Goal: Task Accomplishment & Management: Manage account settings

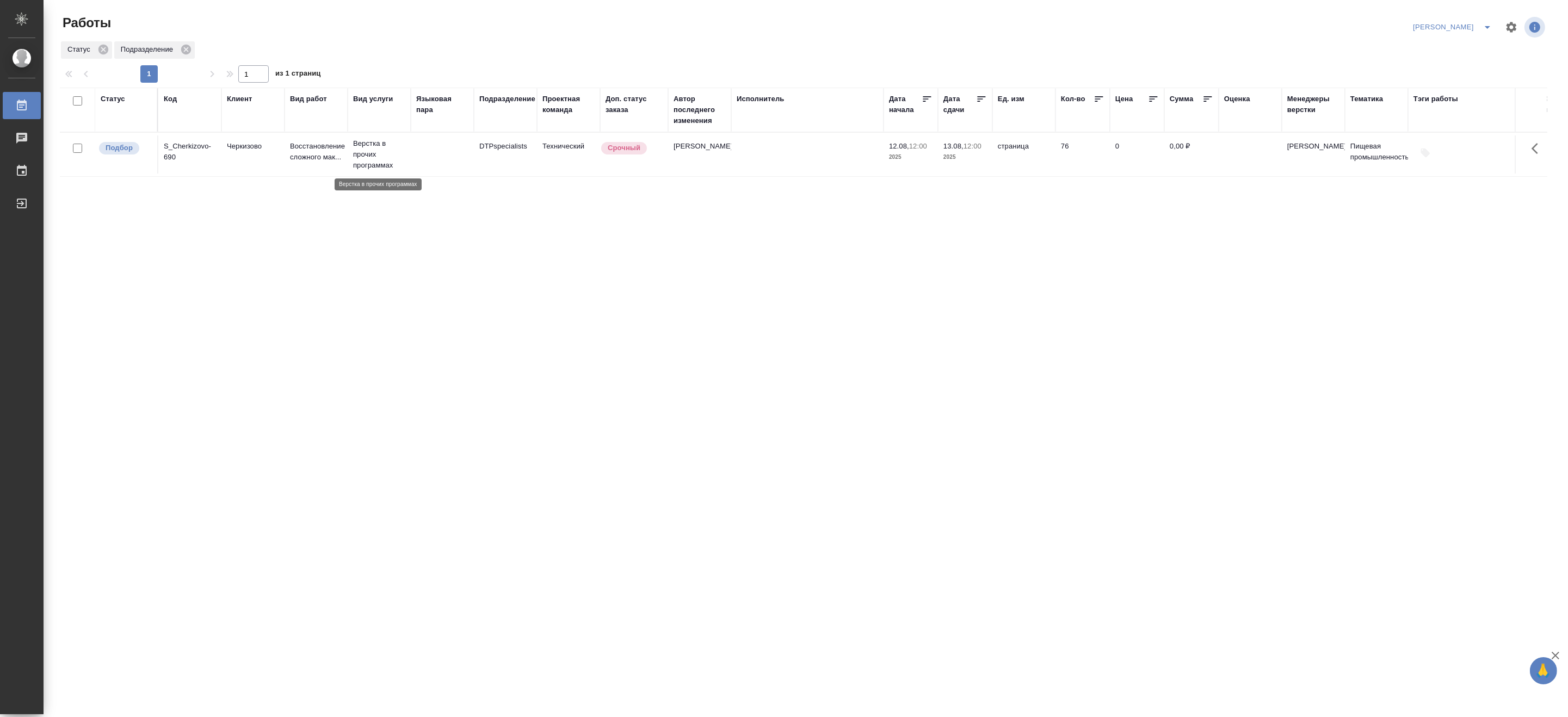
click at [404, 153] on p "Верстка в прочих программах" at bounding box center [379, 154] width 52 height 32
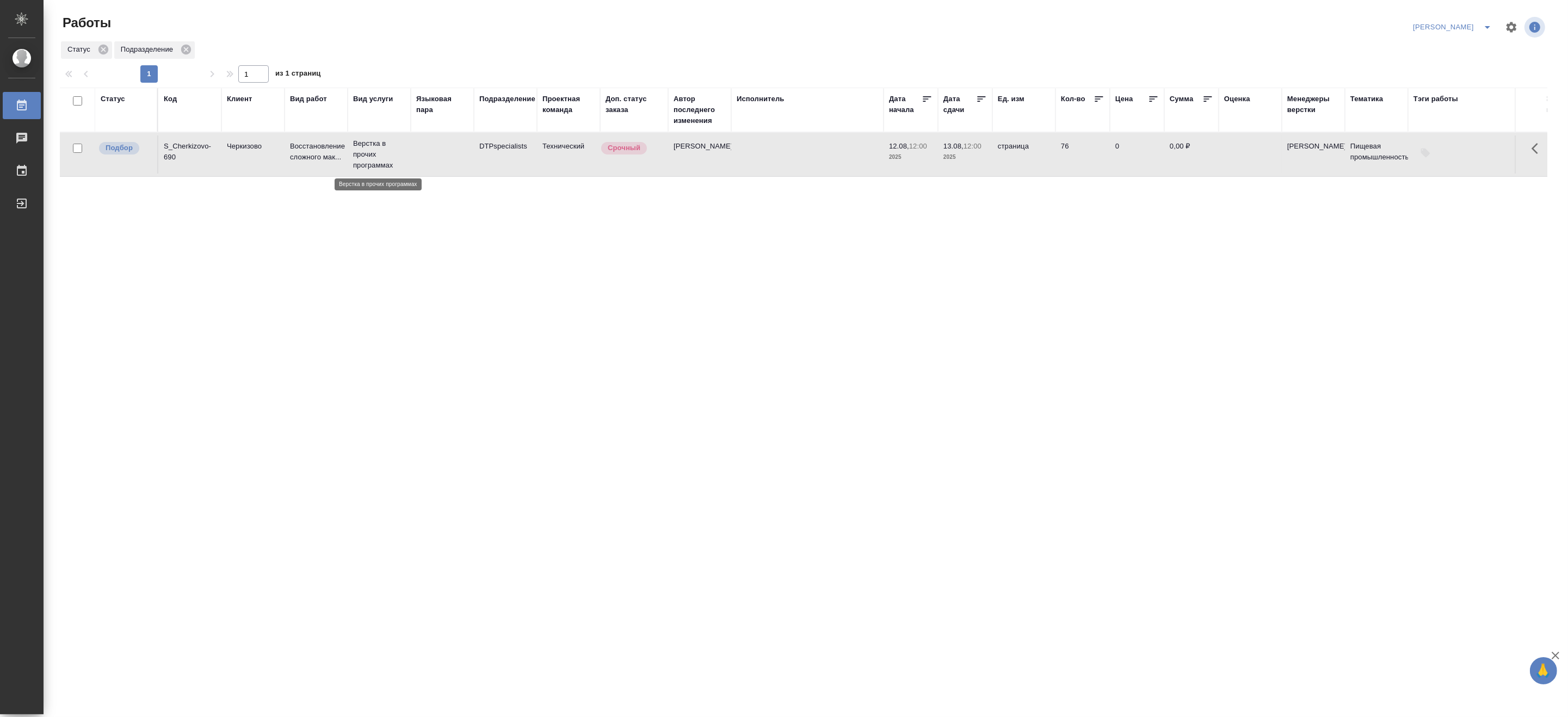
click at [404, 153] on p "Верстка в прочих программах" at bounding box center [379, 154] width 52 height 32
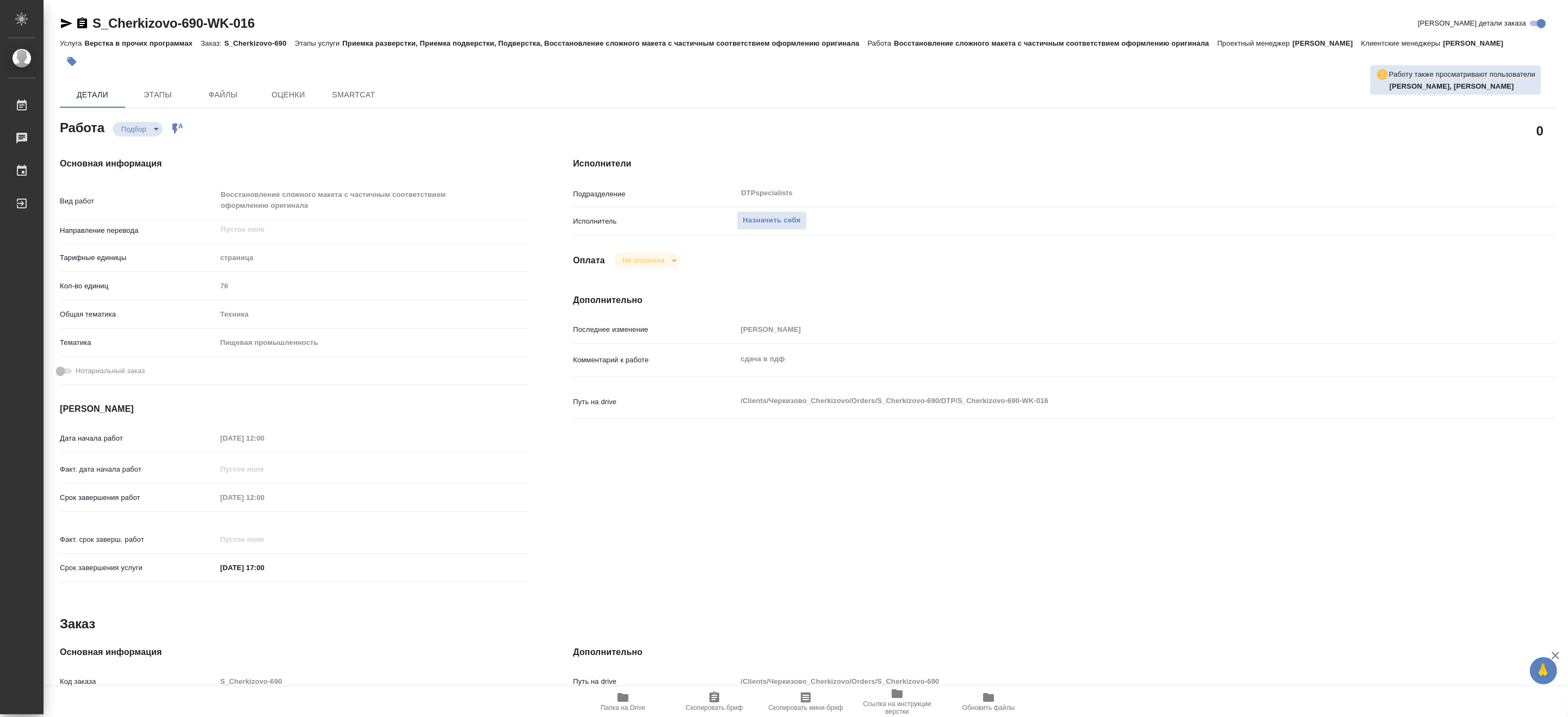
type textarea "x"
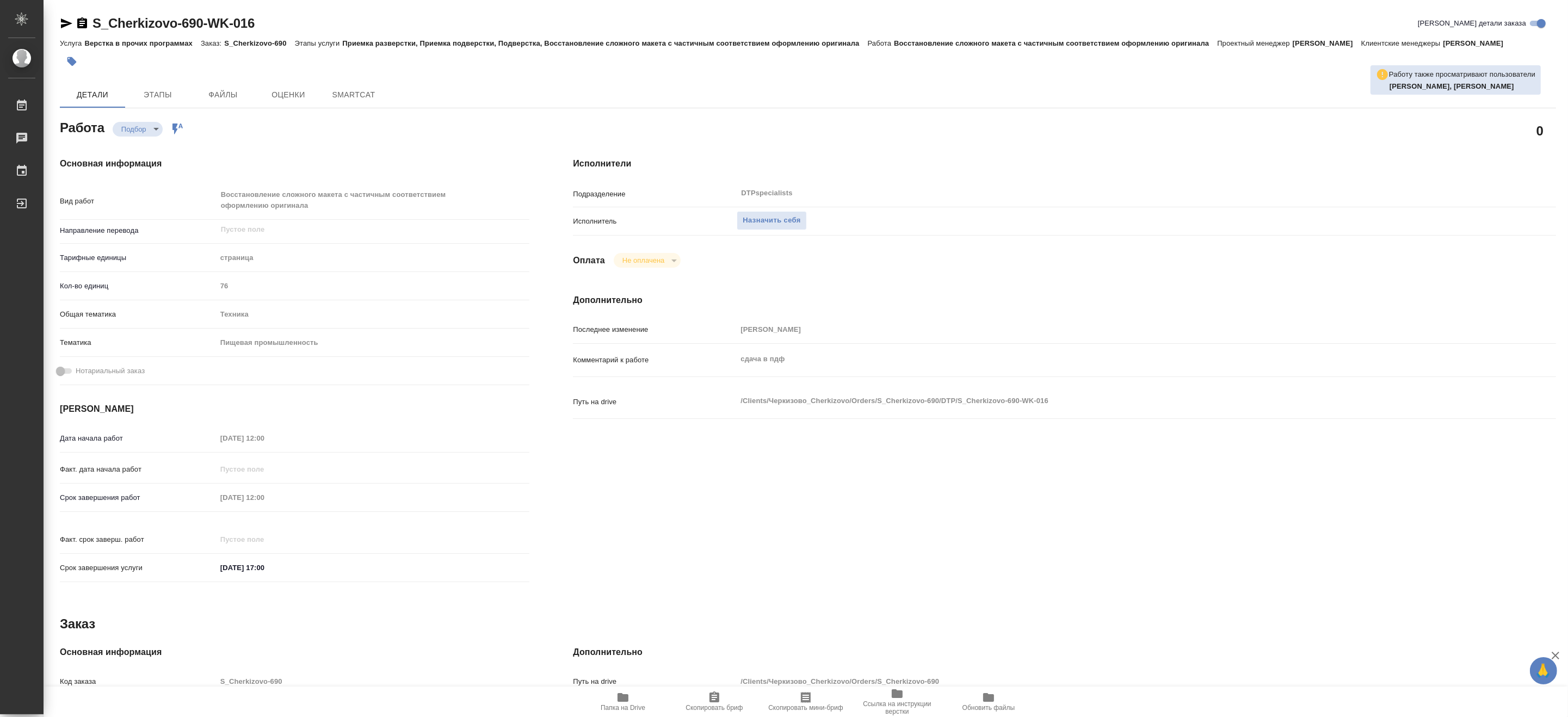
type textarea "x"
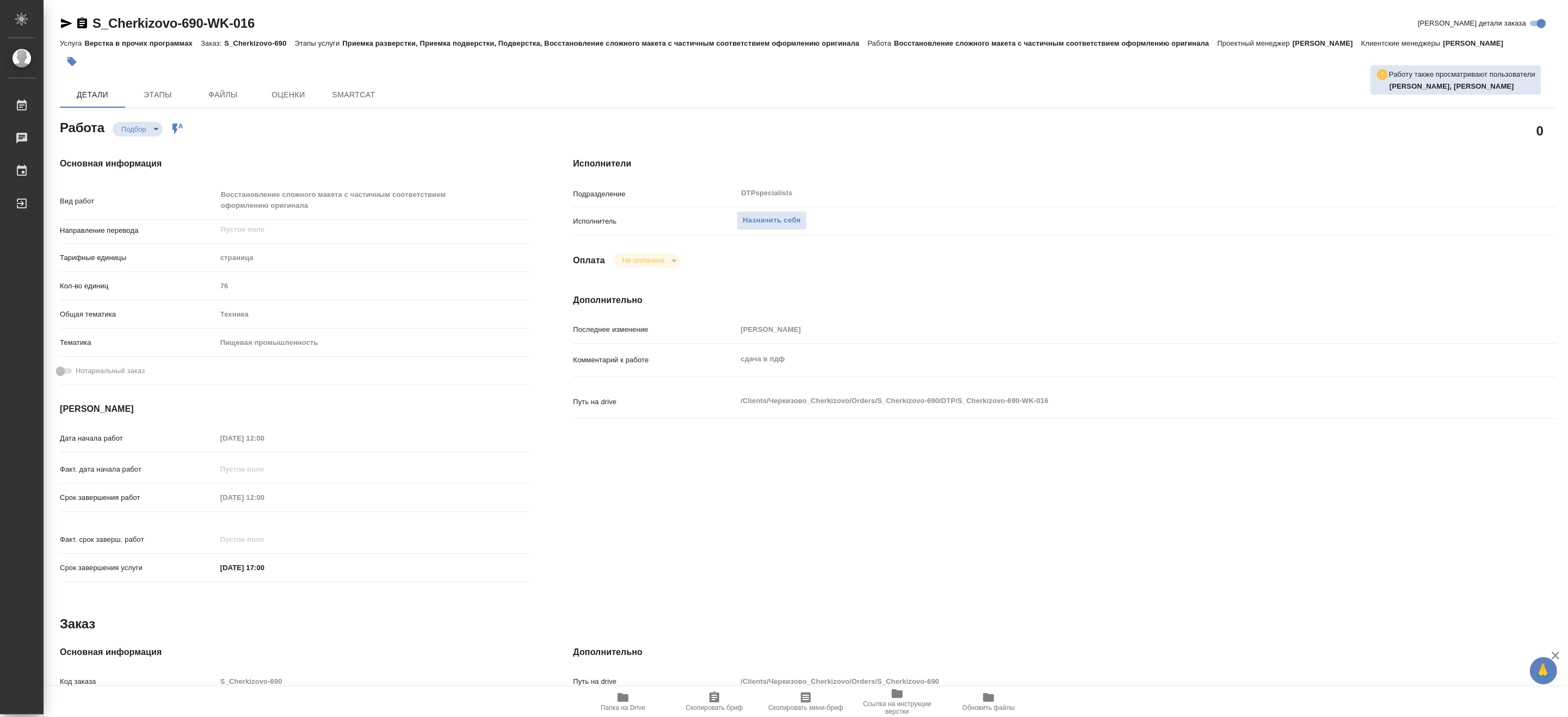
type textarea "x"
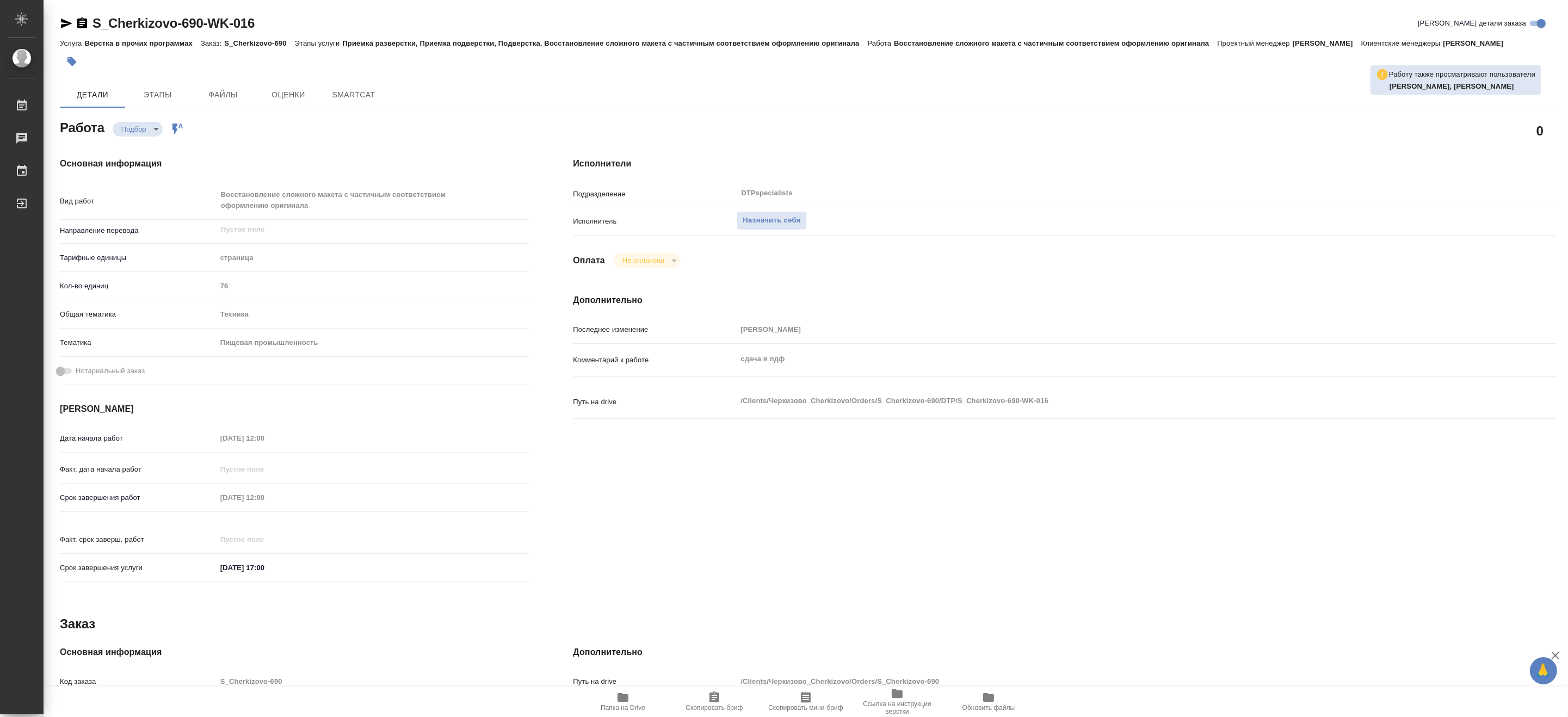
type textarea "x"
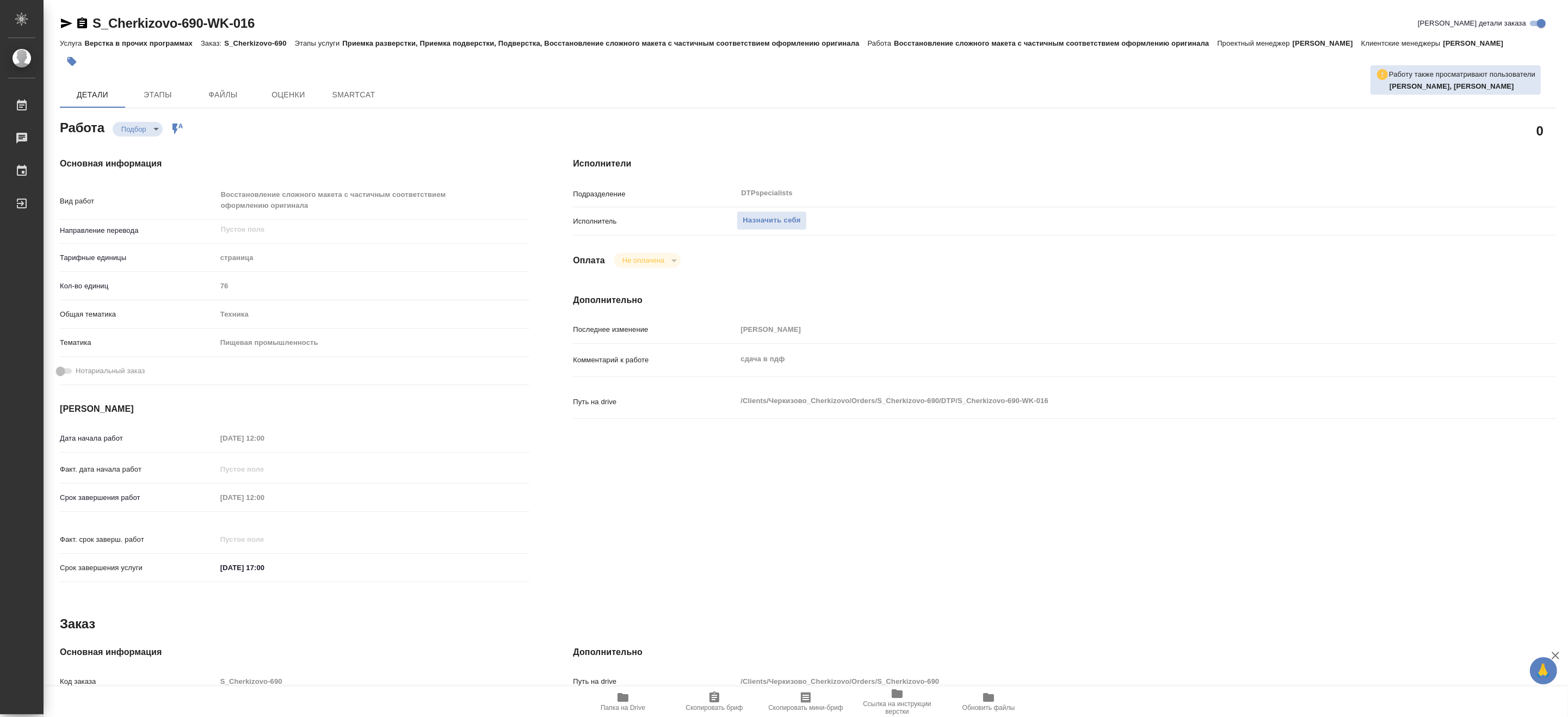
type textarea "x"
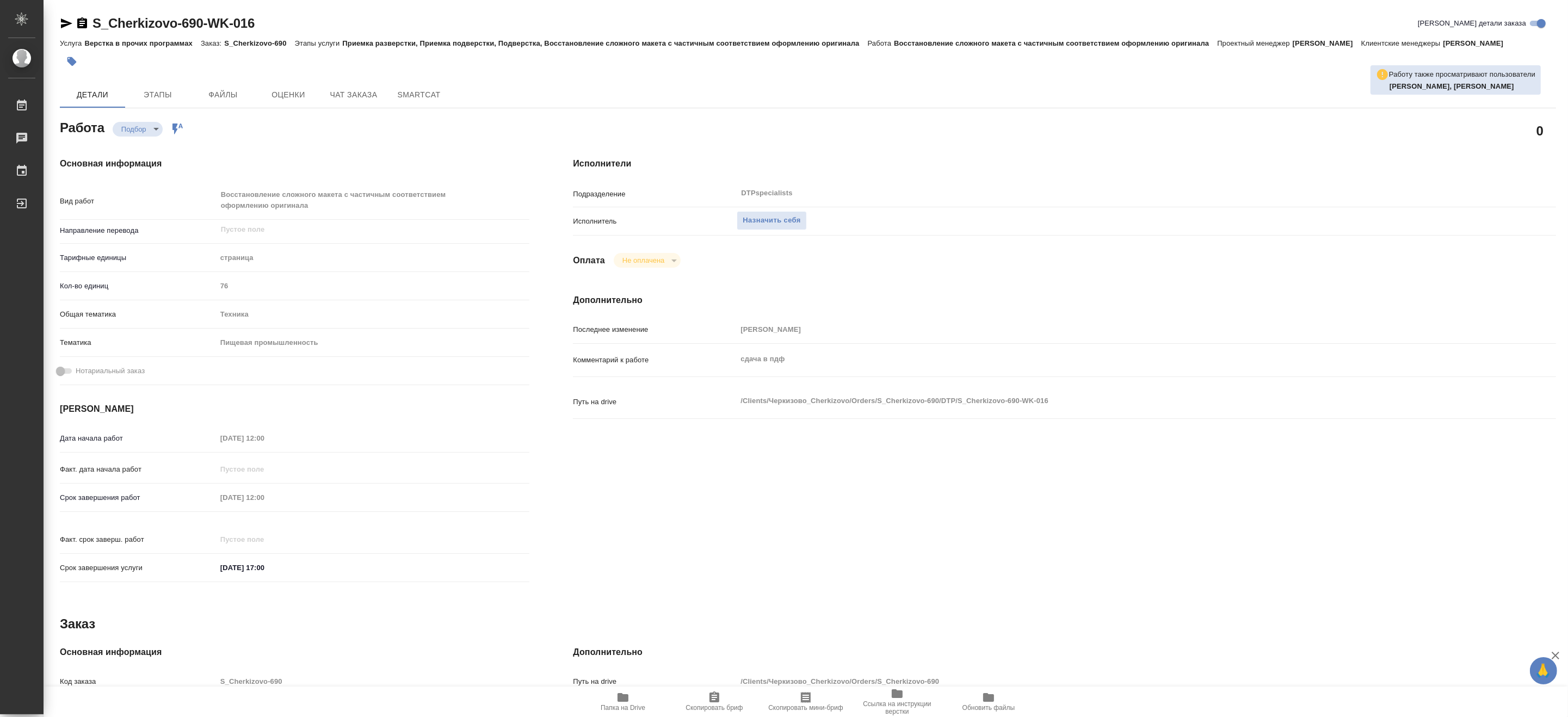
type textarea "x"
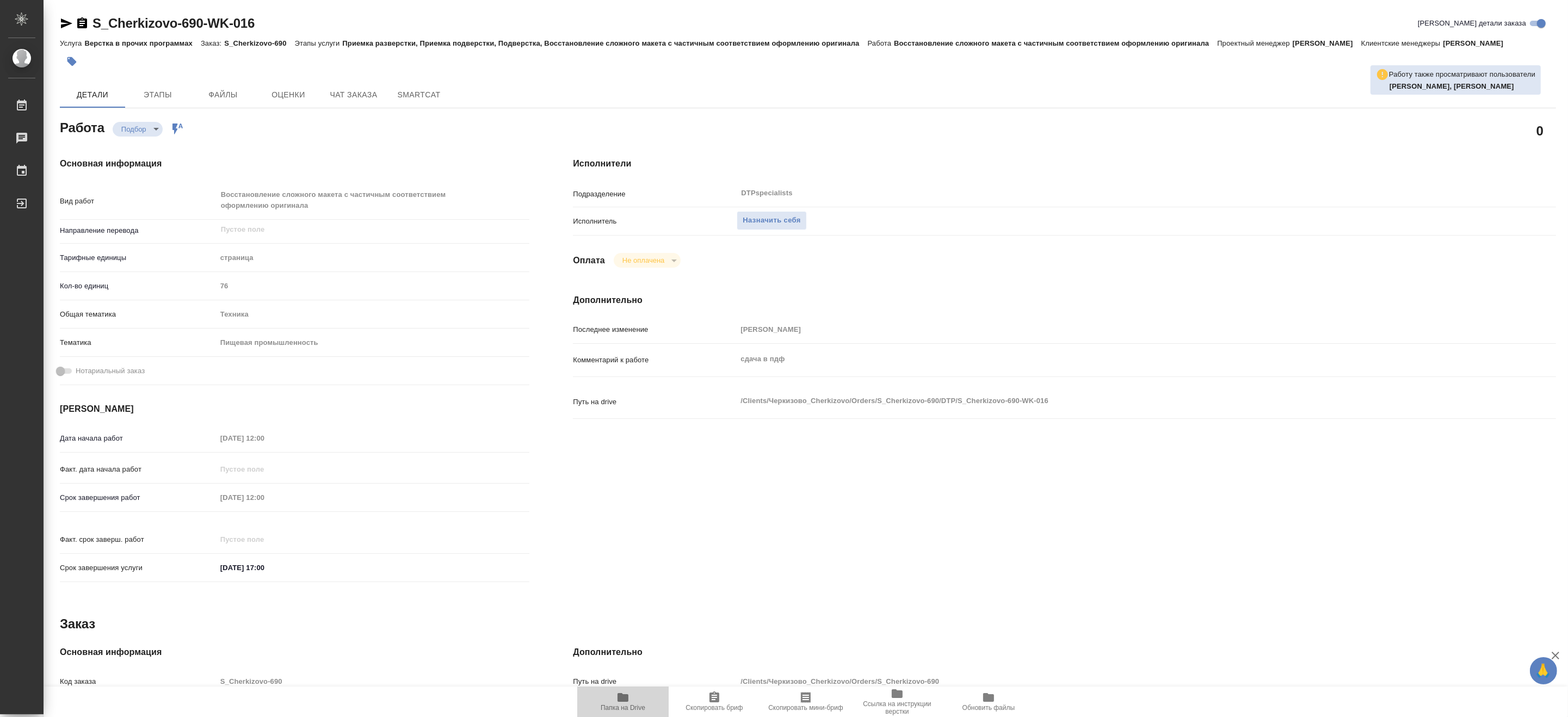
click at [623, 708] on span "Папка на Drive" at bounding box center [623, 707] width 45 height 8
type textarea "x"
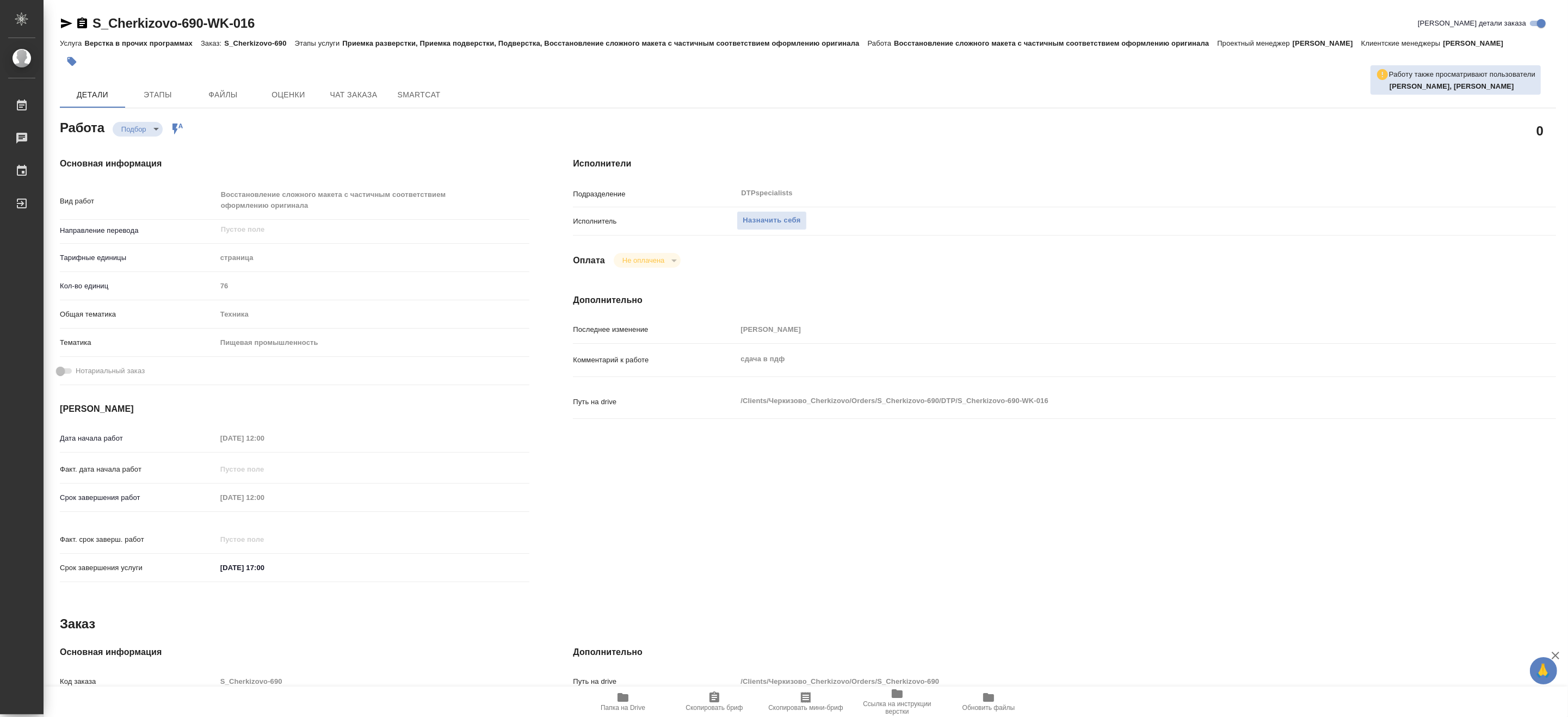
type textarea "x"
click at [781, 220] on span "Назначить себя" at bounding box center [771, 220] width 58 height 12
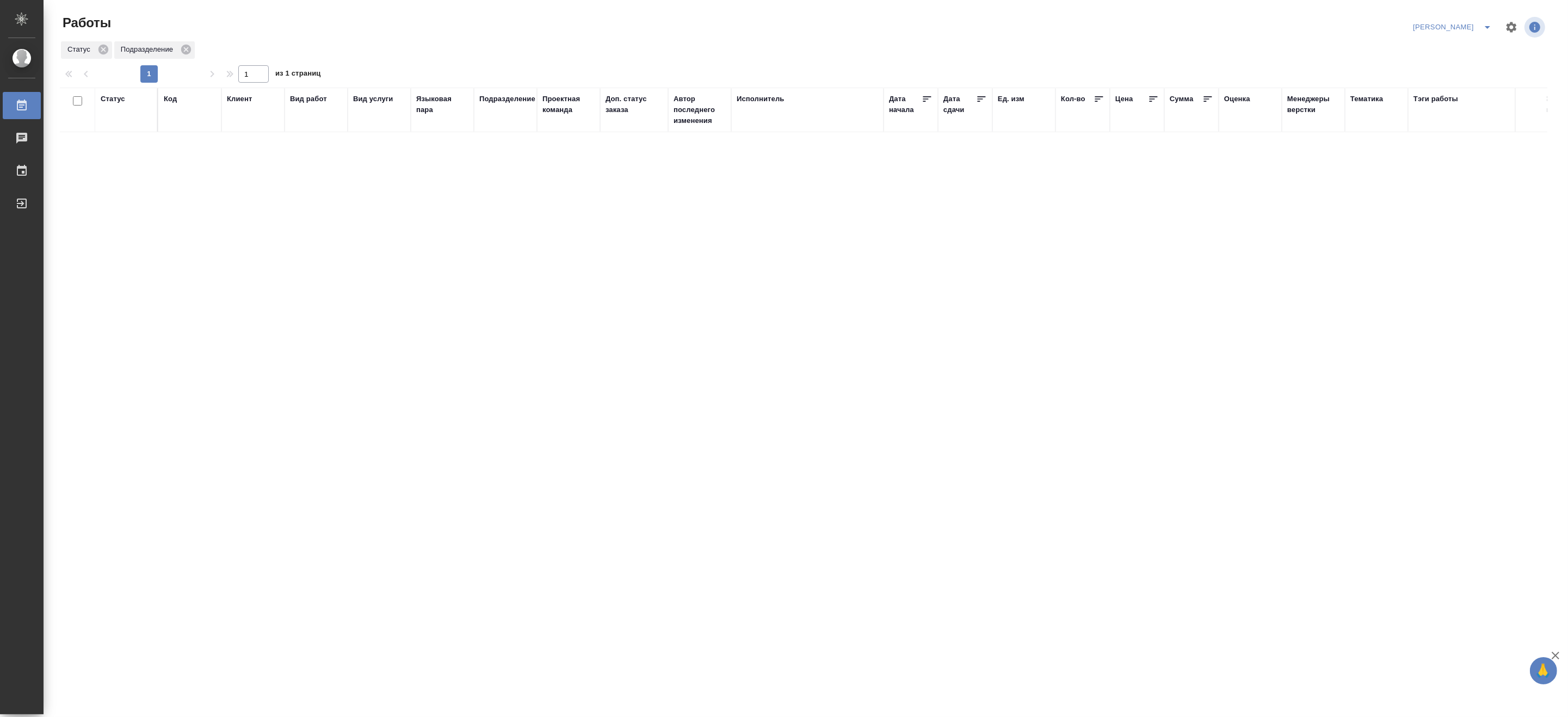
click at [1485, 23] on icon "split button" at bounding box center [1487, 27] width 13 height 13
click at [1431, 100] on li "Верстка и Дизайн" at bounding box center [1445, 101] width 105 height 17
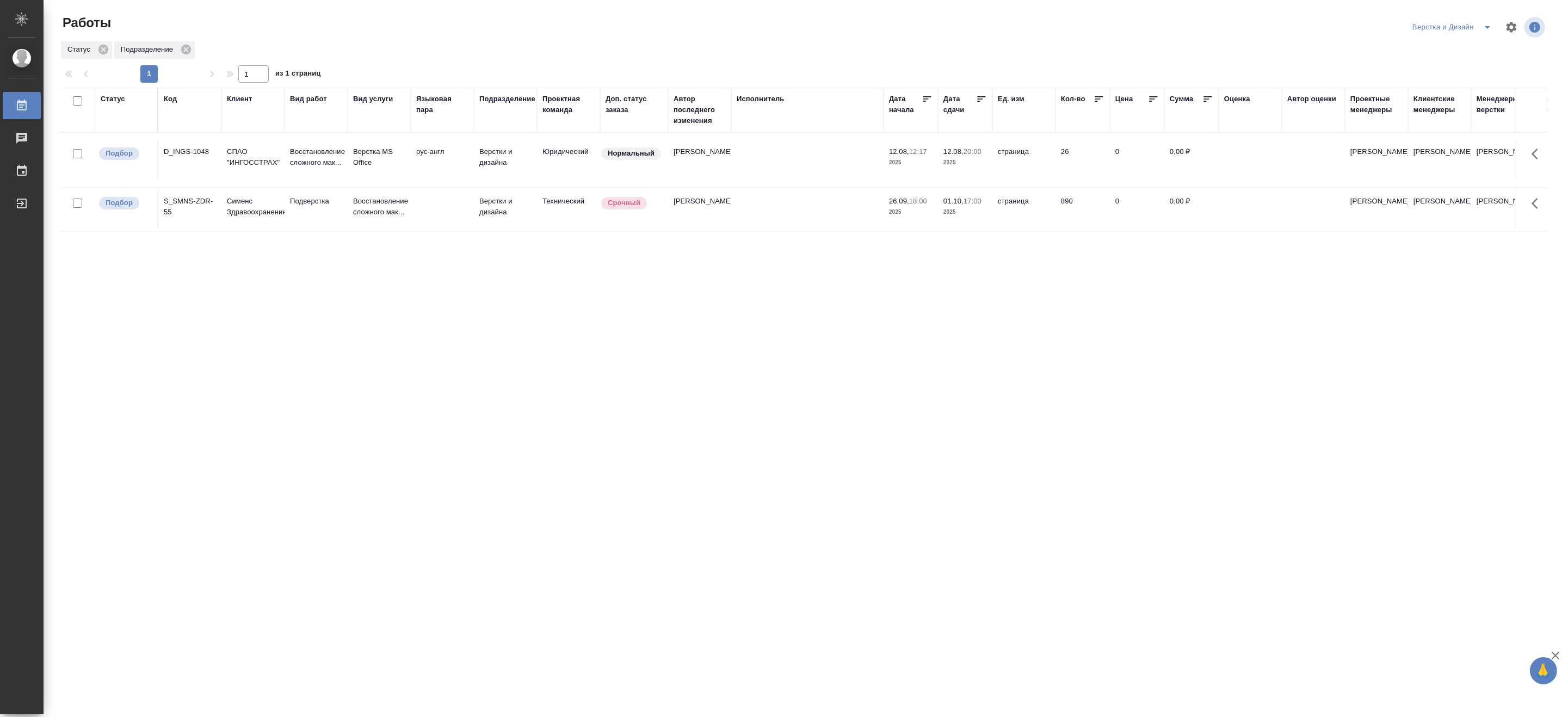
click at [1489, 21] on icon "split button" at bounding box center [1487, 27] width 13 height 13
click at [1464, 83] on li "[PERSON_NAME]" at bounding box center [1458, 84] width 105 height 17
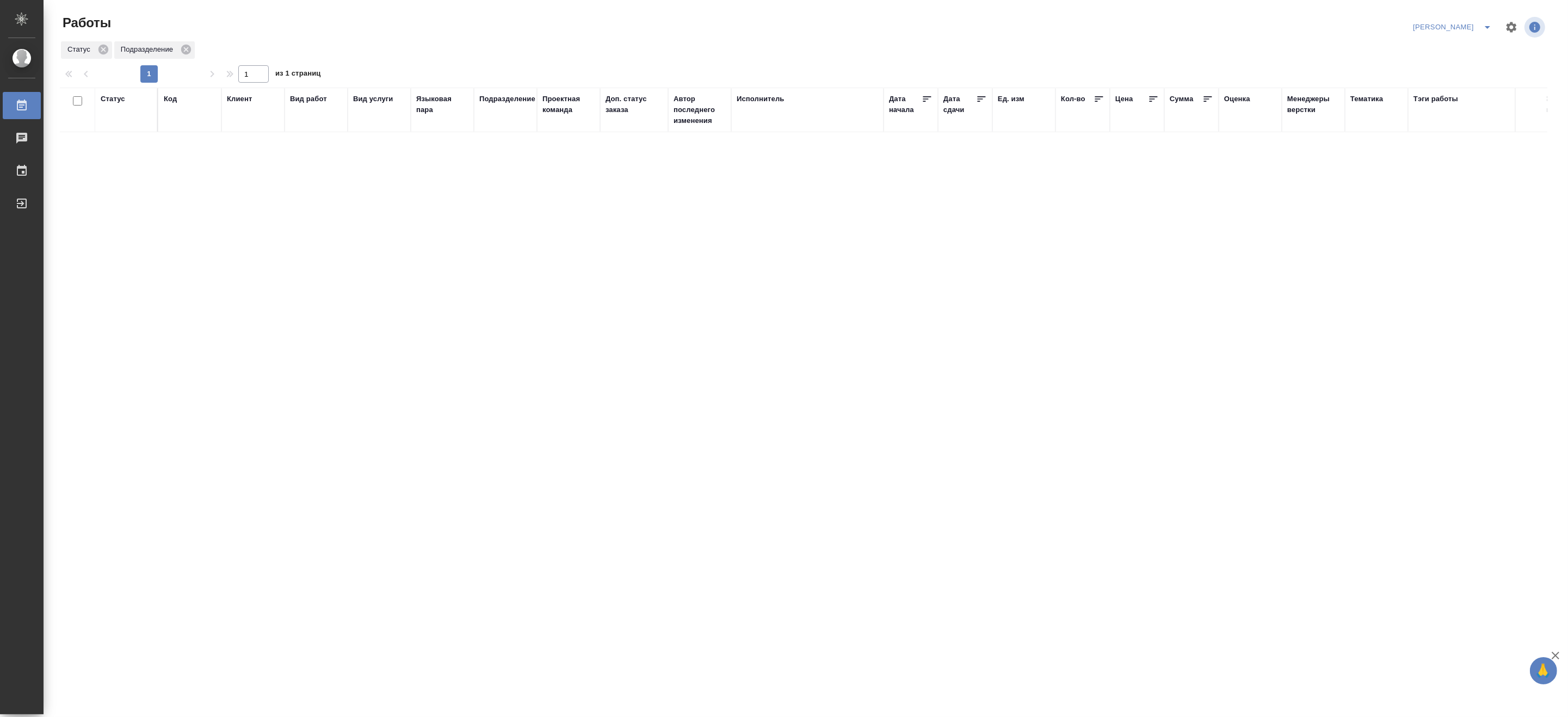
click at [714, 648] on div ".cls-1 fill:#fff; AWATERA Matveeva Maria Работы 0 Чаты График Выйти Работы Матв…" at bounding box center [784, 358] width 1568 height 717
click at [1312, 189] on div "Статус Код Клиент Вид работ Вид услуги Языковая пара Подразделение Проектная ко…" at bounding box center [803, 283] width 1487 height 392
click at [1484, 22] on icon "split button" at bounding box center [1487, 27] width 13 height 13
click at [1455, 96] on li "Верстка и Дизайн" at bounding box center [1445, 101] width 105 height 17
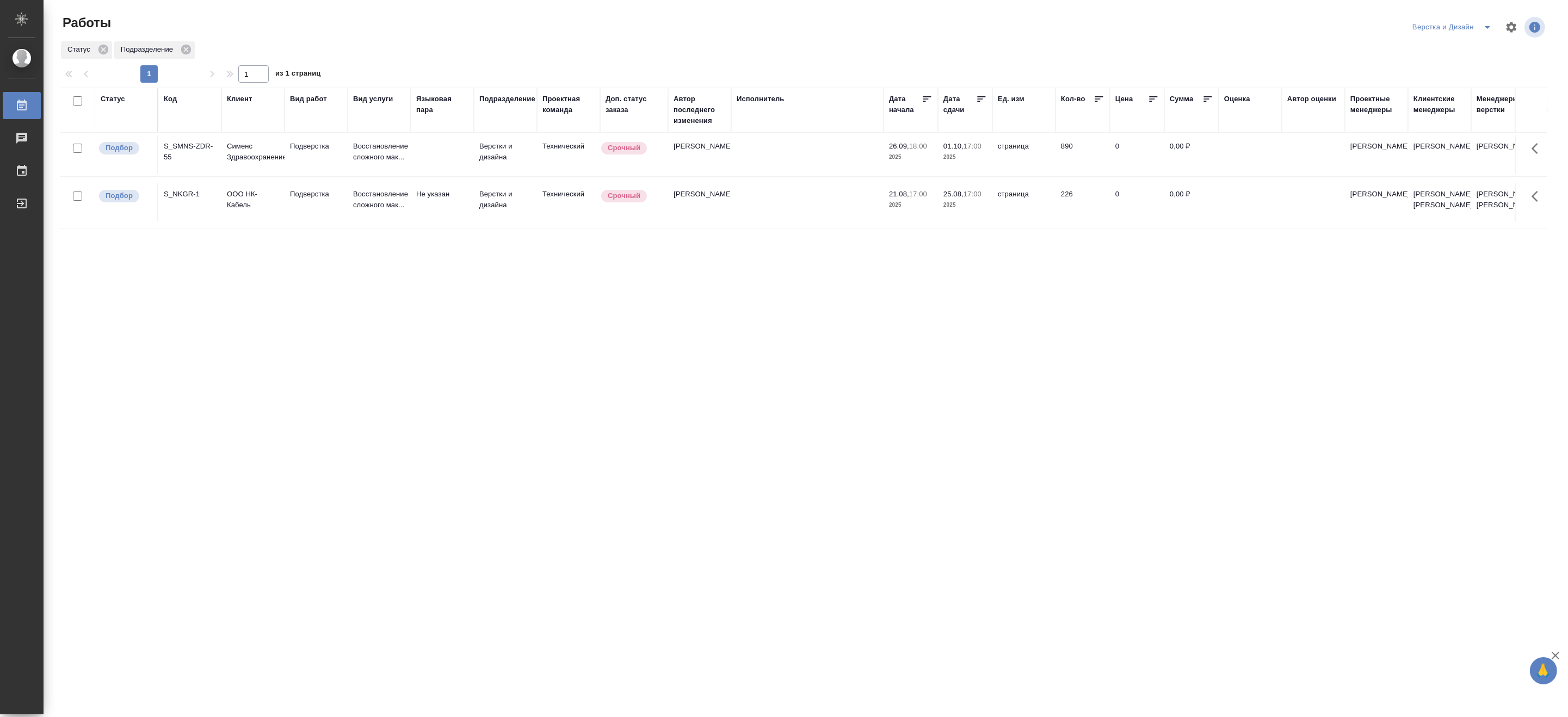
click at [1486, 23] on icon "split button" at bounding box center [1487, 27] width 13 height 13
click at [1458, 81] on li "[PERSON_NAME]" at bounding box center [1458, 84] width 105 height 17
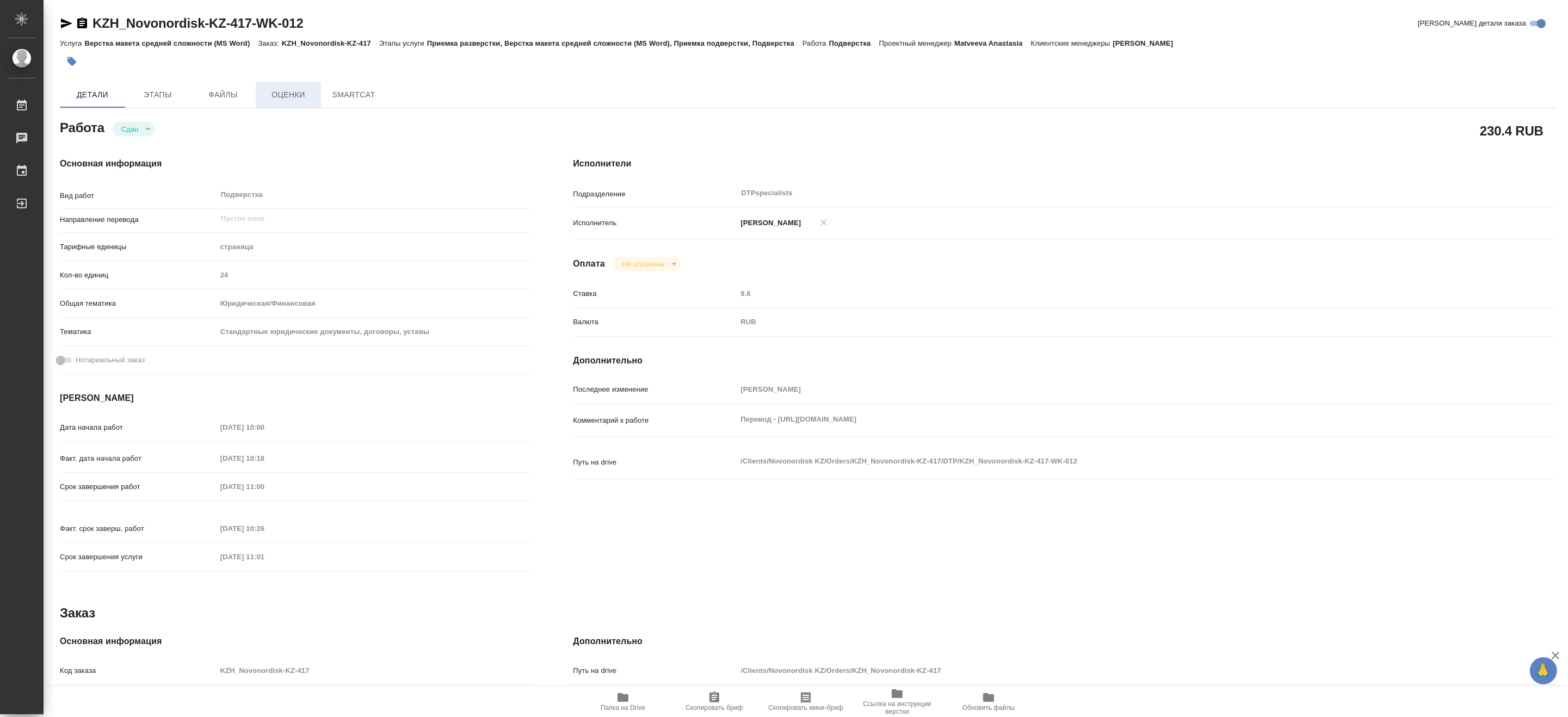
type textarea "x"
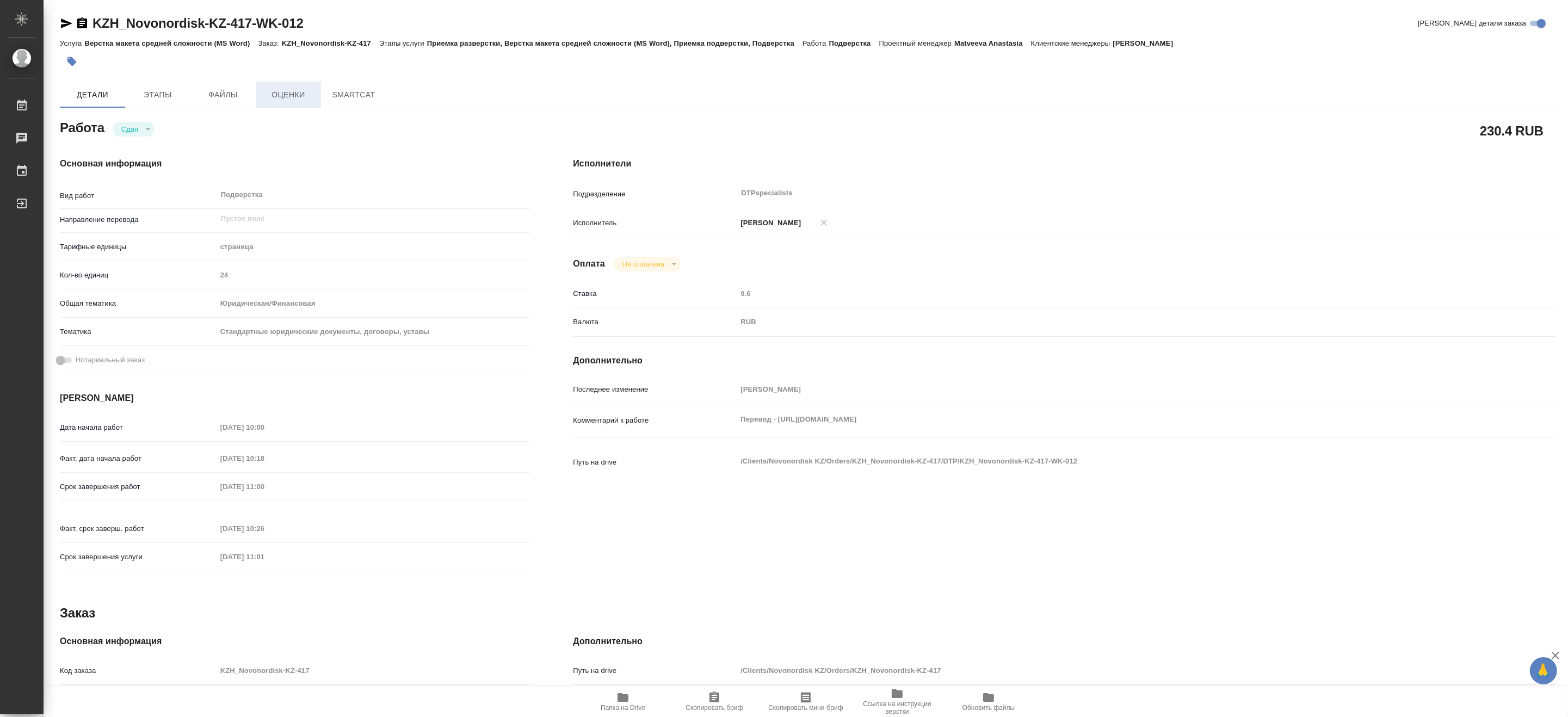
type textarea "x"
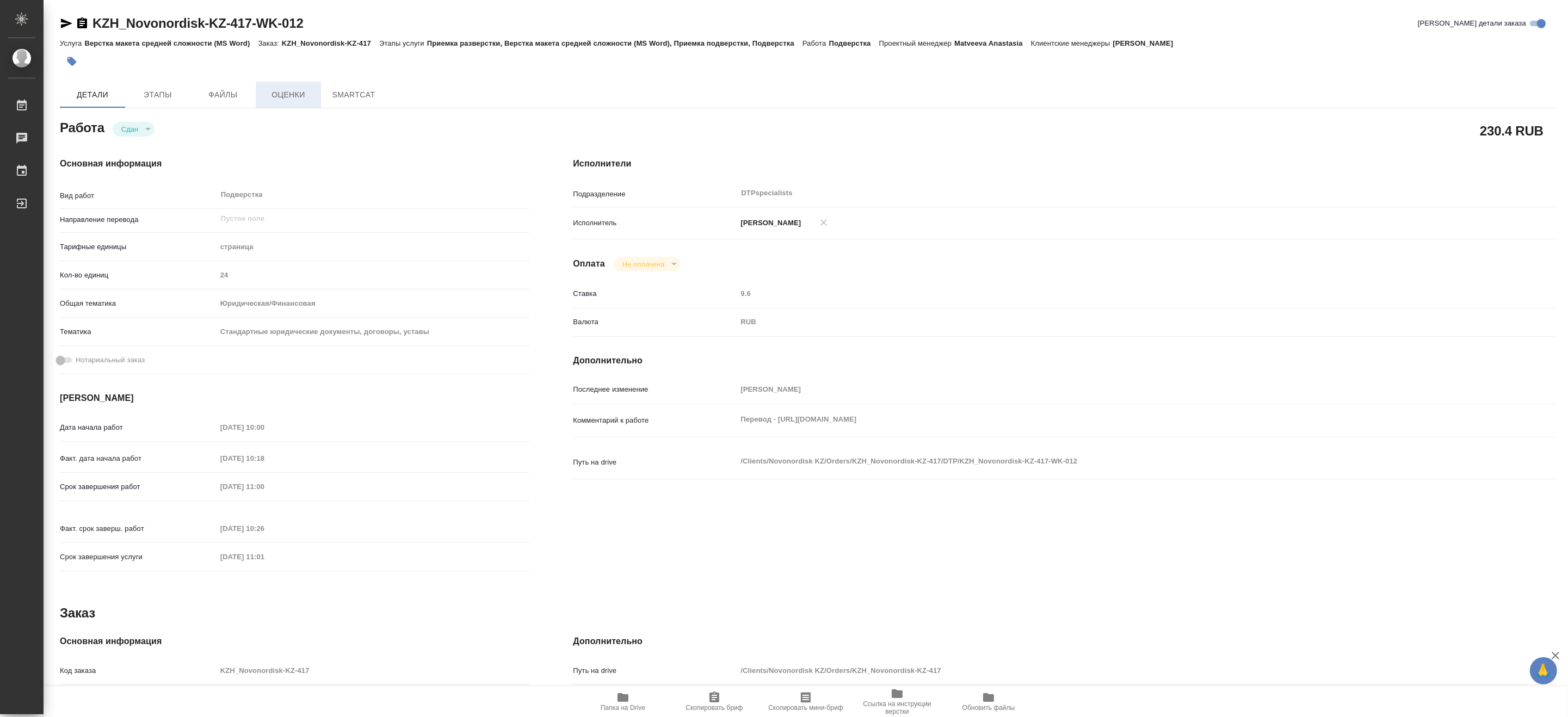
type textarea "x"
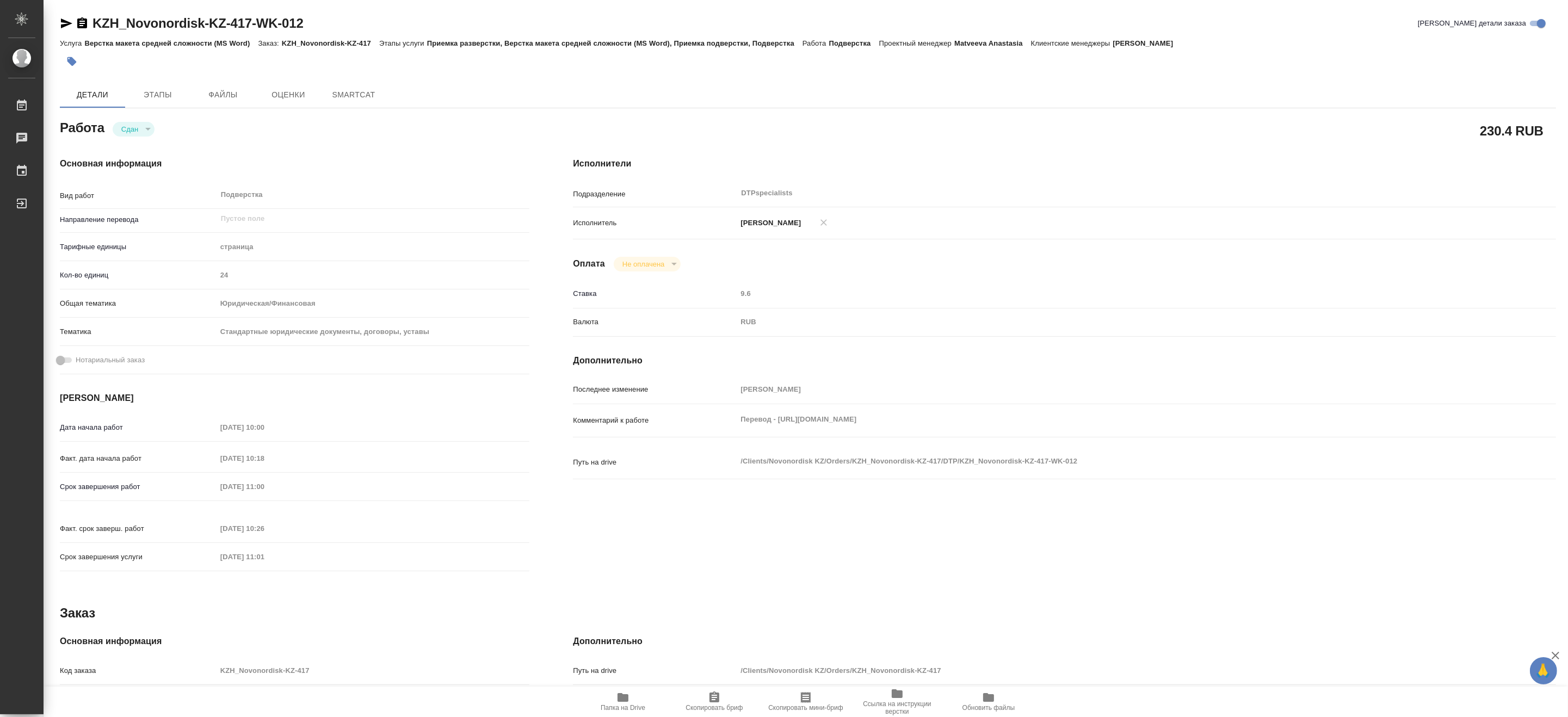
type textarea "x"
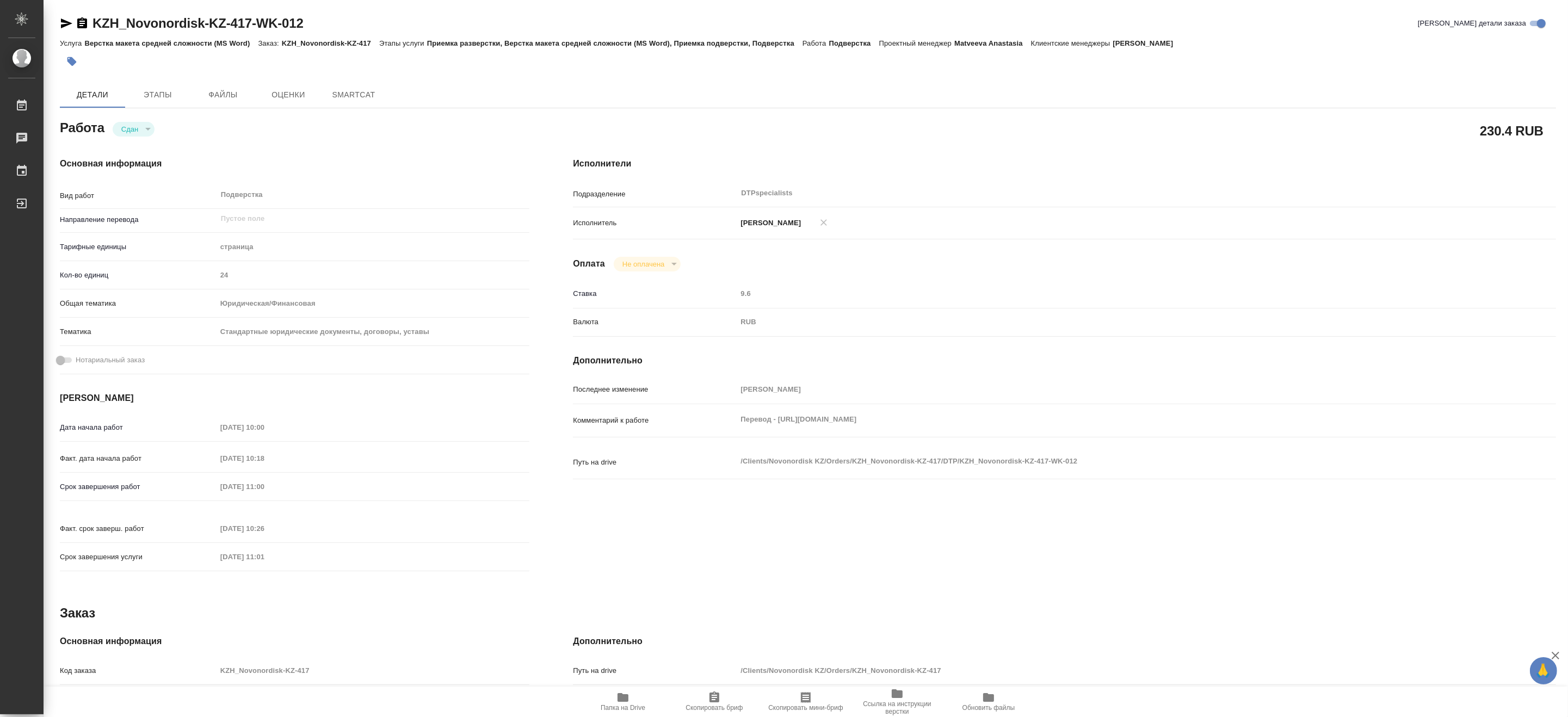
type textarea "x"
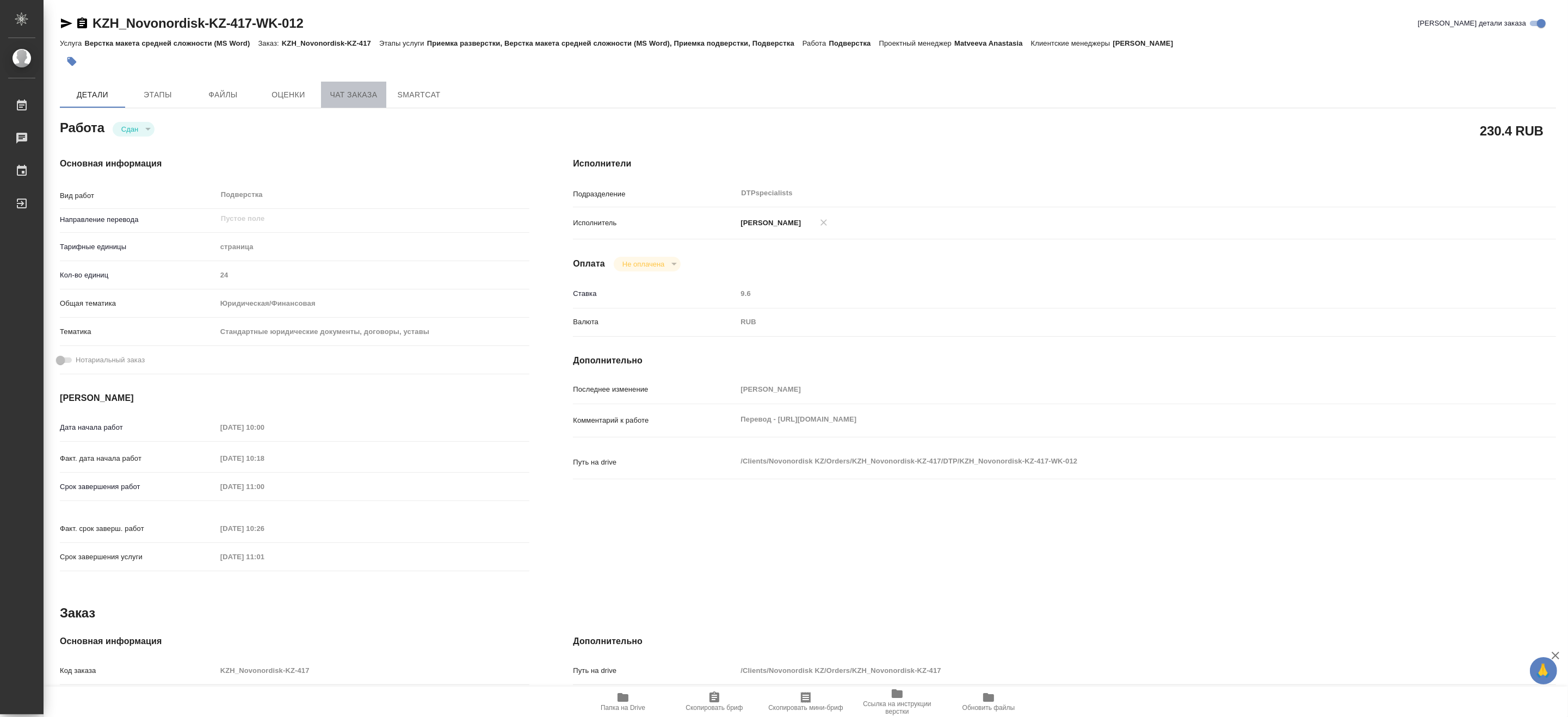
click at [350, 99] on span "Чат заказа" at bounding box center [354, 94] width 52 height 14
type textarea "x"
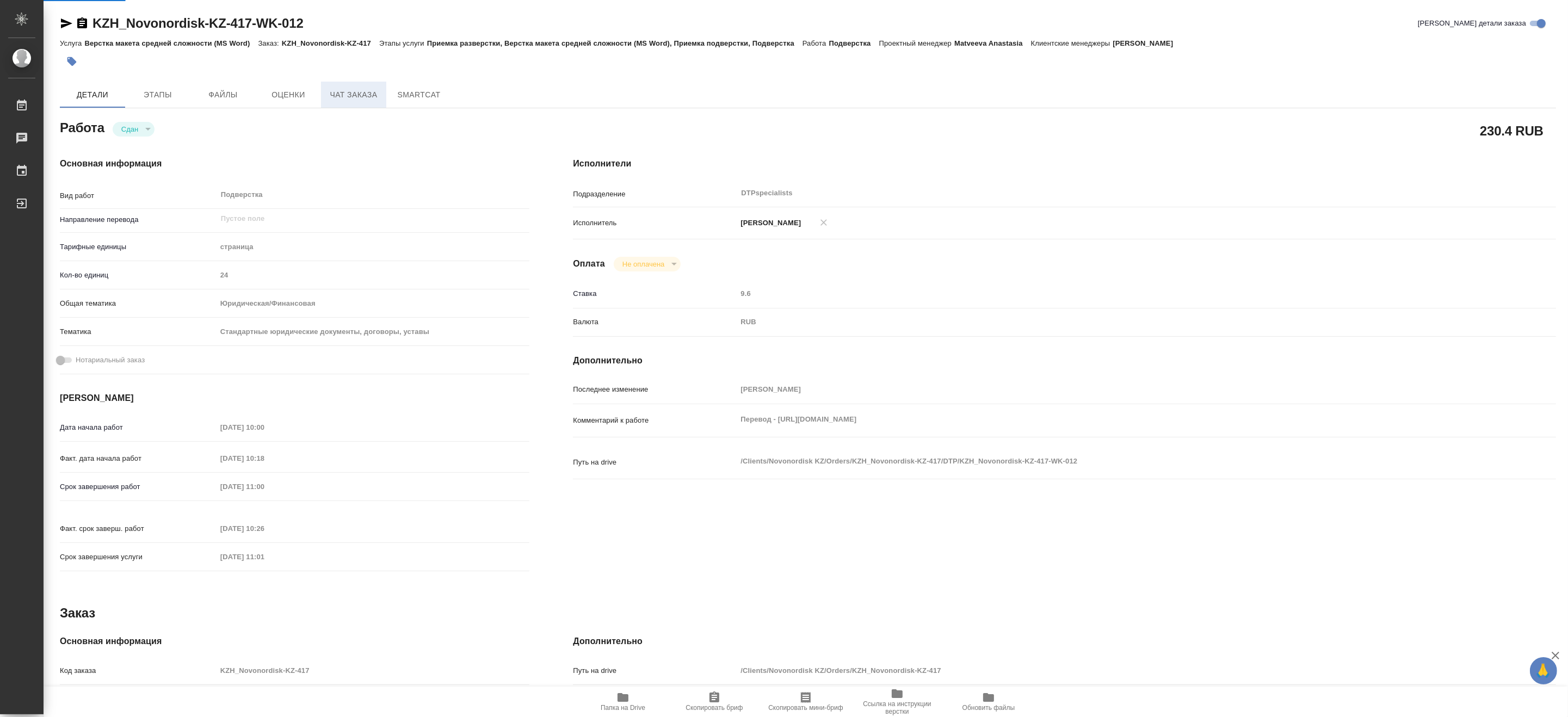
type textarea "x"
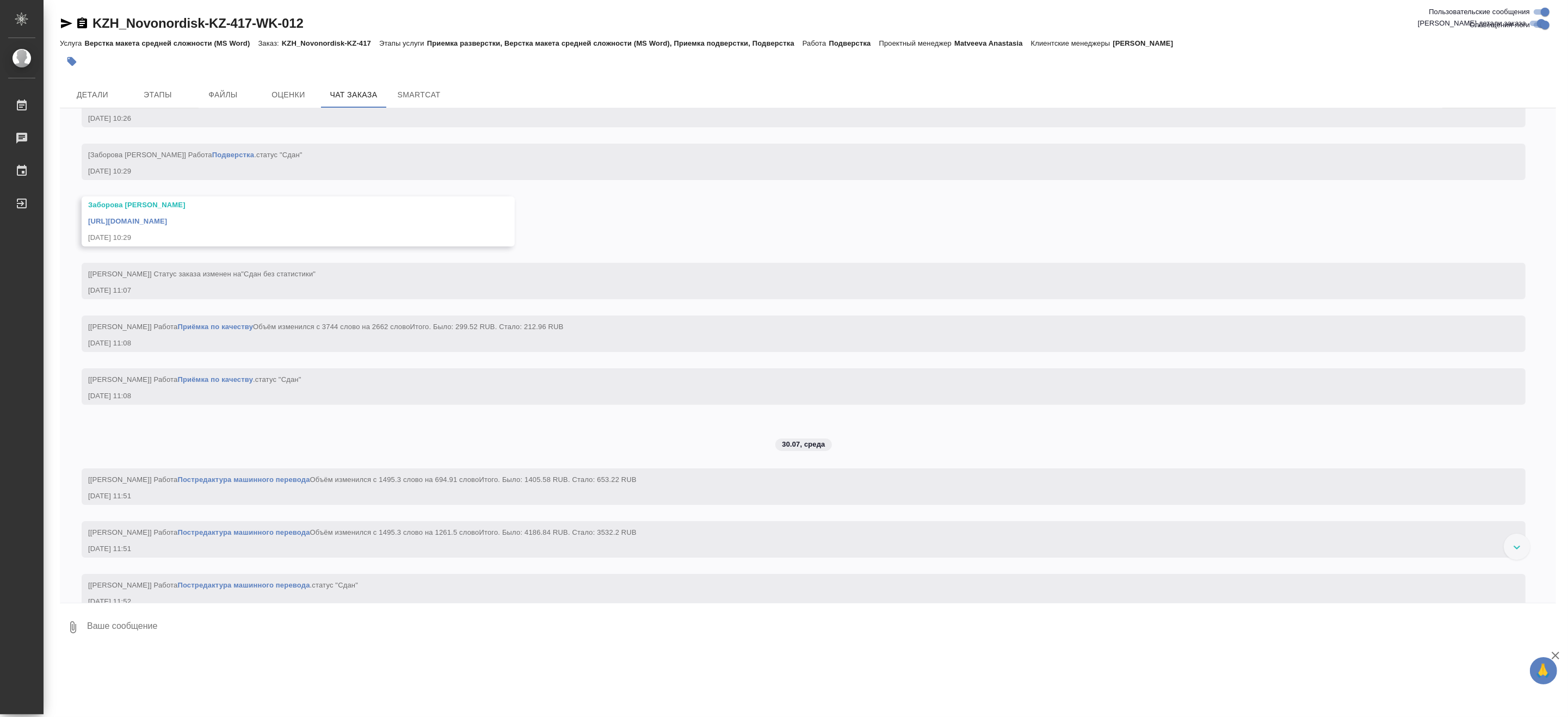
scroll to position [7191, 0]
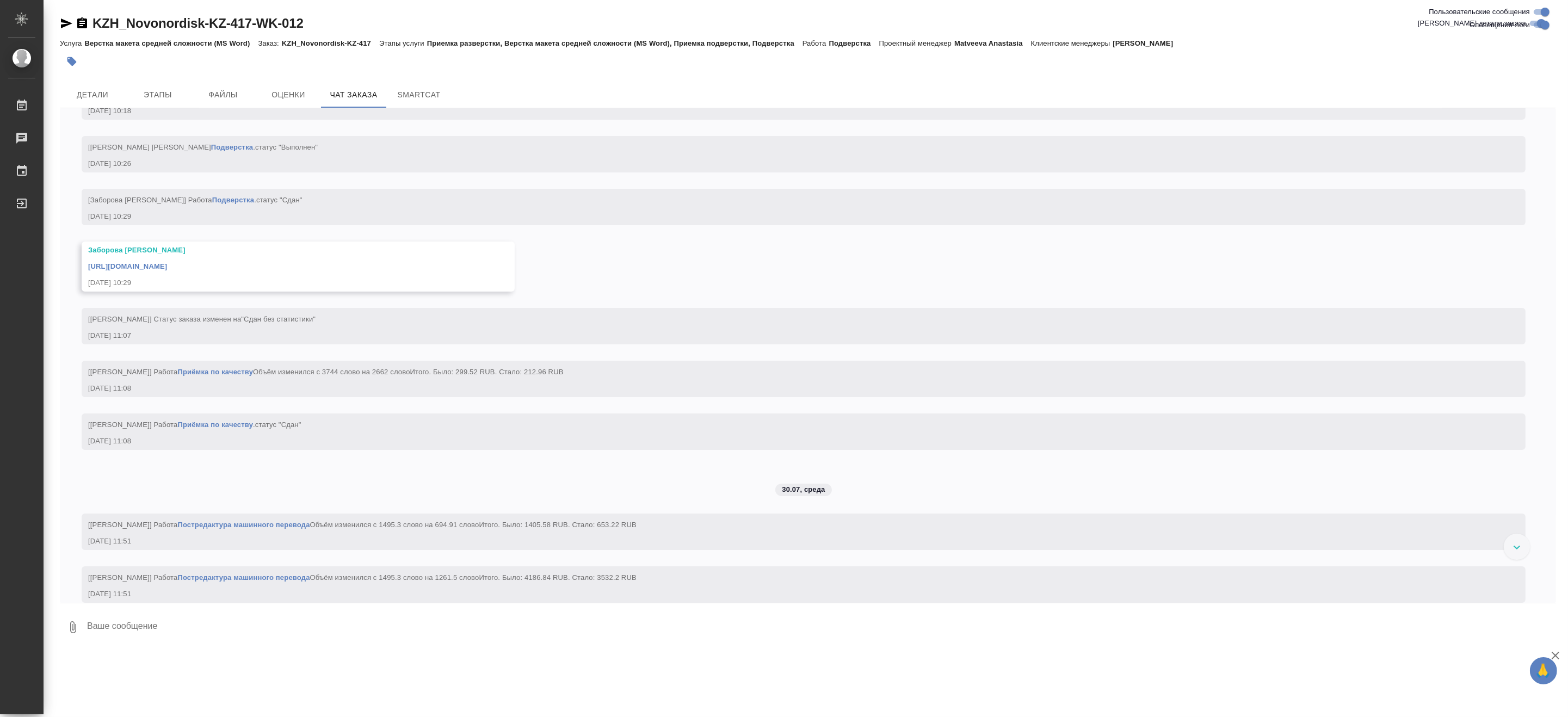
click at [438, 169] on div "24.07.25, 10:26" at bounding box center [787, 163] width 1399 height 11
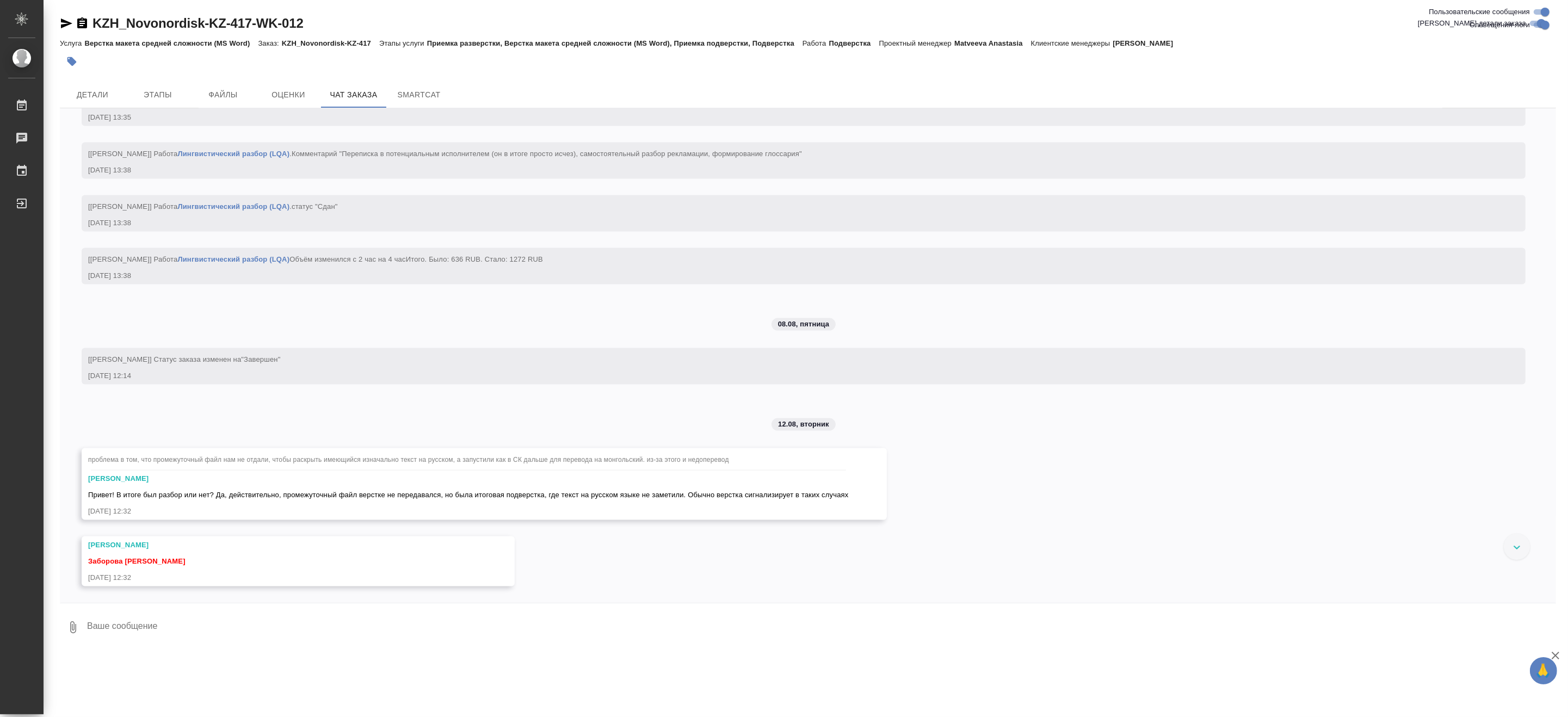
scroll to position [9970, 0]
click at [189, 621] on textarea at bounding box center [820, 627] width 1470 height 37
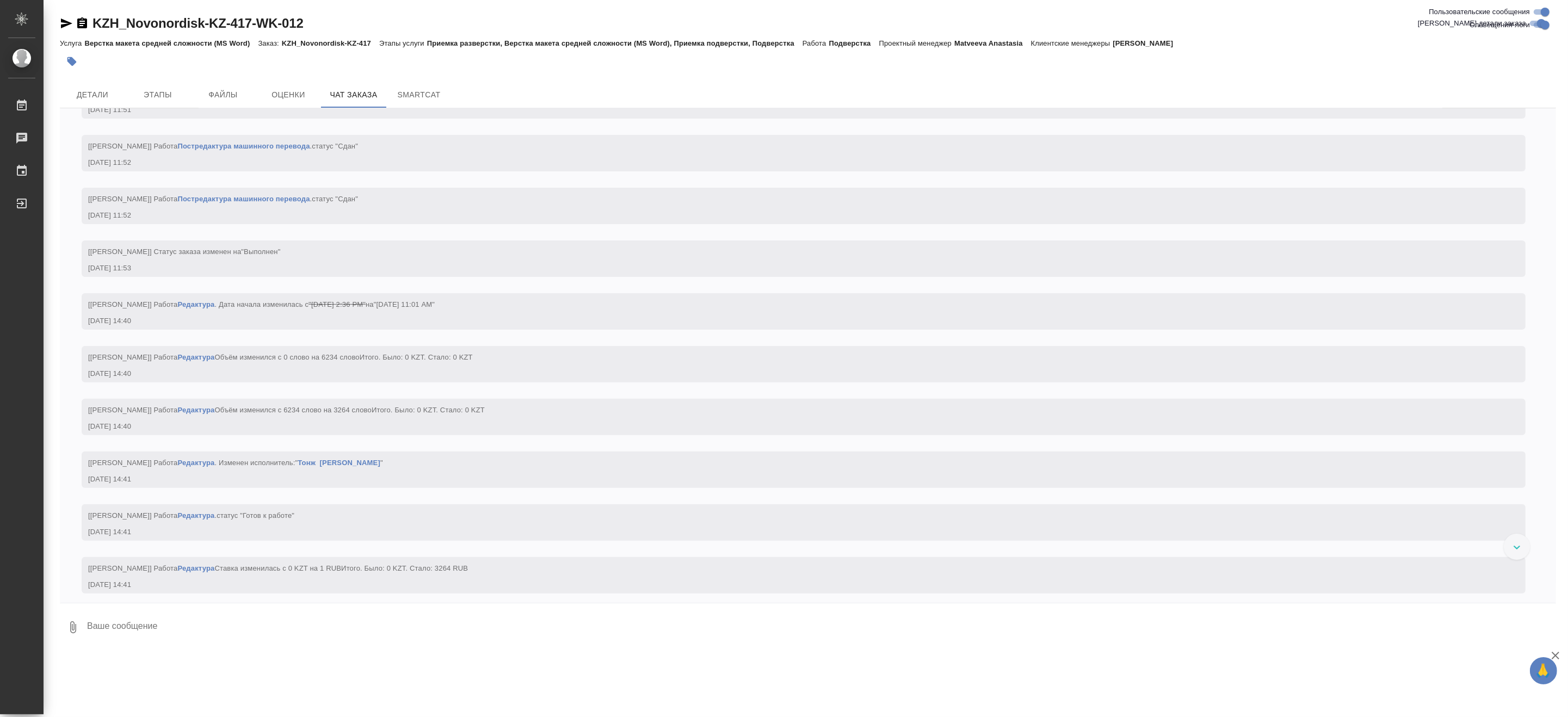
scroll to position [7675, 0]
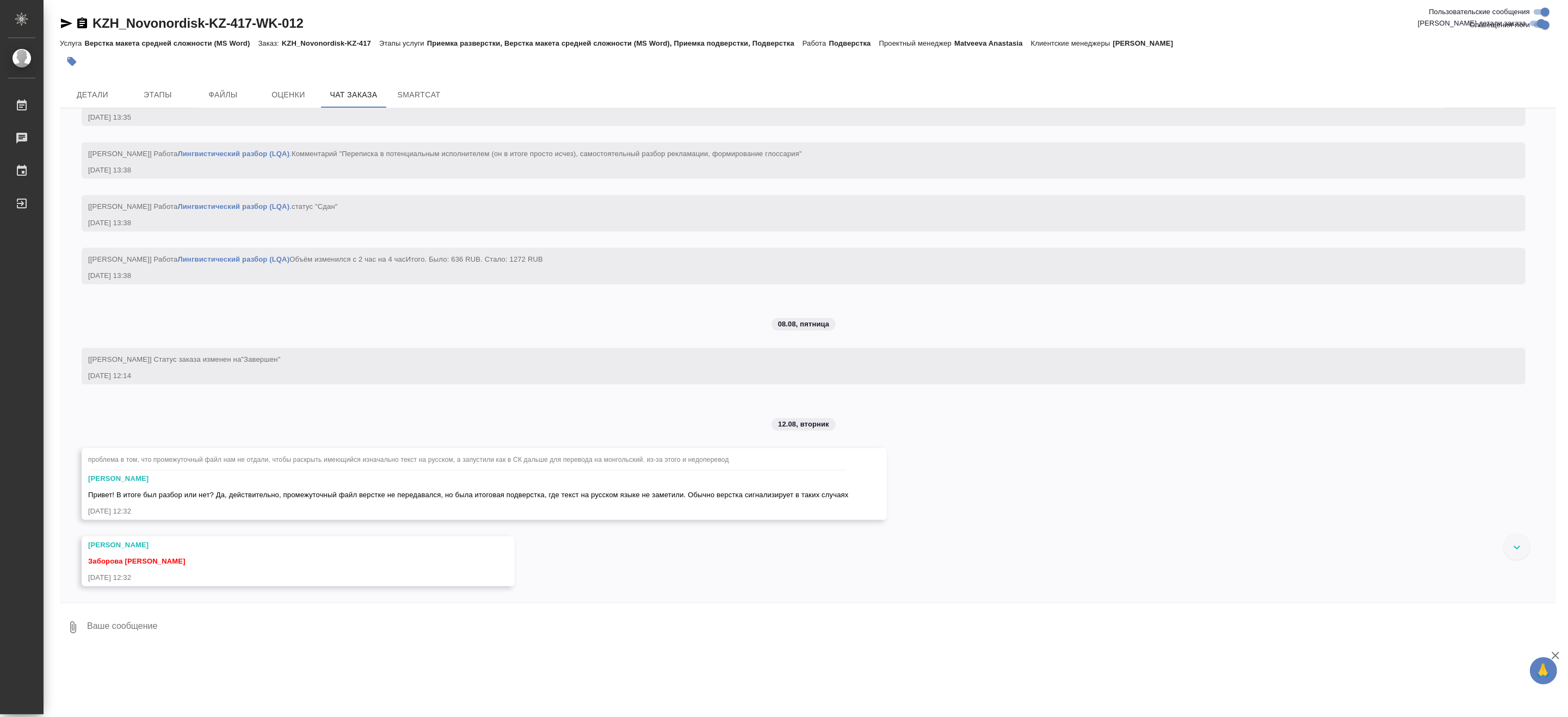
scroll to position [9970, 0]
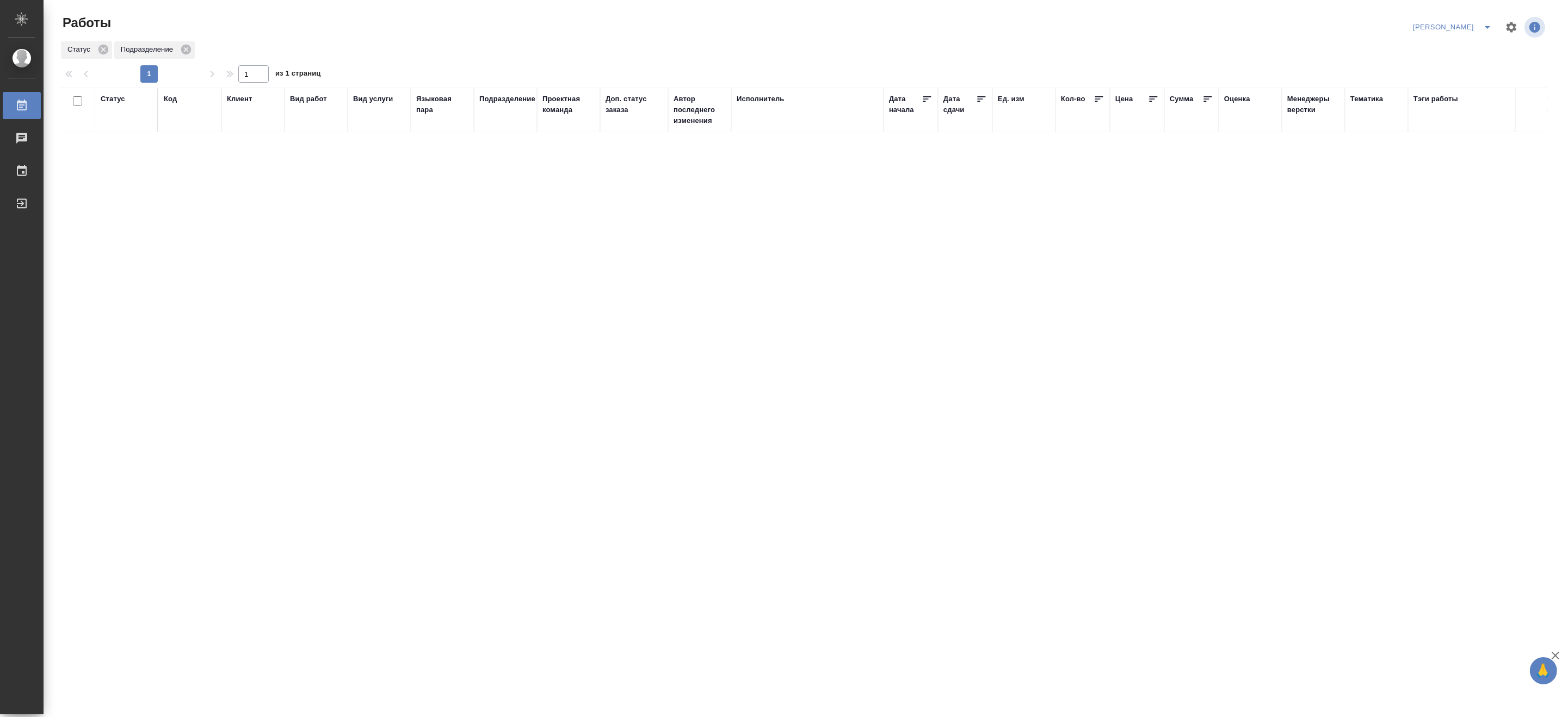
click at [1487, 23] on icon "split button" at bounding box center [1487, 27] width 13 height 13
click at [1458, 48] on li "[PERSON_NAME] работе" at bounding box center [1445, 49] width 105 height 17
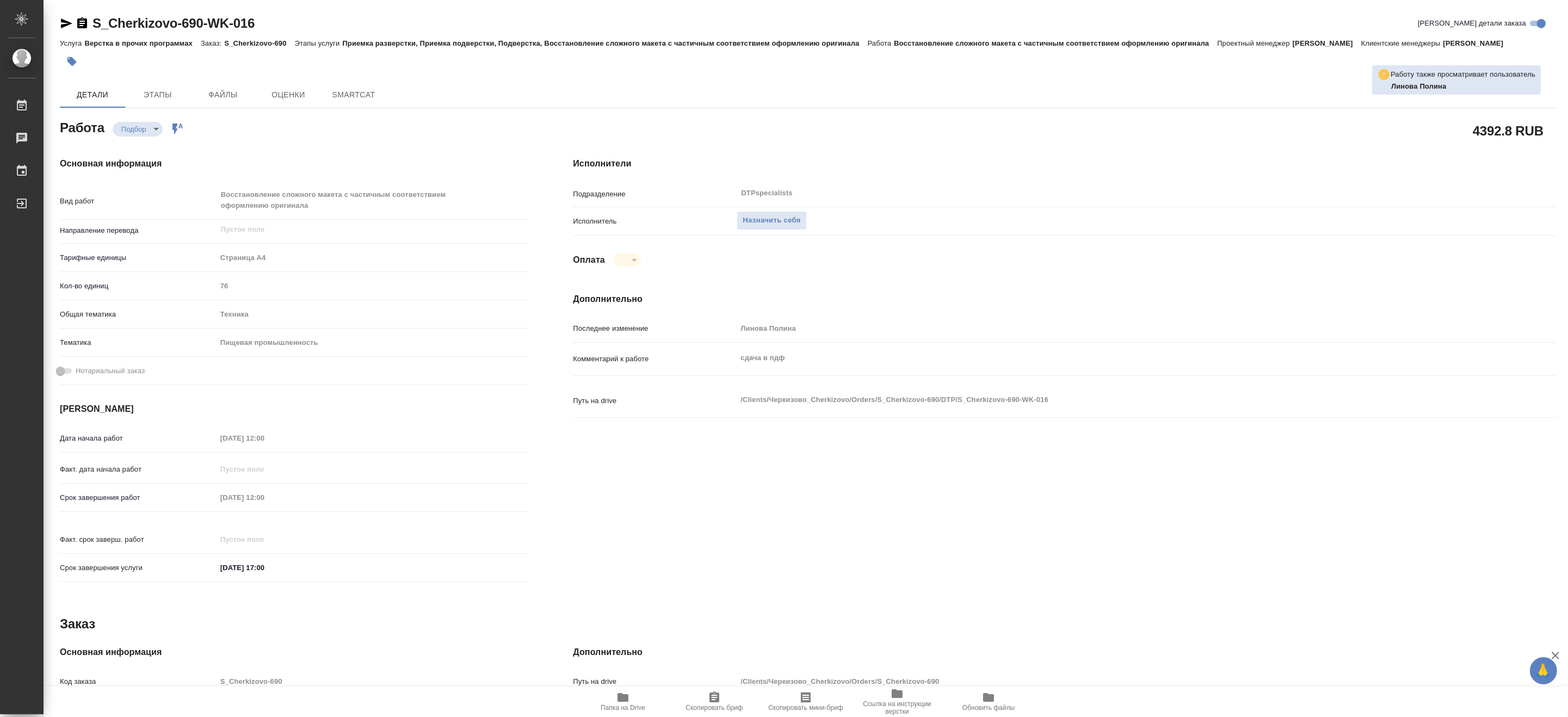
type textarea "x"
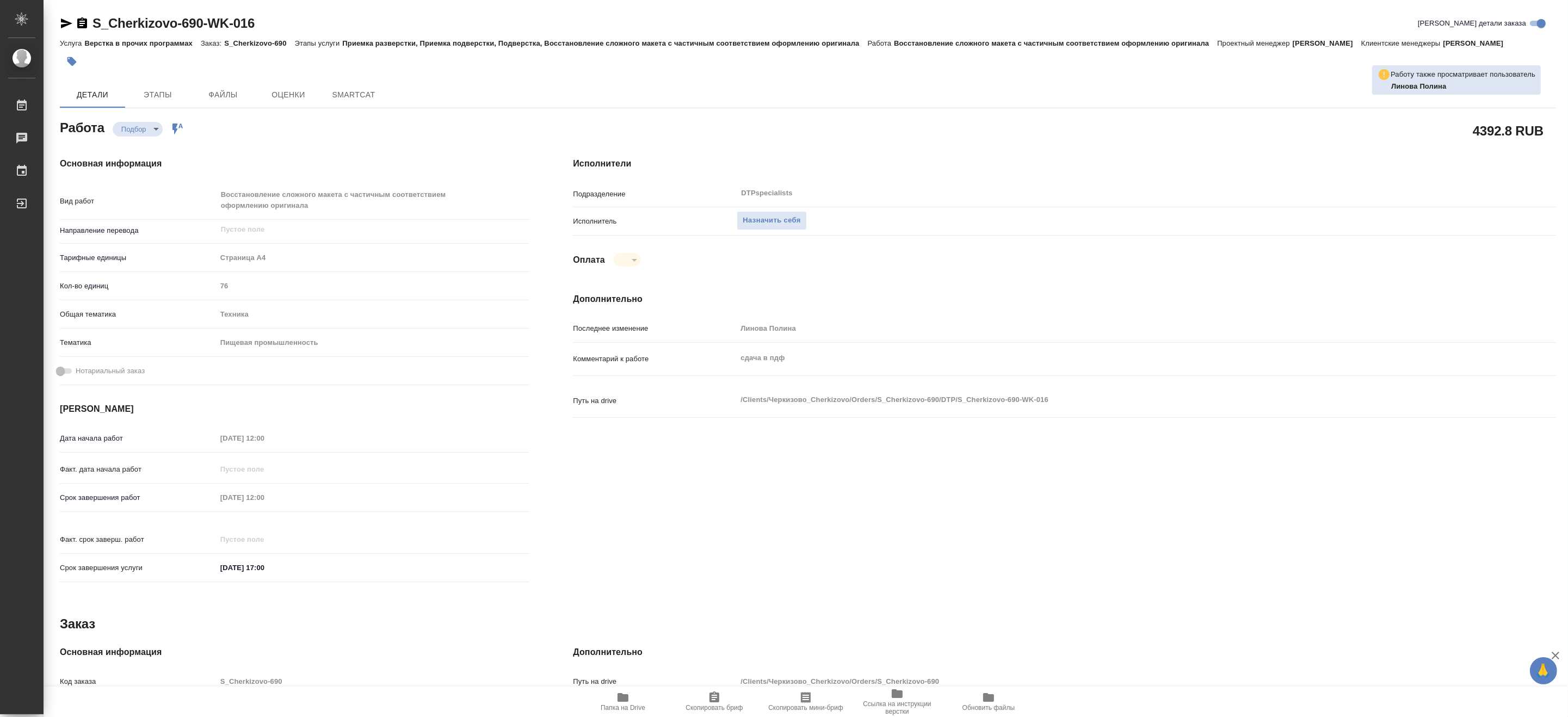
type textarea "x"
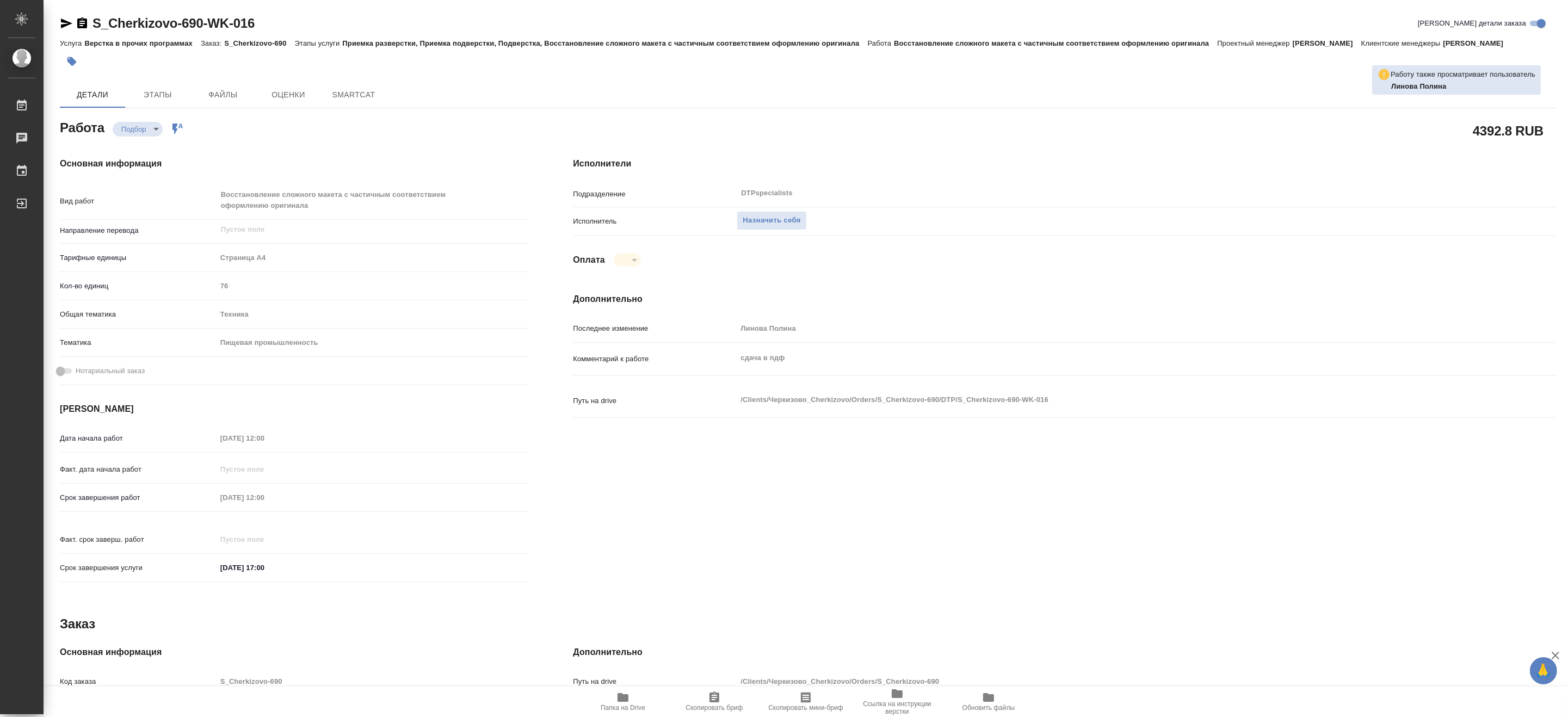
type textarea "x"
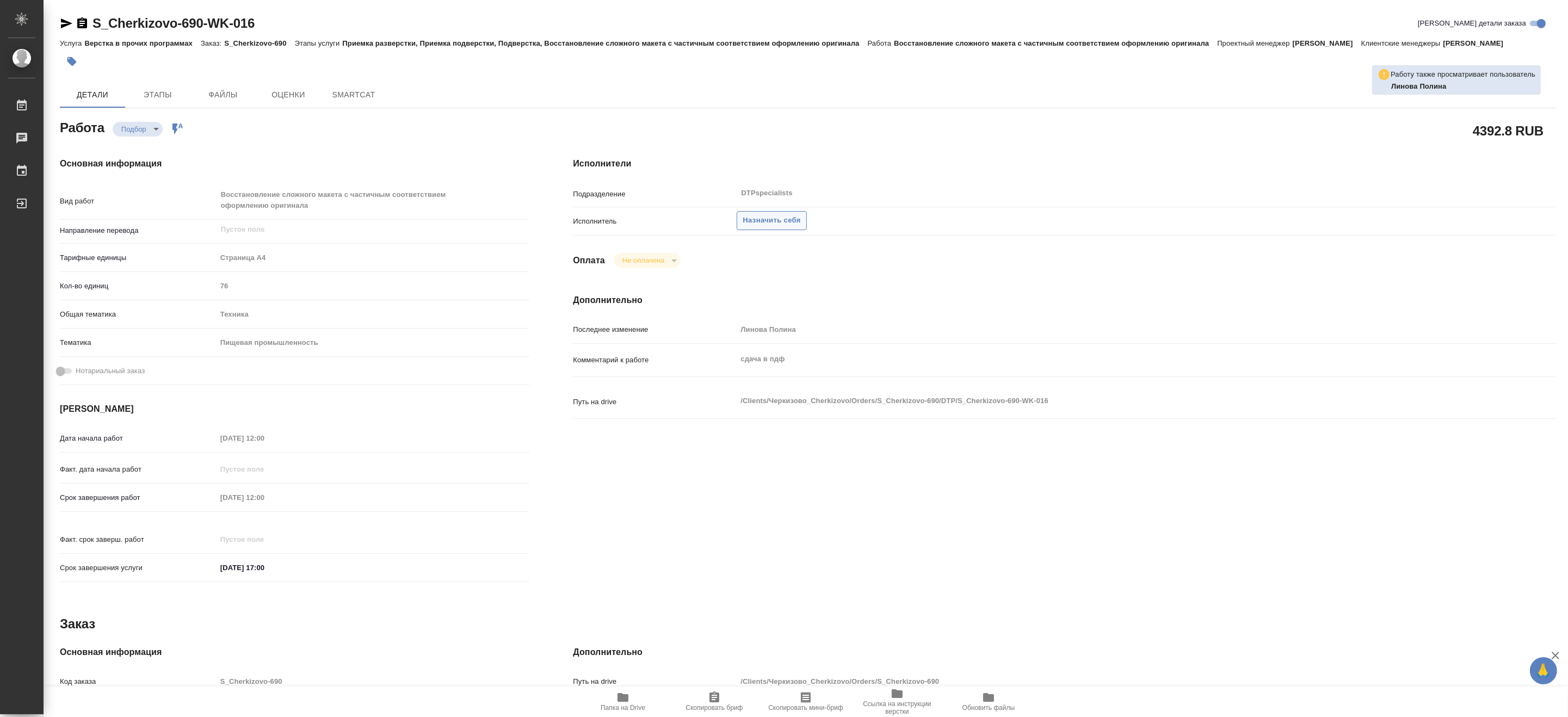
type textarea "x"
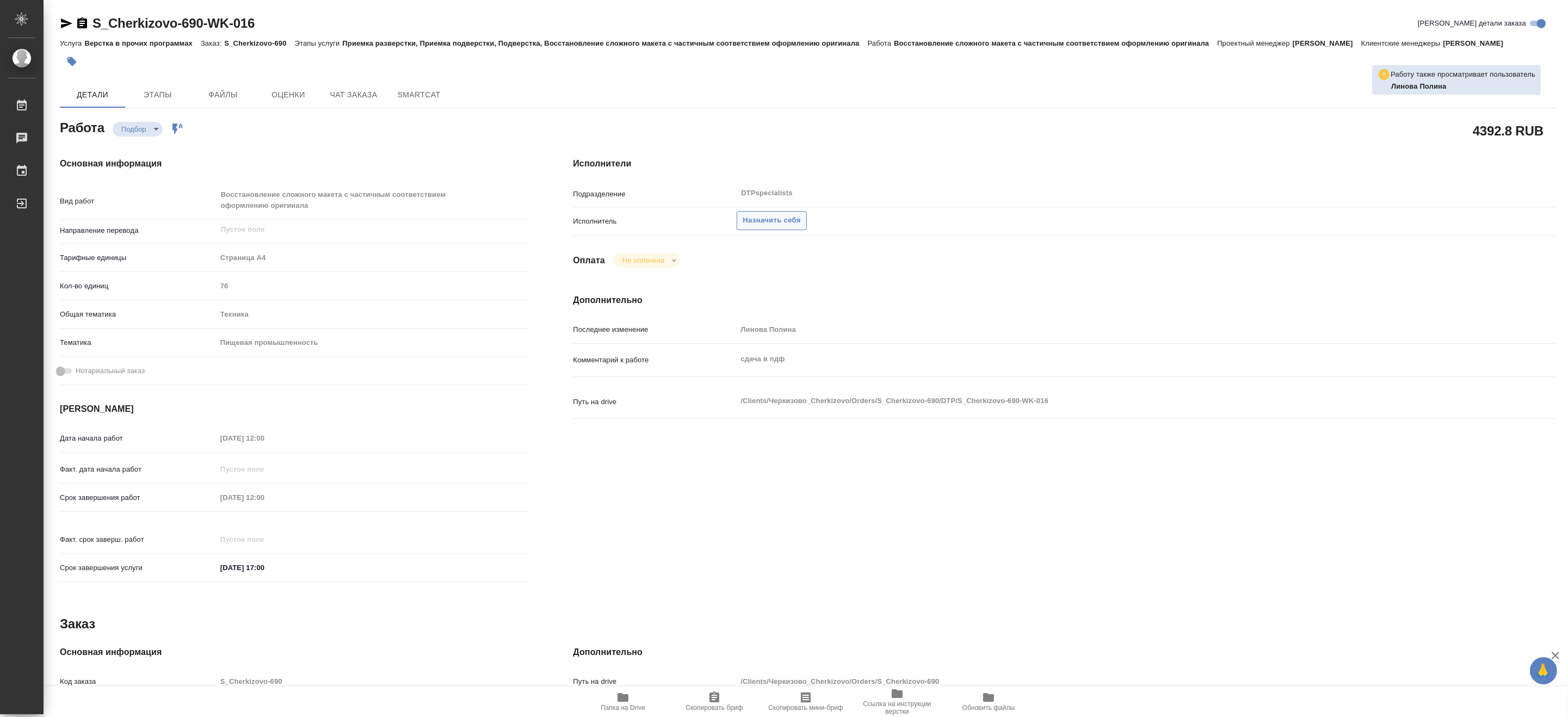
click at [769, 216] on span "Назначить себя" at bounding box center [771, 220] width 58 height 12
type textarea "x"
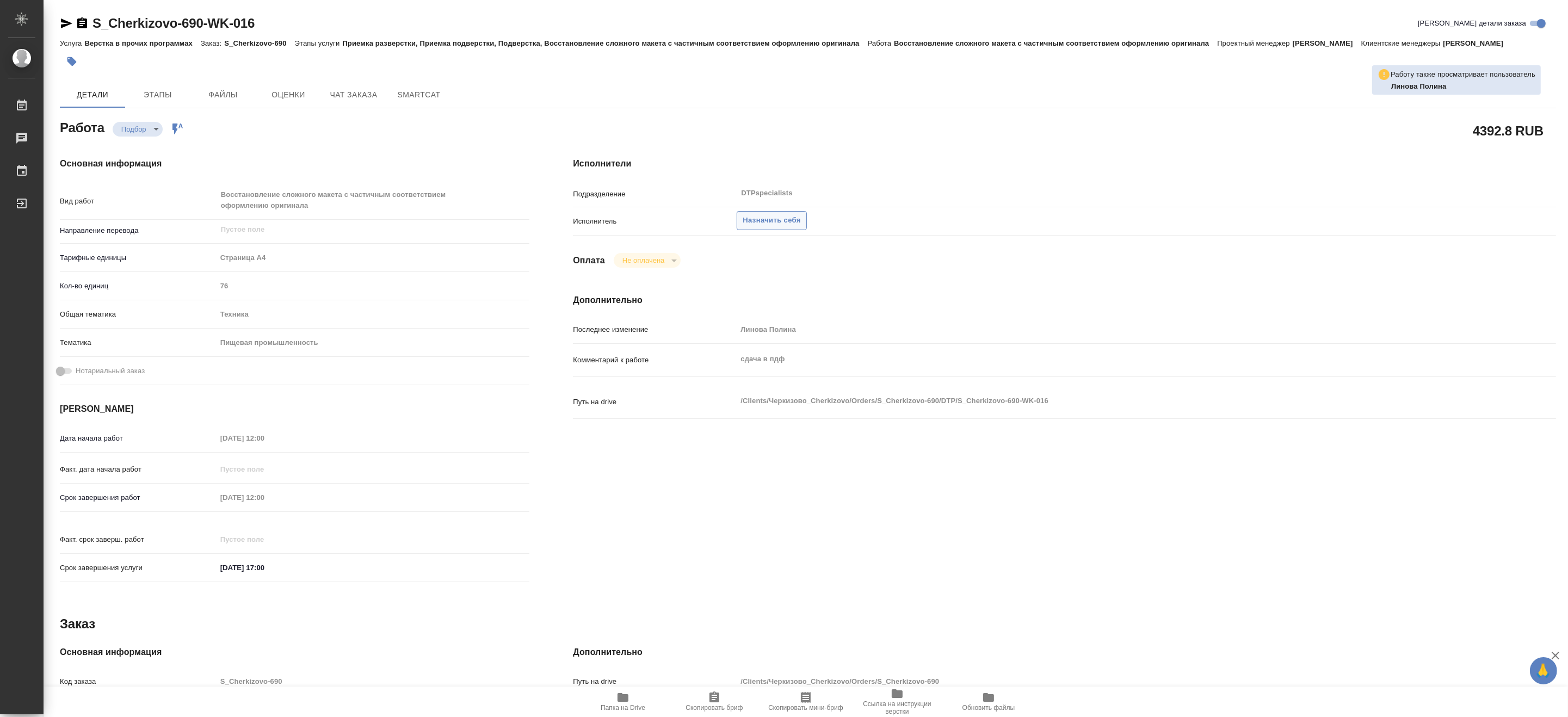
type textarea "x"
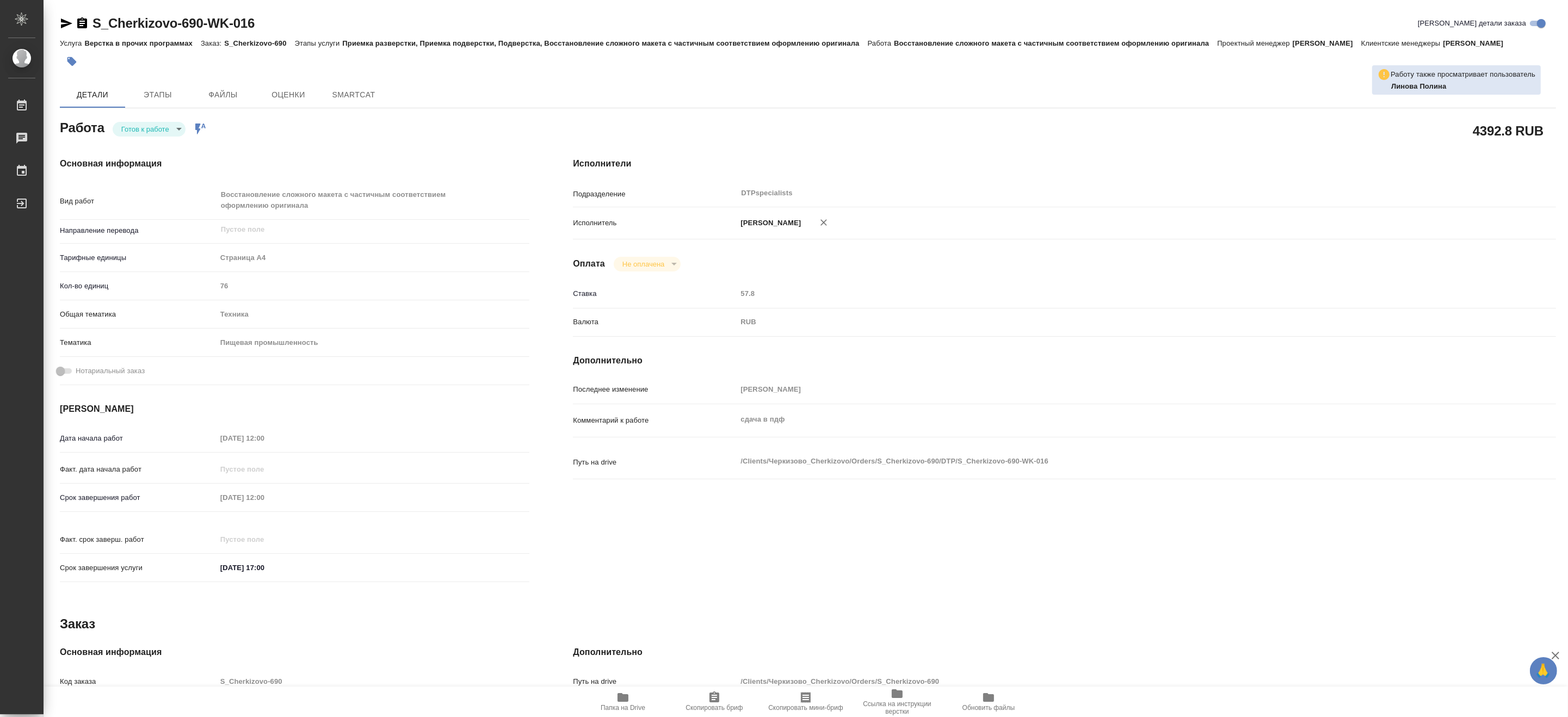
type textarea "x"
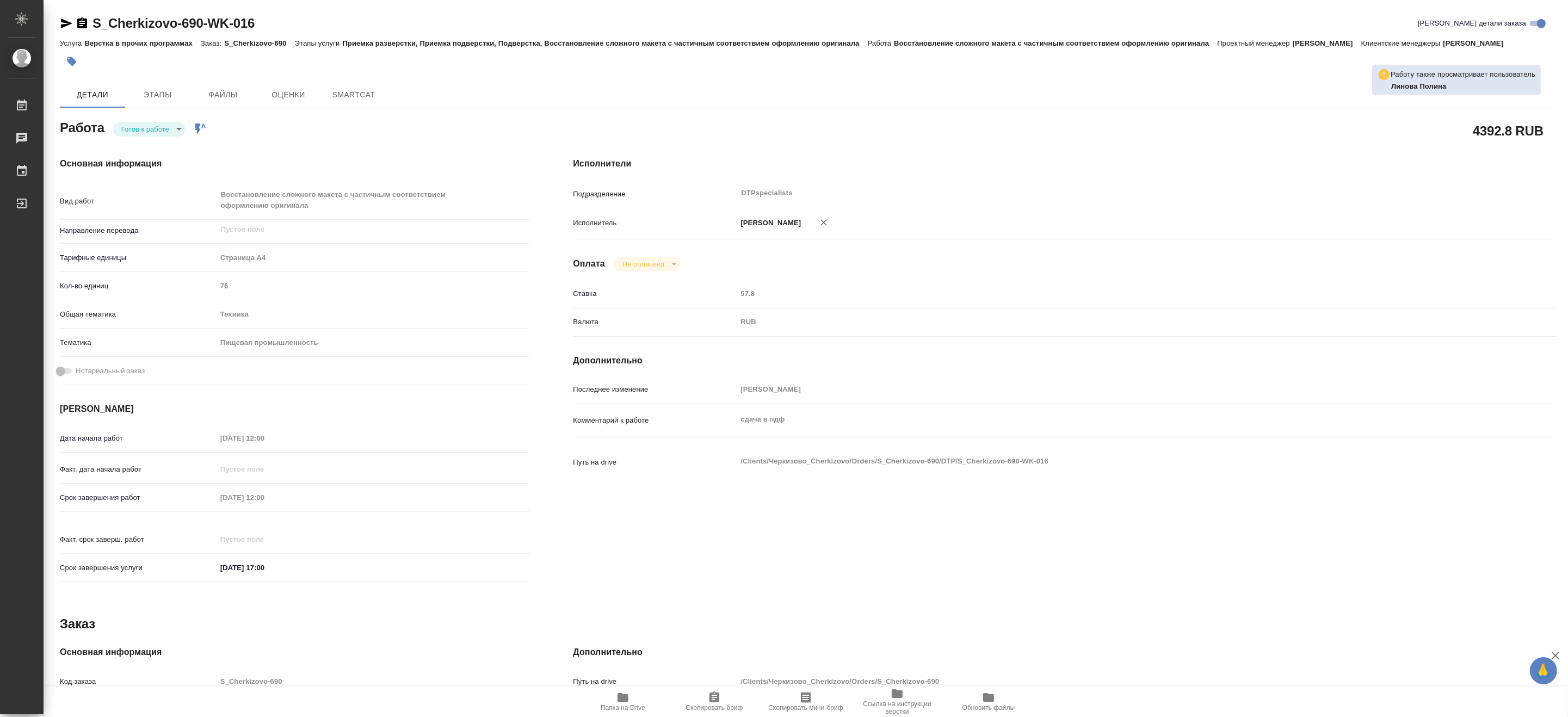
type textarea "x"
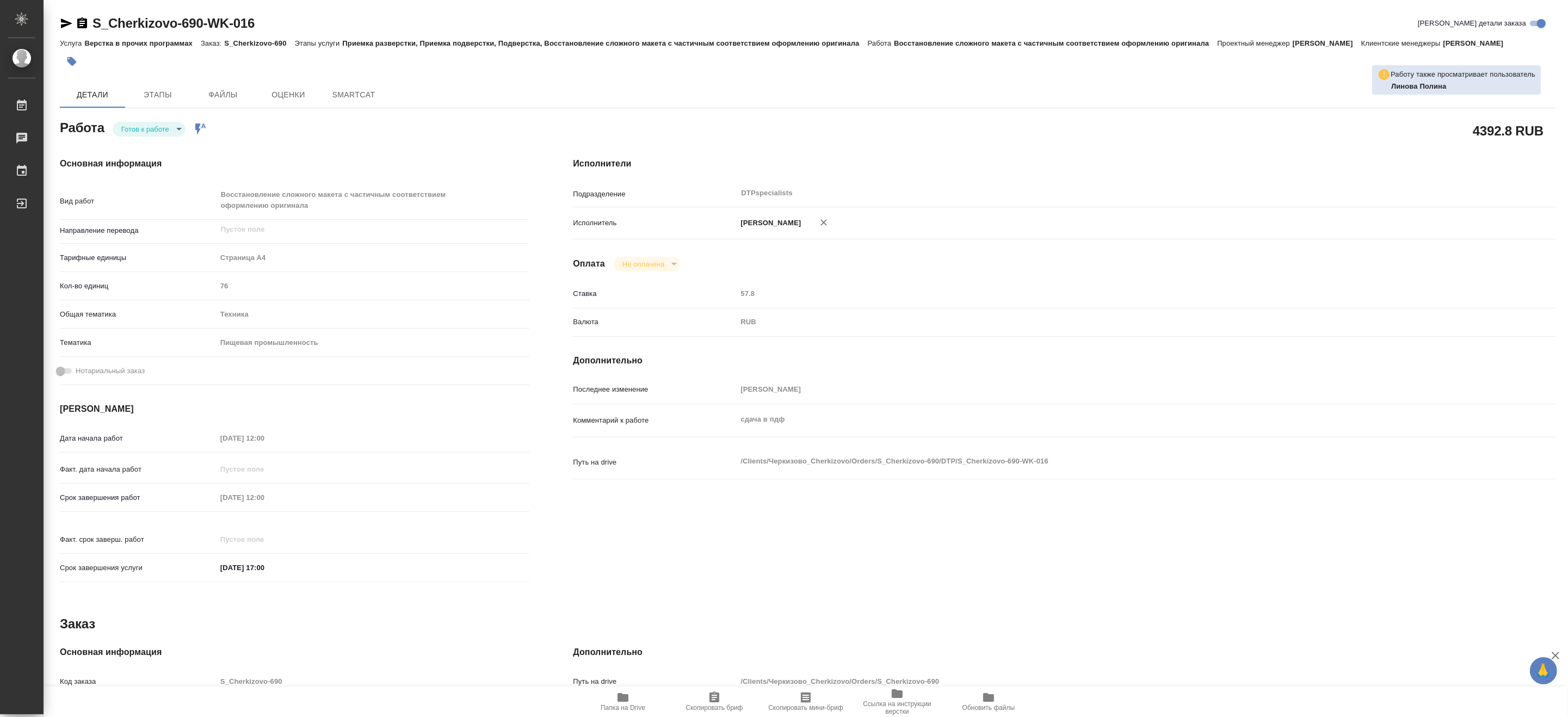
type textarea "x"
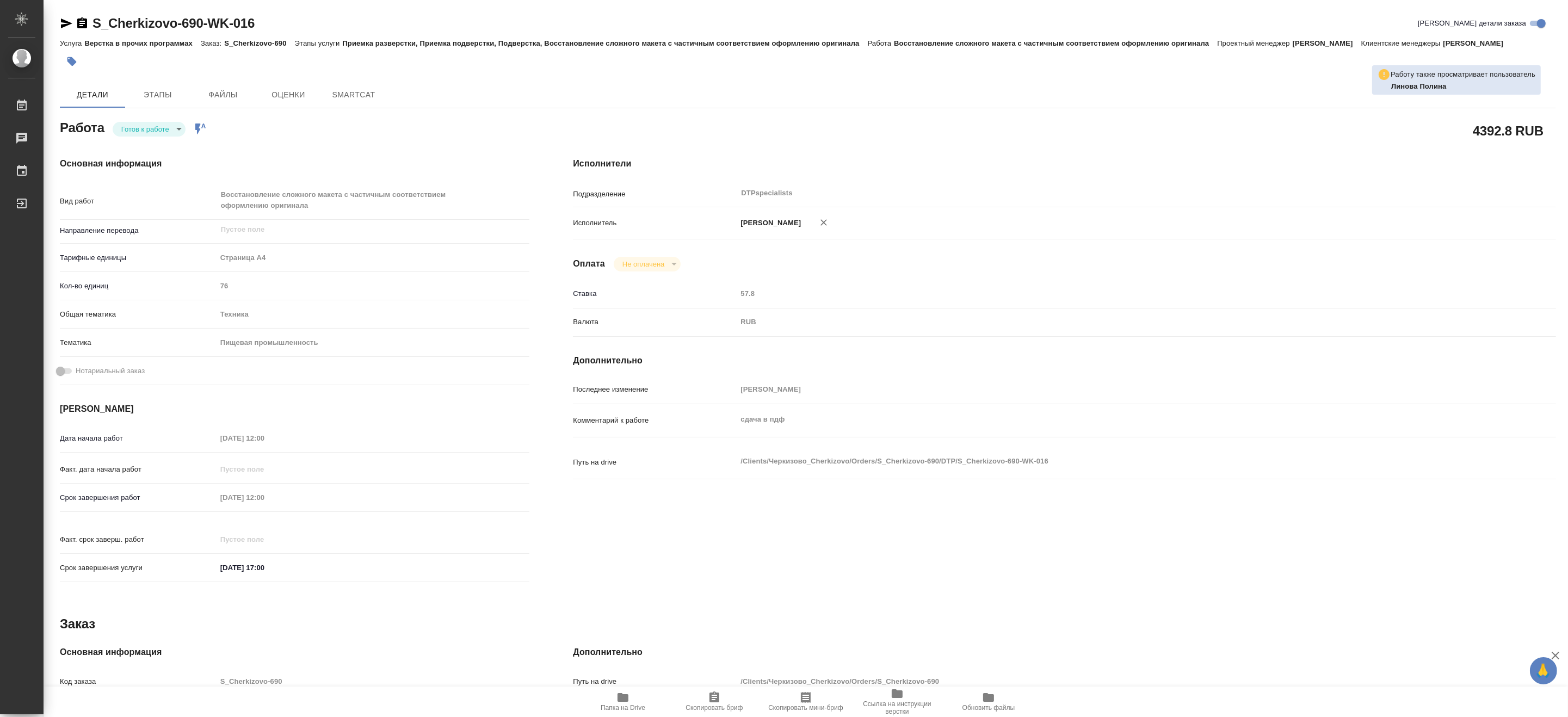
type textarea "x"
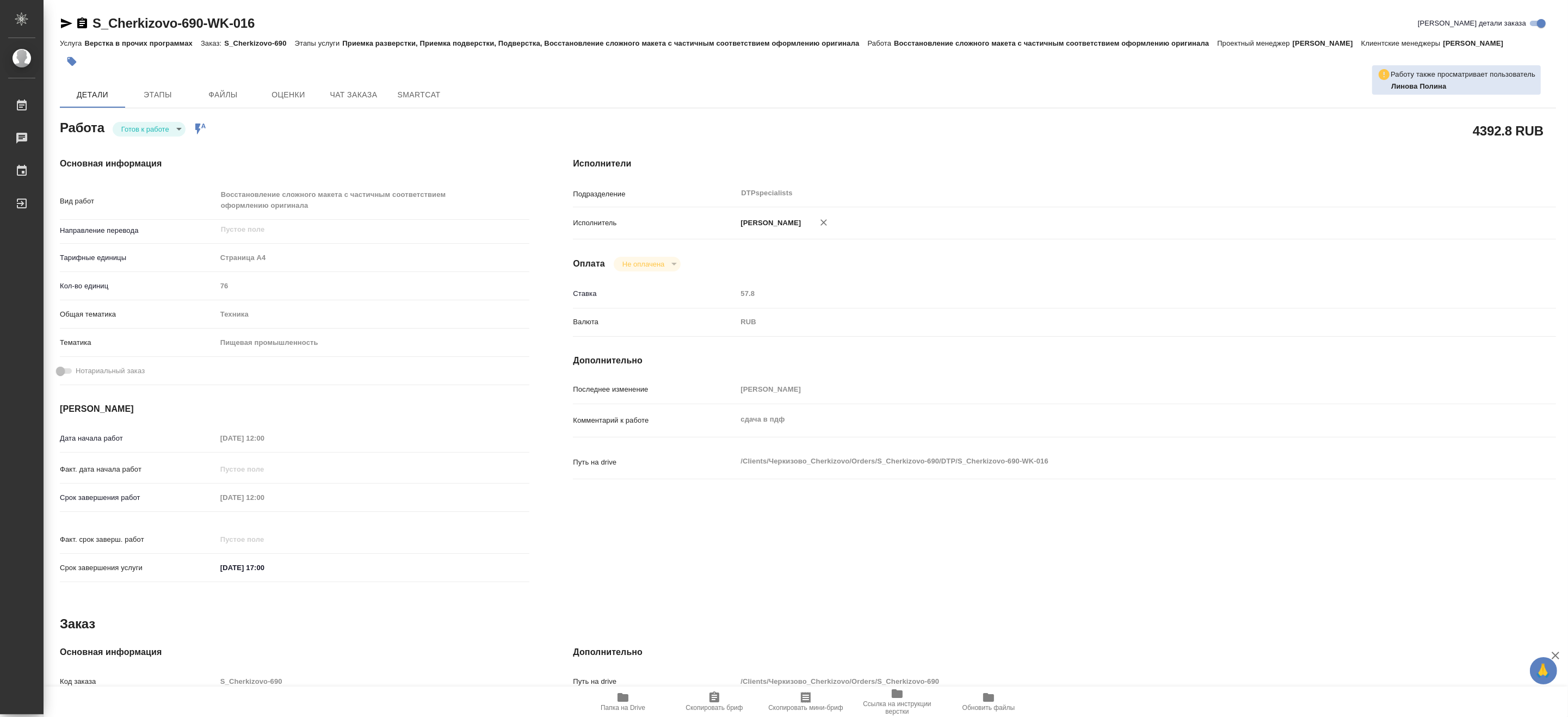
type textarea "x"
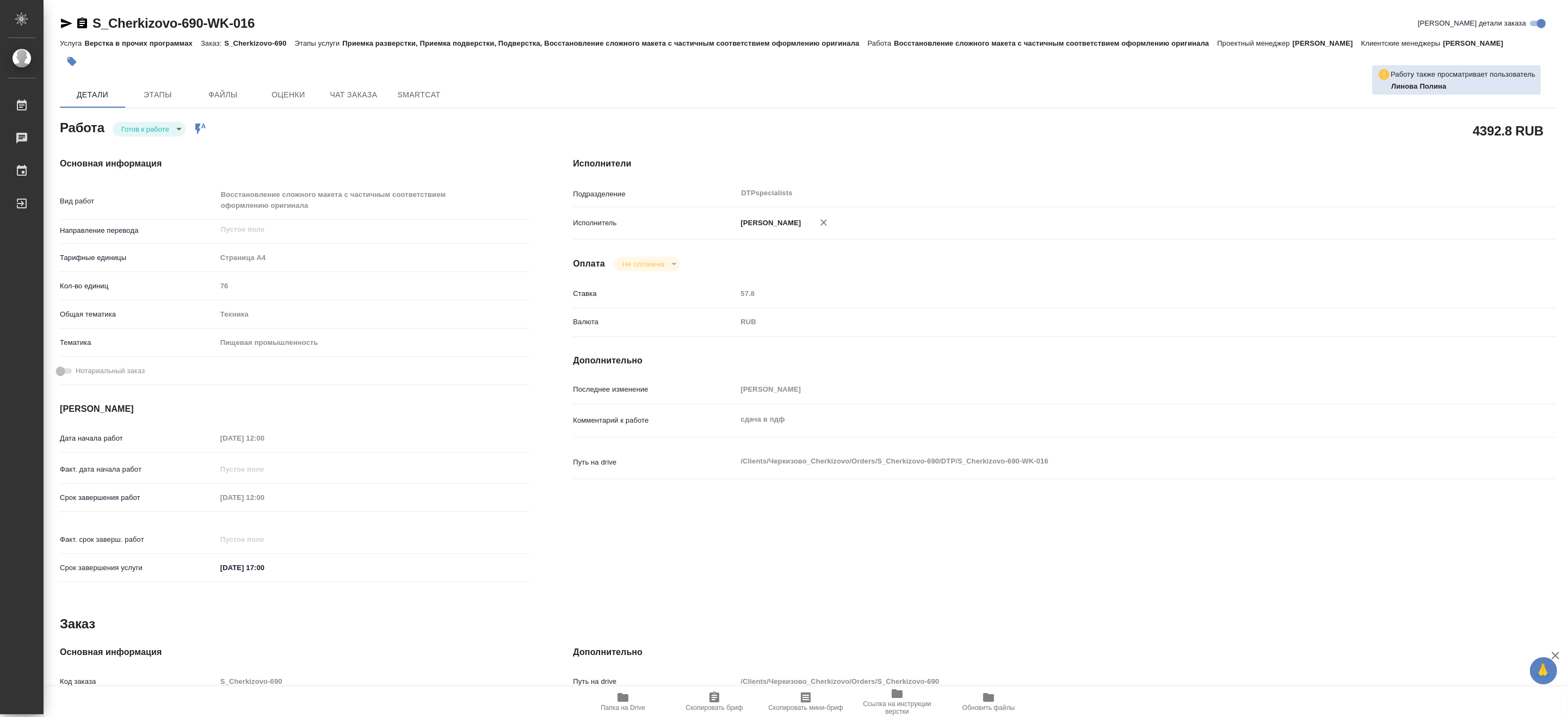
type textarea "x"
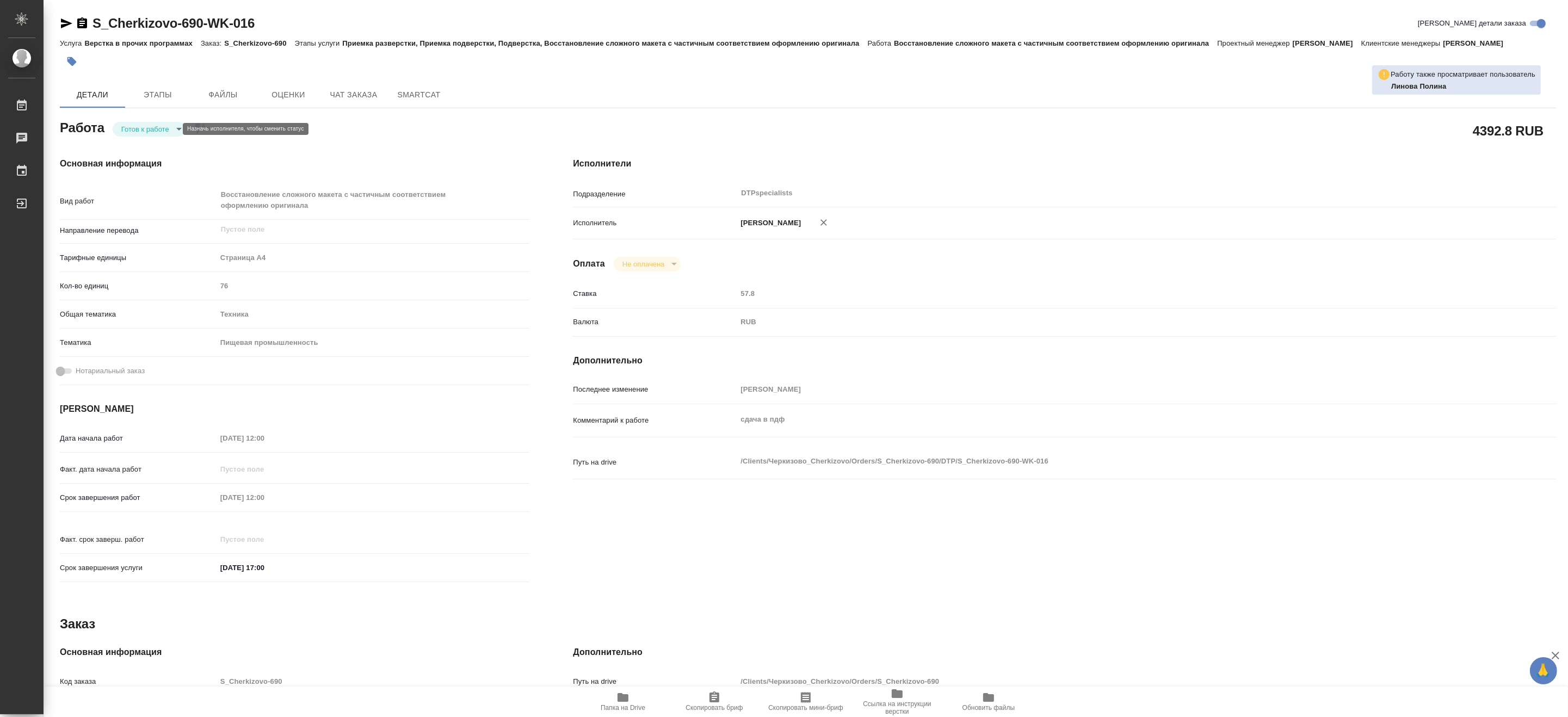
click at [137, 128] on body "🙏 .cls-1 fill:#fff; AWATERA Matveeva Maria Работы 0 Чаты График Выйти S_Cherkiz…" at bounding box center [784, 358] width 1568 height 717
click at [135, 129] on button "В работе" at bounding box center [139, 128] width 36 height 12
type textarea "x"
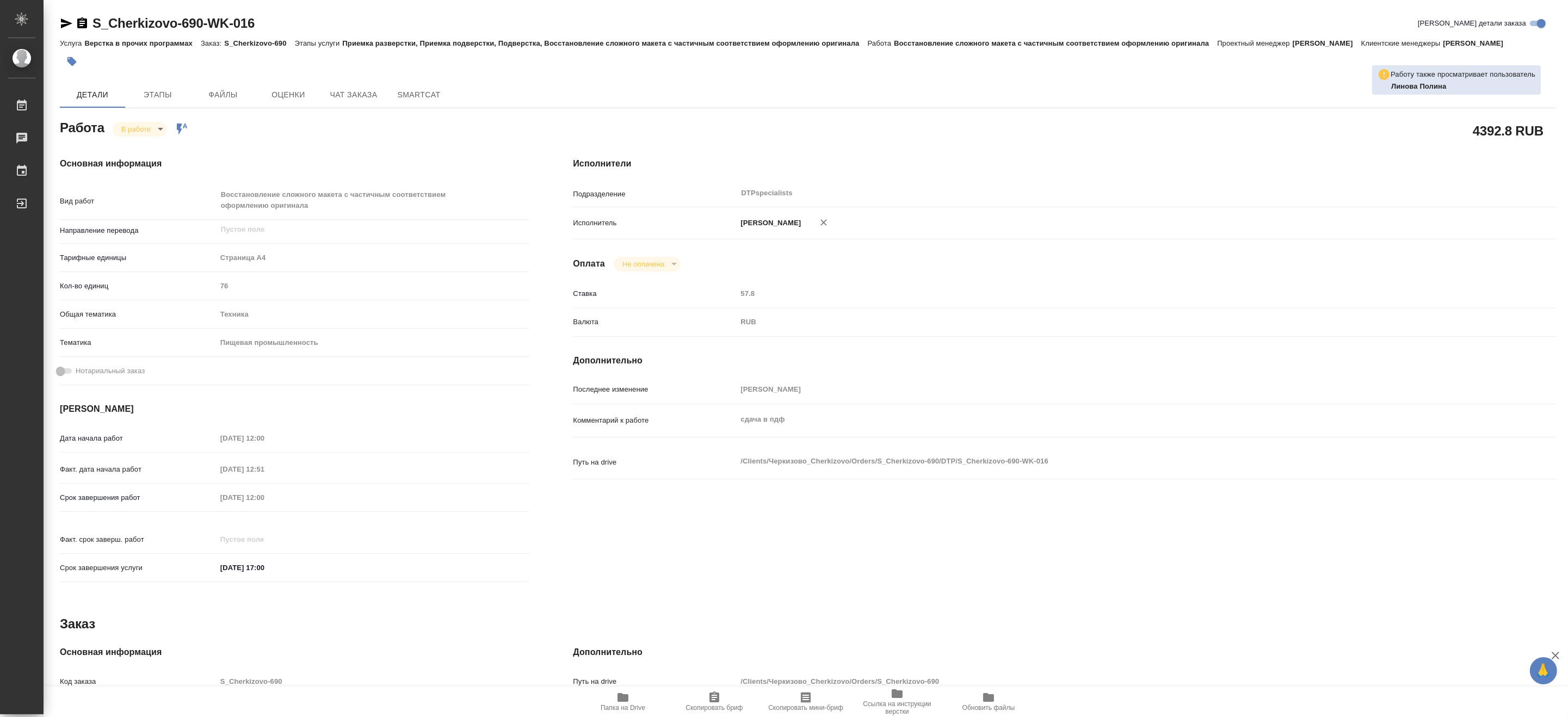
type textarea "x"
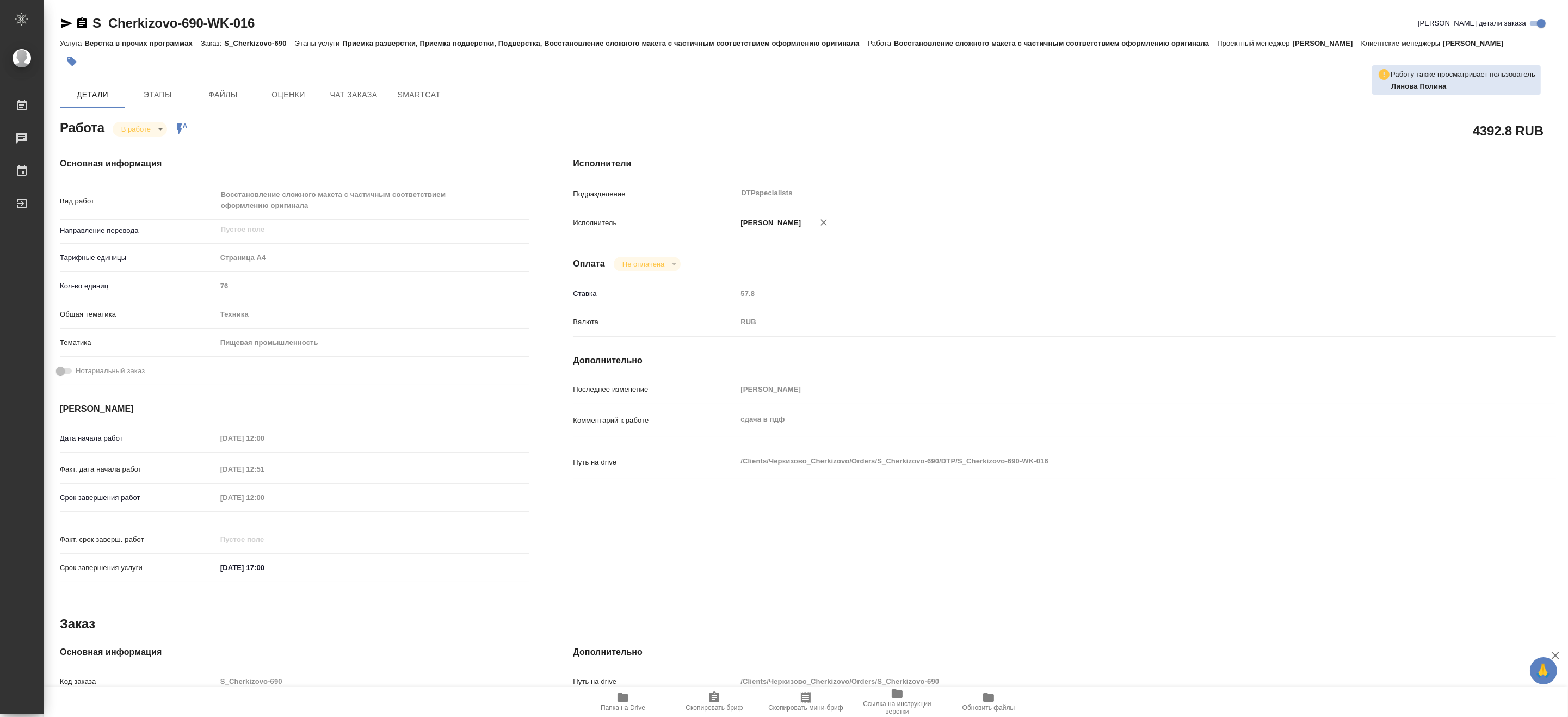
type textarea "x"
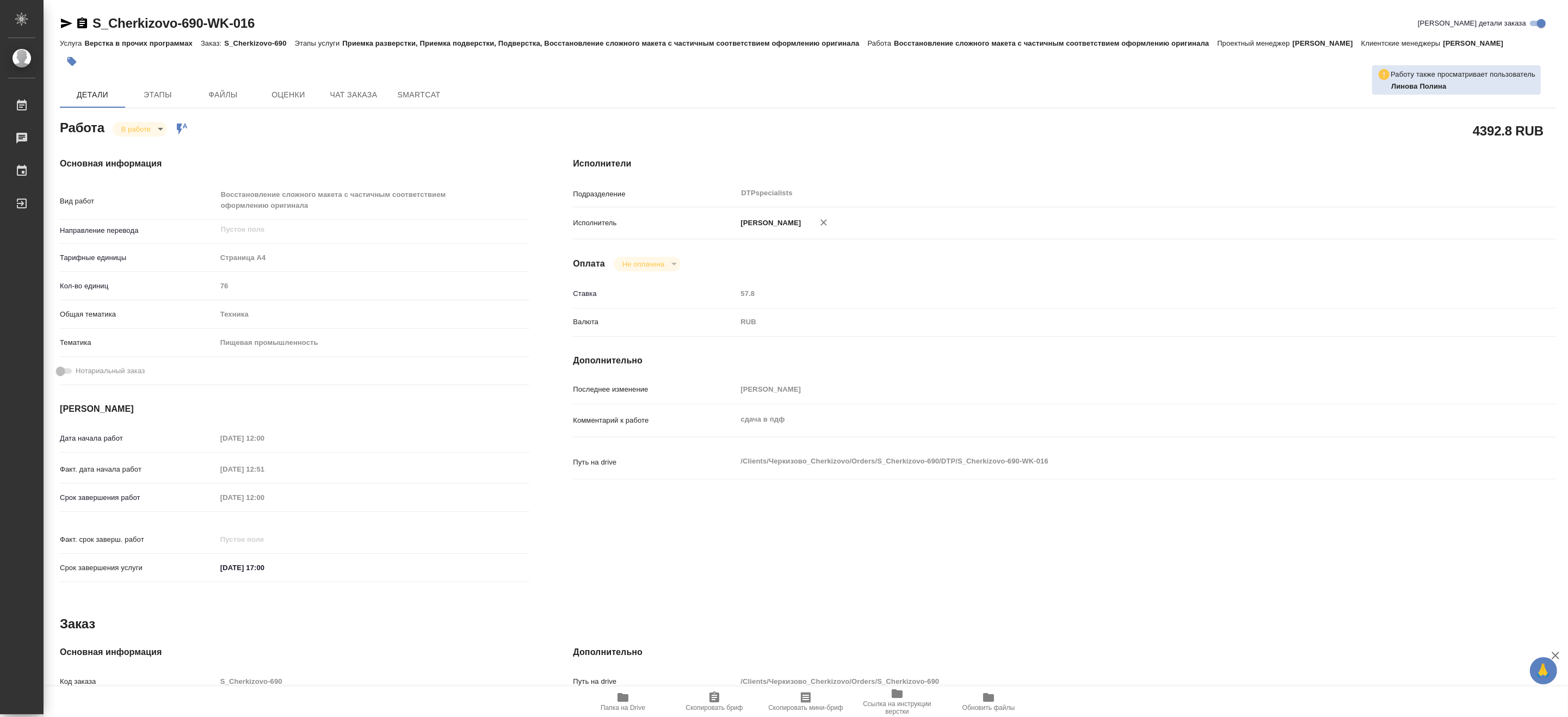
type textarea "x"
click at [357, 93] on span "Чат заказа" at bounding box center [354, 94] width 52 height 14
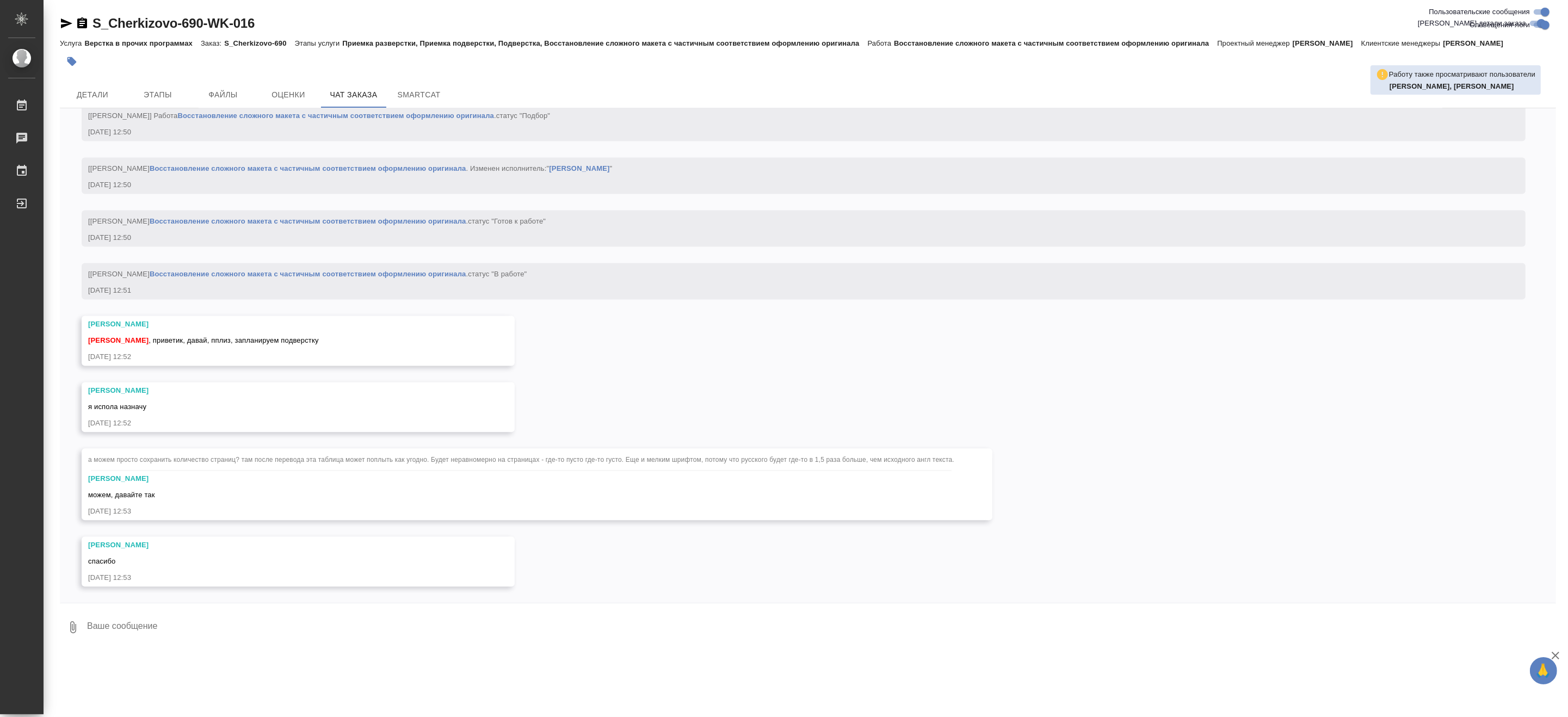
scroll to position [4141, 0]
click at [328, 418] on div "12.08.25, 12:52" at bounding box center [282, 423] width 388 height 11
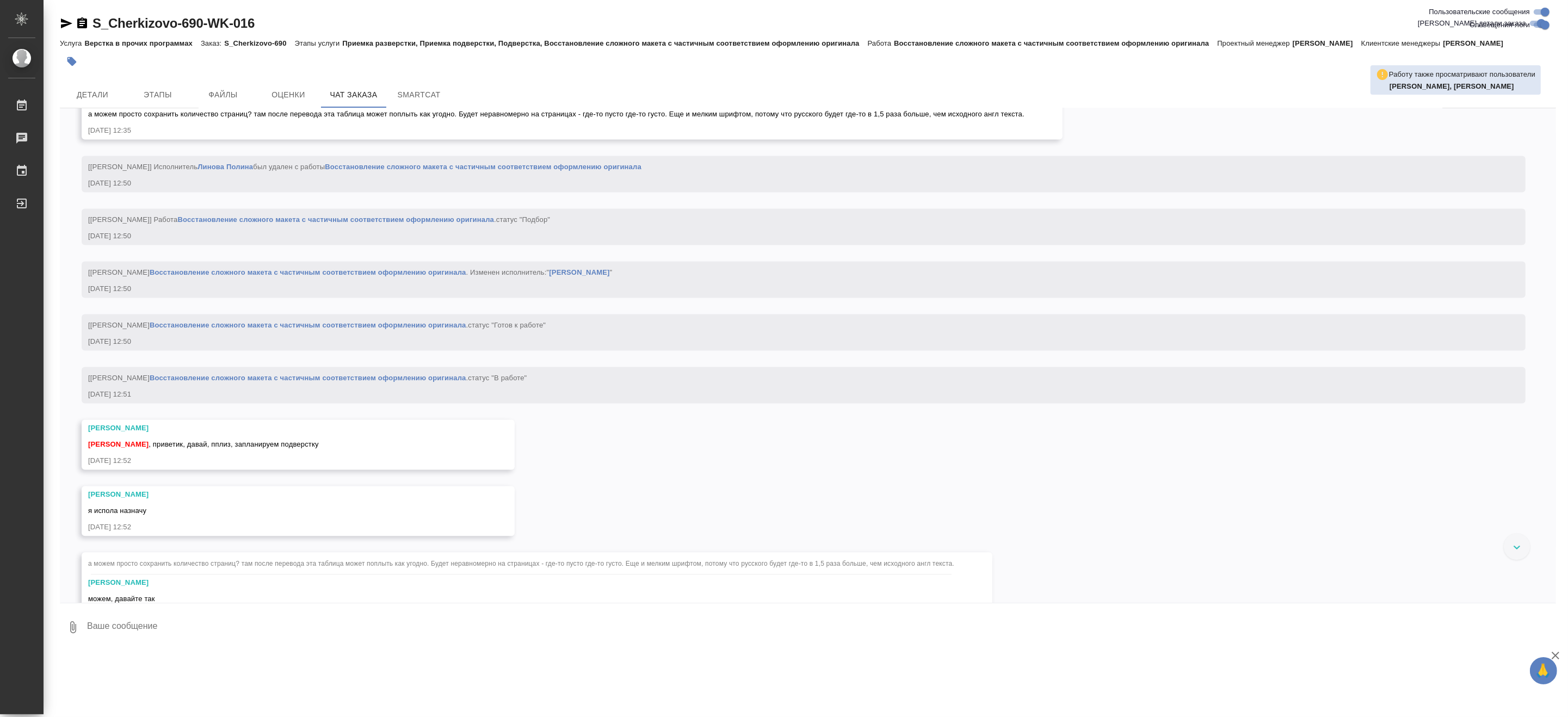
scroll to position [3960, 0]
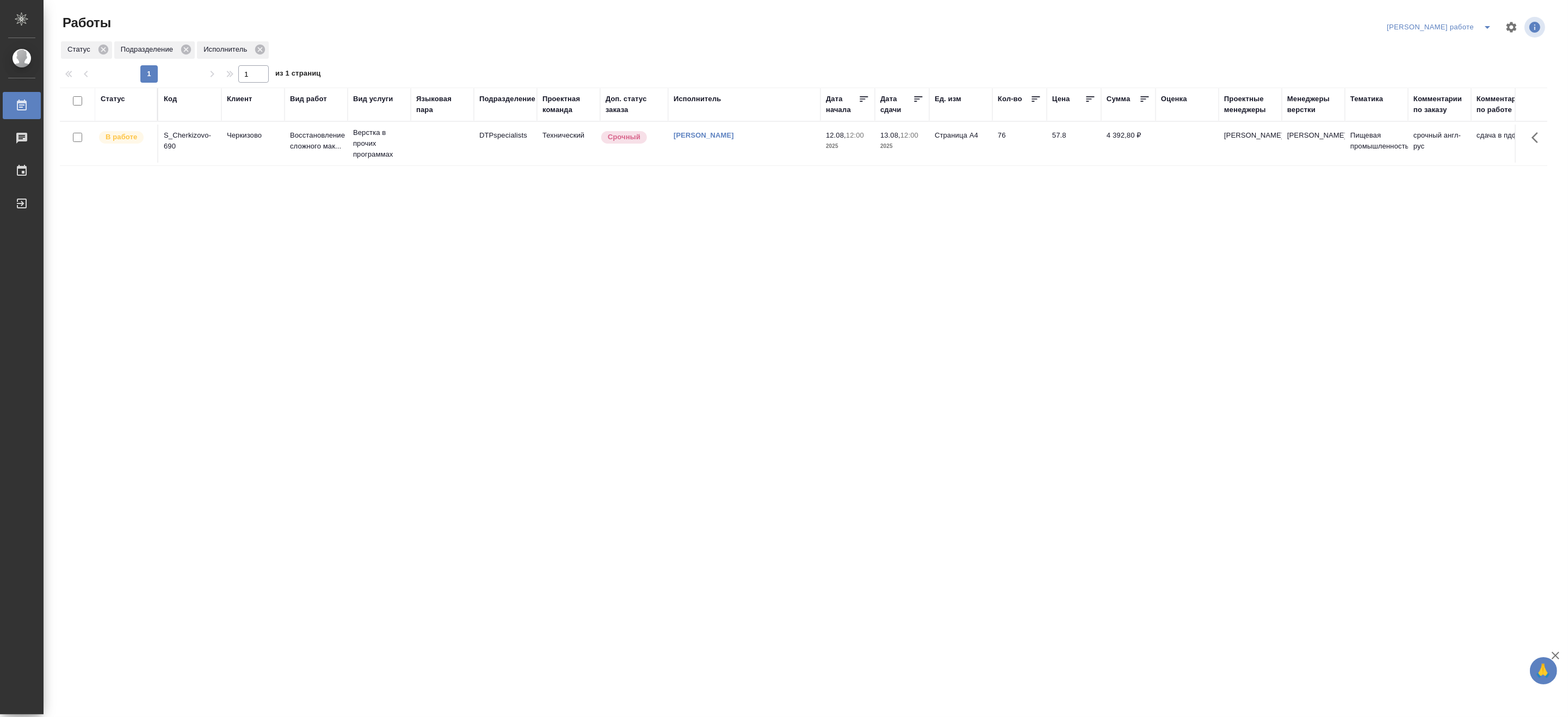
click at [423, 138] on td at bounding box center [442, 144] width 63 height 38
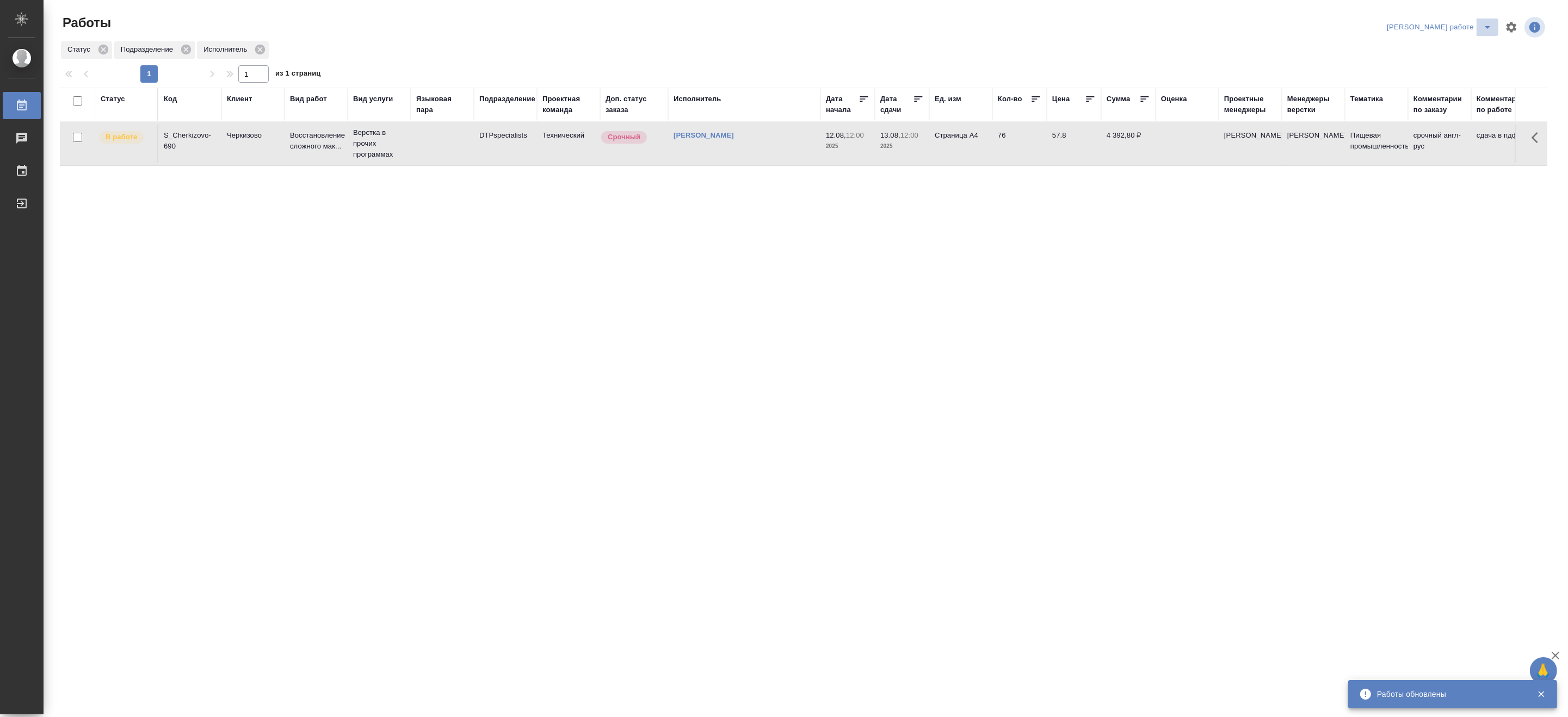
click at [1484, 24] on icon "split button" at bounding box center [1487, 27] width 13 height 13
click at [1468, 69] on li "Матвеева_назначено" at bounding box center [1448, 66] width 98 height 17
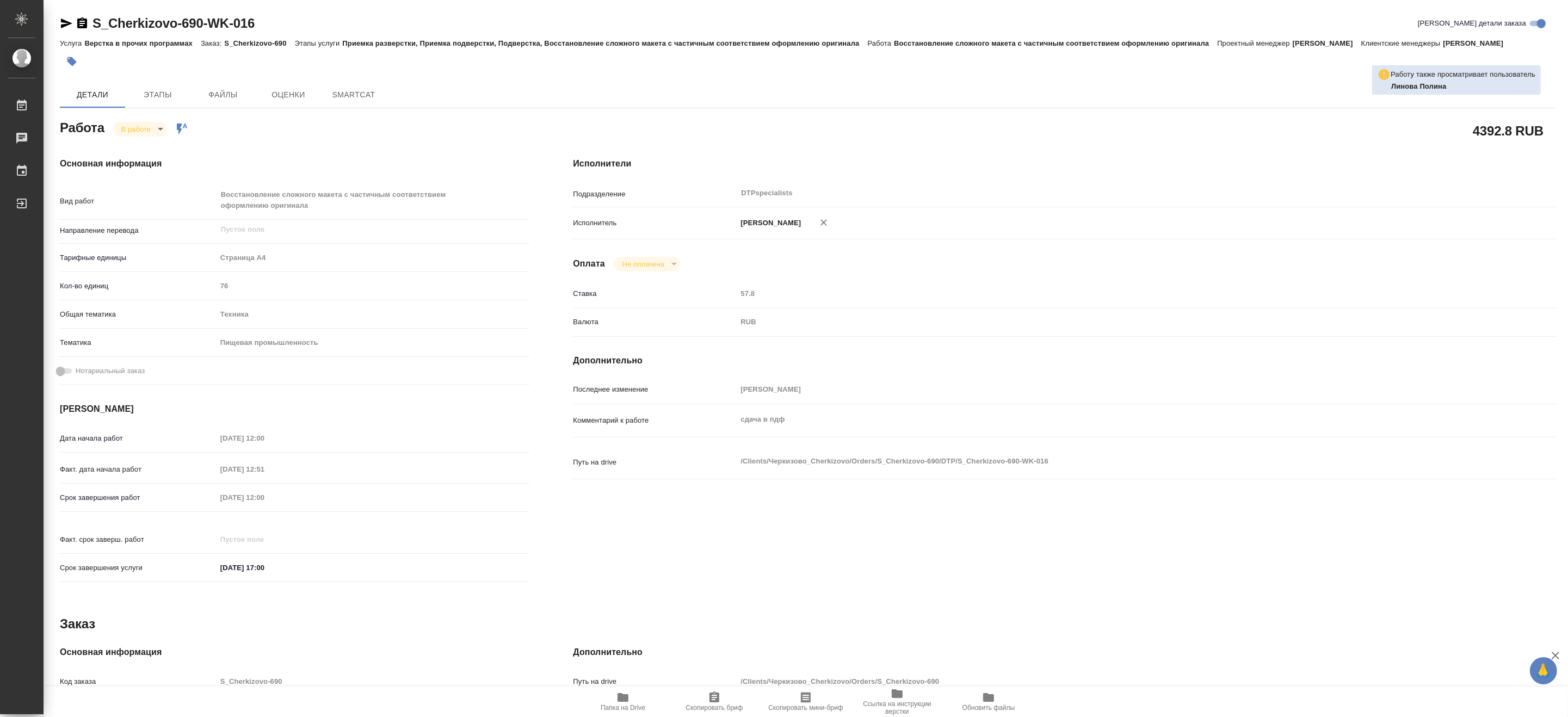
type textarea "x"
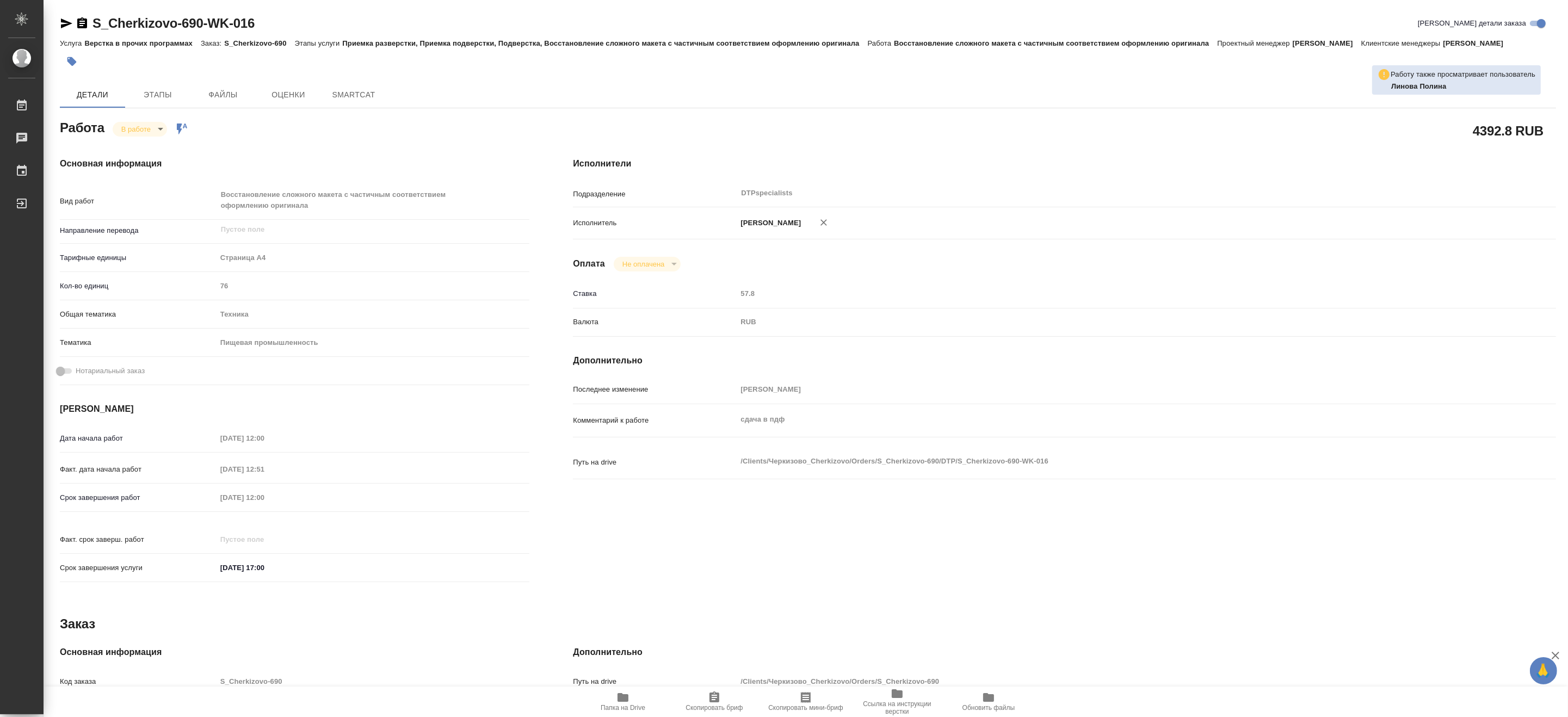
type textarea "x"
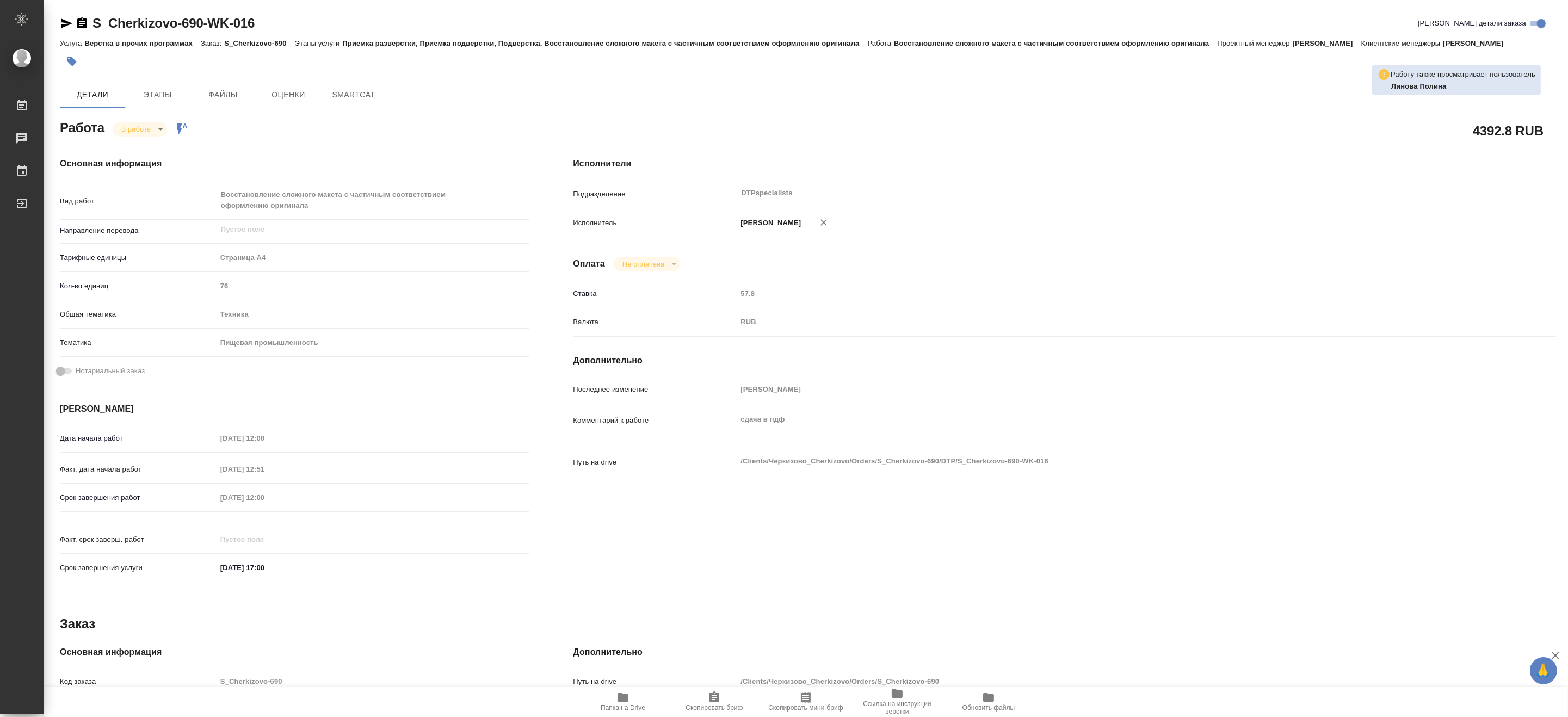
type textarea "x"
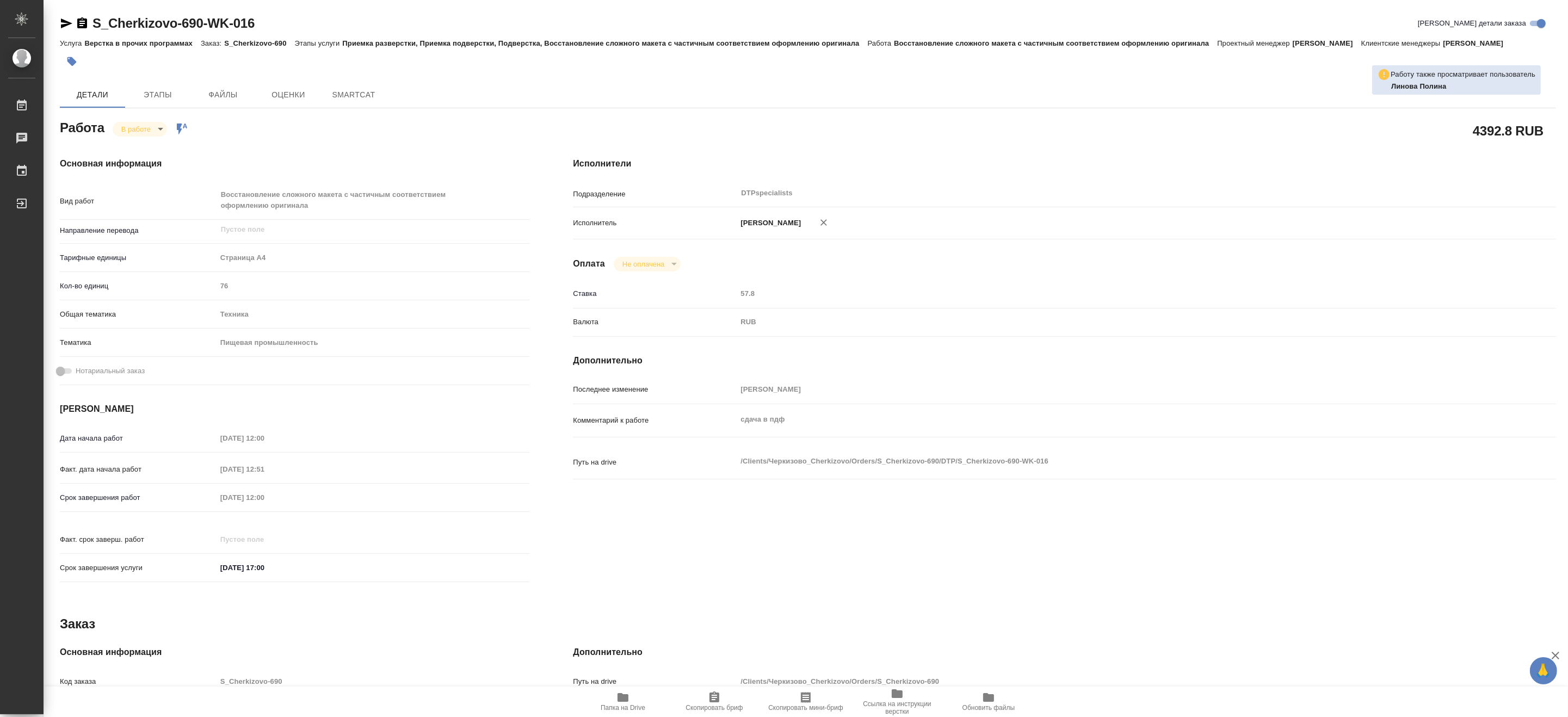
type textarea "x"
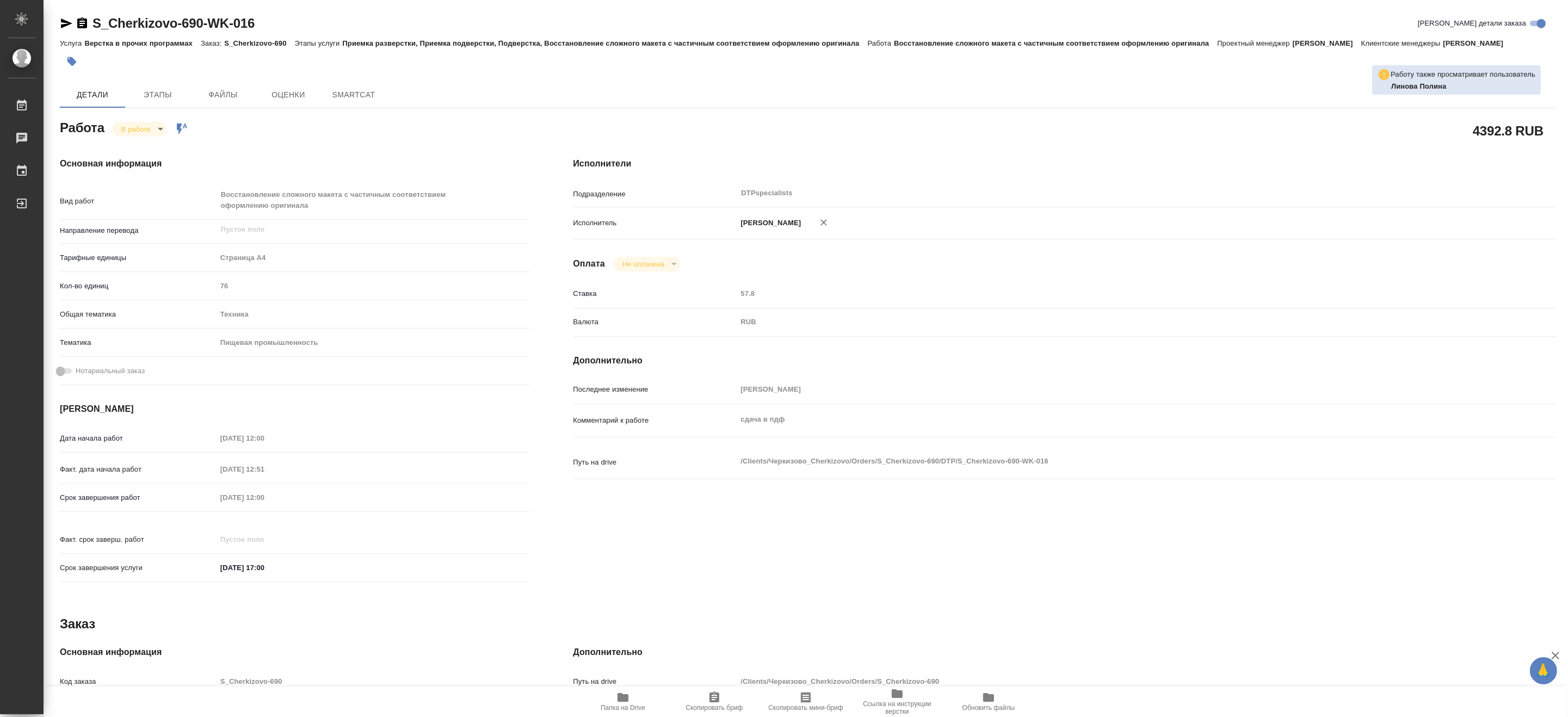
type textarea "x"
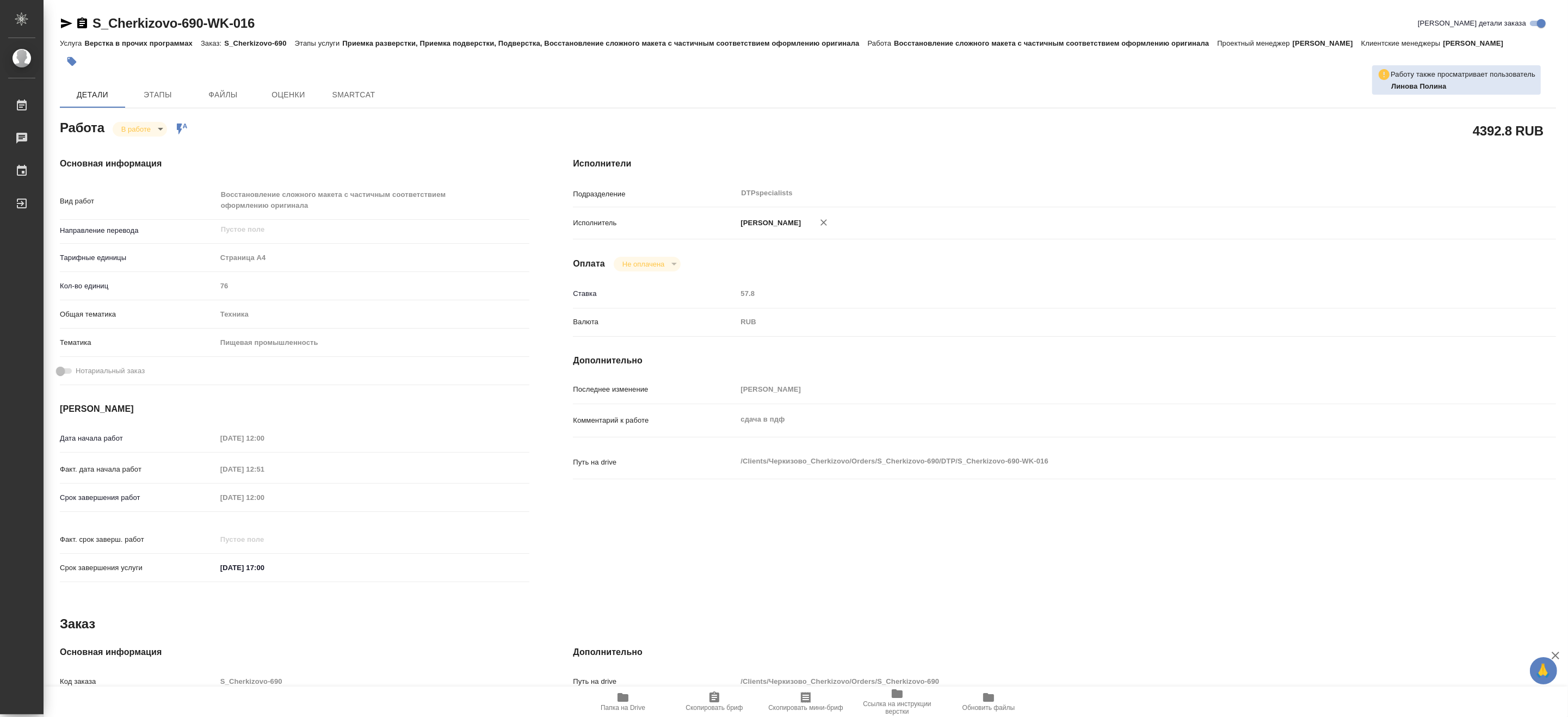
type textarea "x"
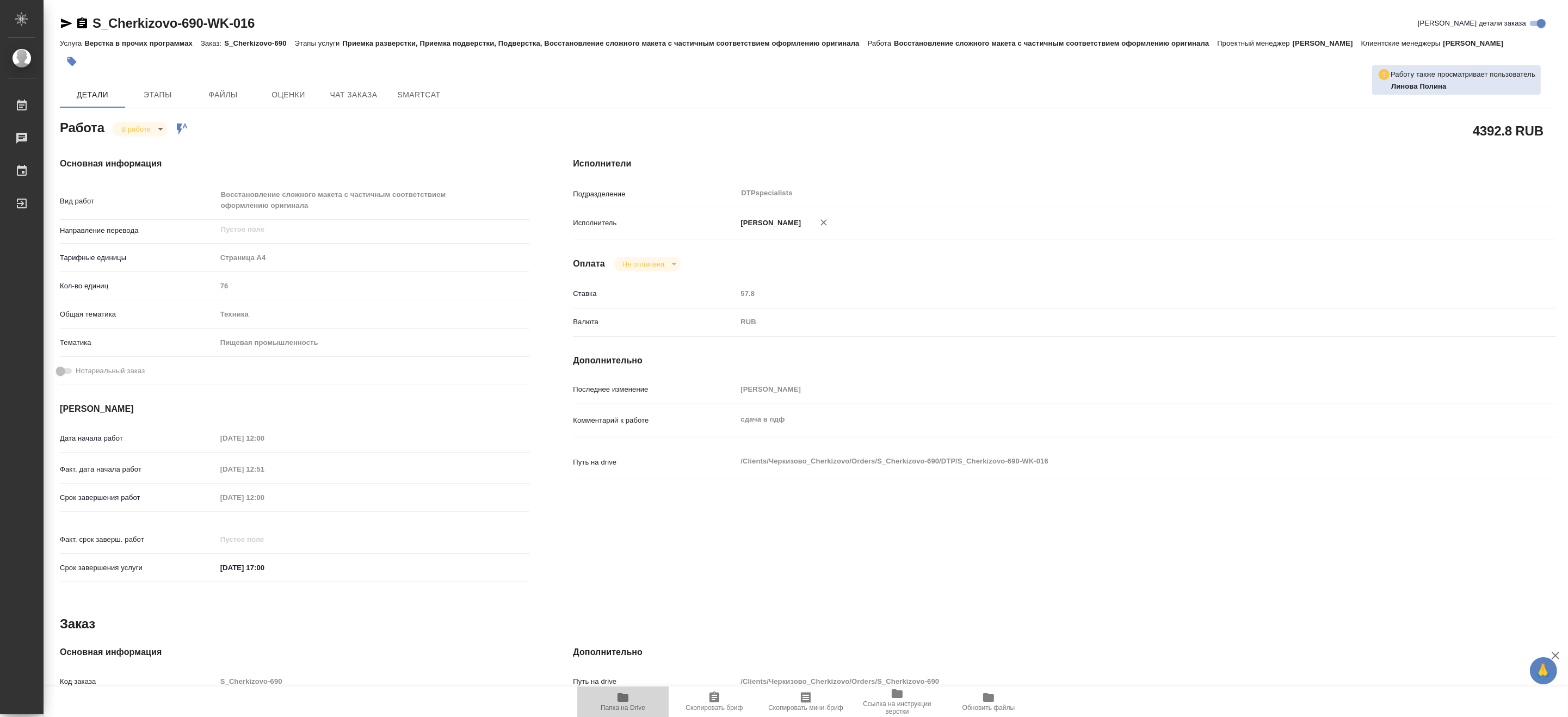
click at [626, 700] on icon "button" at bounding box center [623, 697] width 11 height 9
type textarea "x"
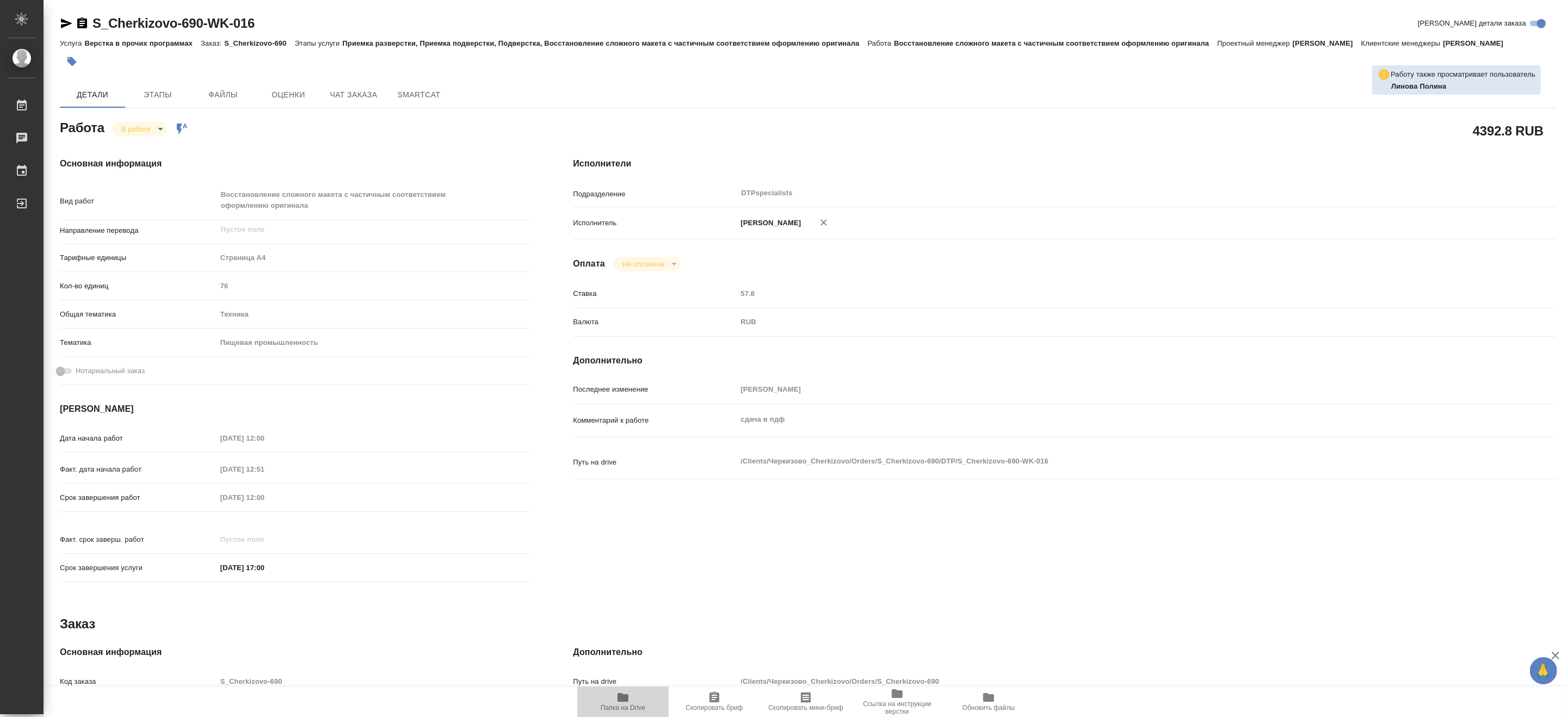
type textarea "x"
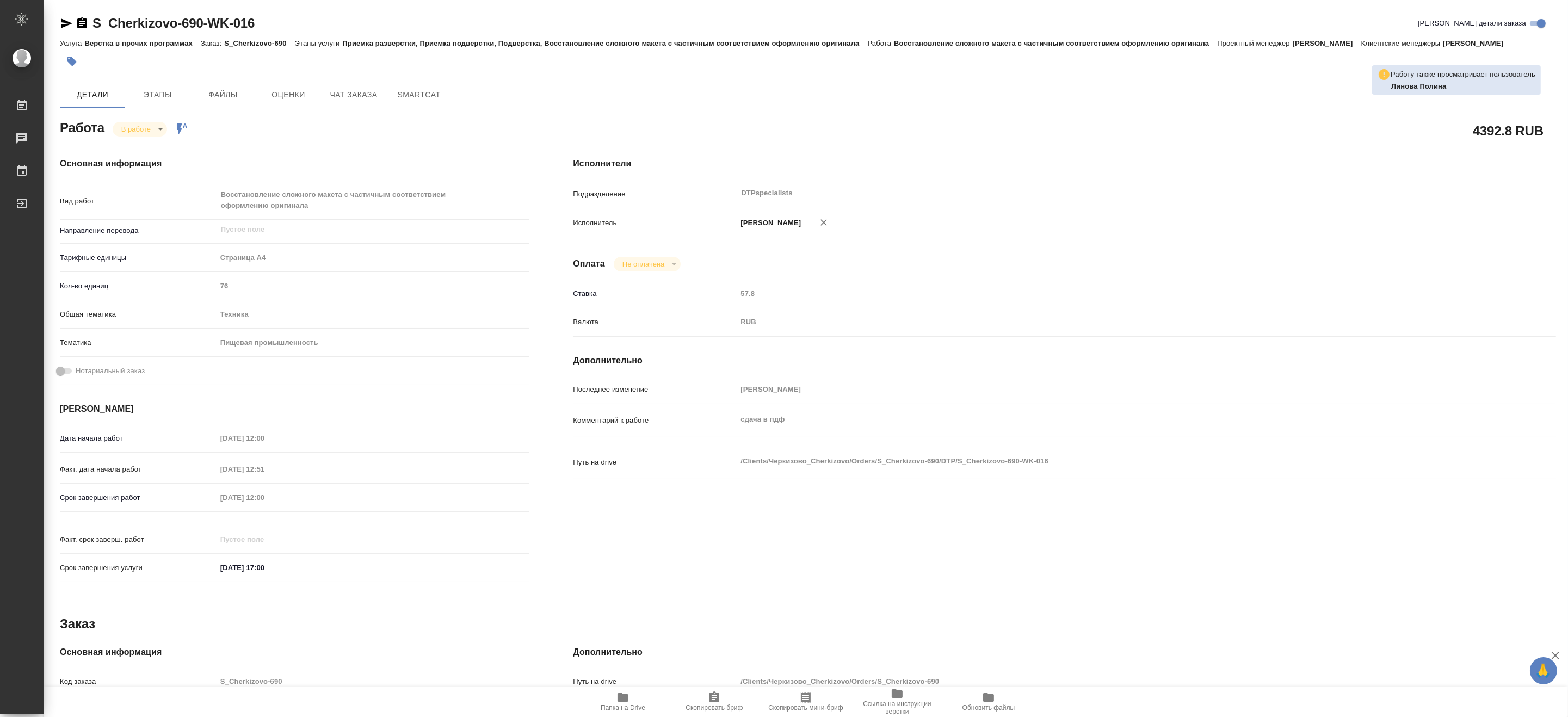
type textarea "x"
click at [161, 89] on span "Этапы" at bounding box center [157, 94] width 52 height 14
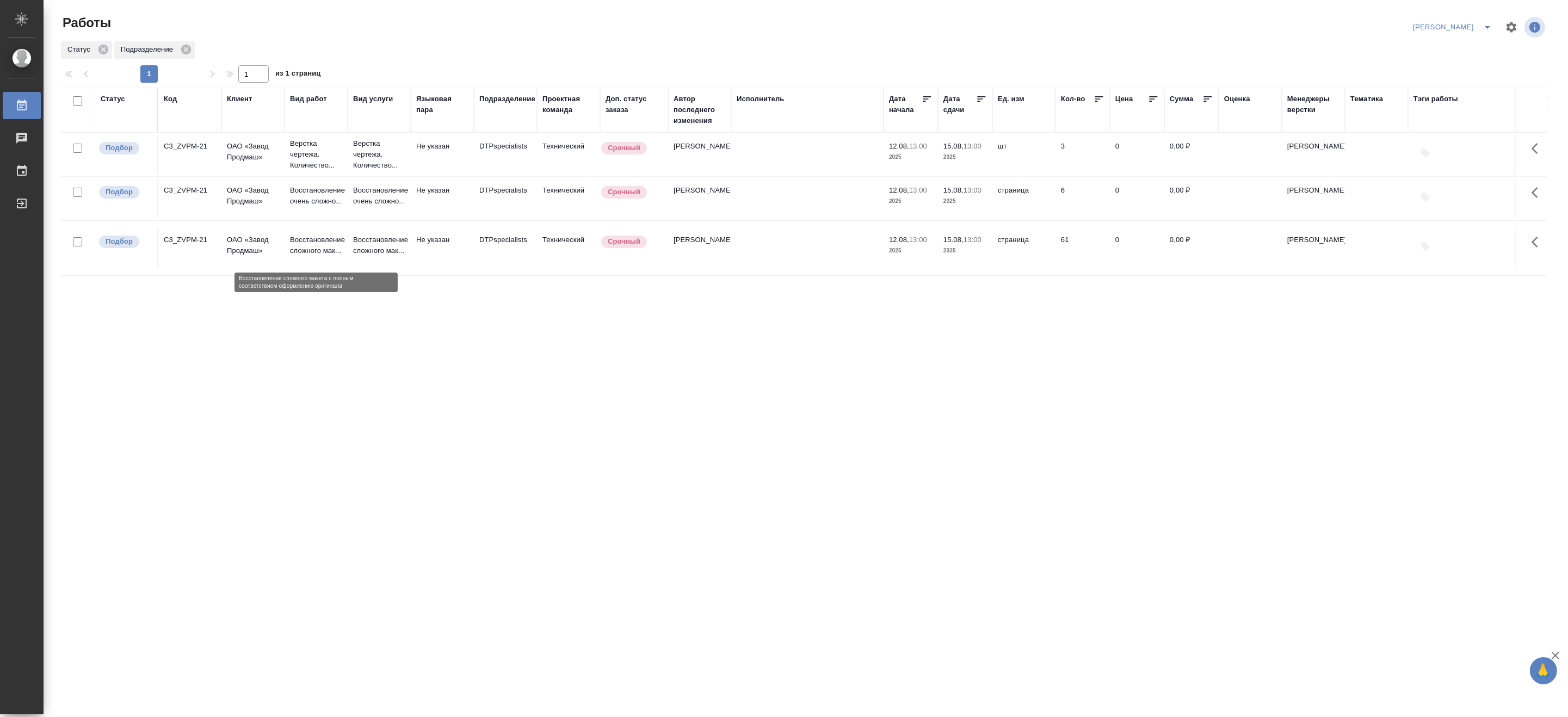
click at [315, 249] on p "Восстановление сложного мак..." at bounding box center [316, 245] width 52 height 22
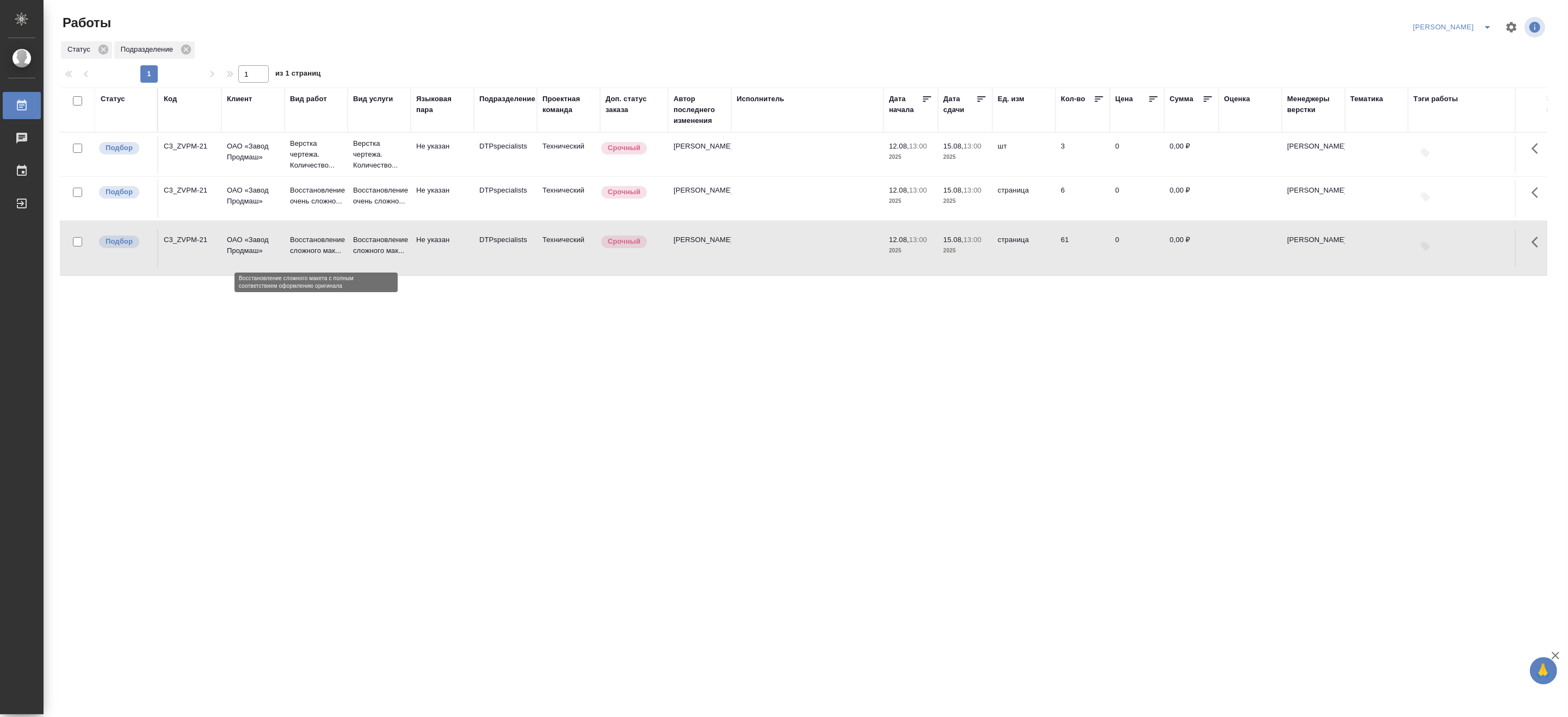
click at [315, 249] on p "Восстановление сложного мак..." at bounding box center [316, 245] width 52 height 22
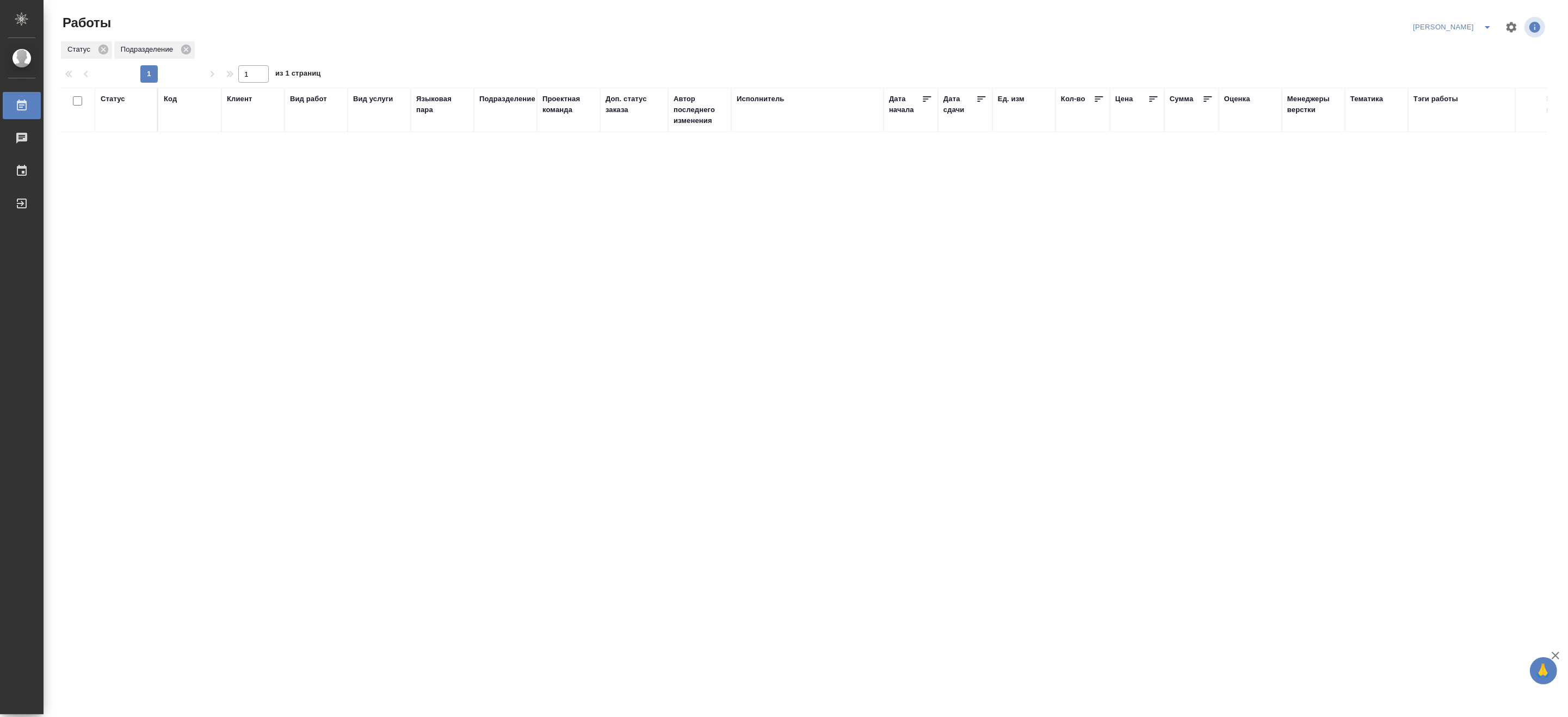
click at [1488, 25] on icon "split button" at bounding box center [1487, 27] width 13 height 13
click at [1458, 50] on li "[PERSON_NAME] работе" at bounding box center [1445, 49] width 105 height 17
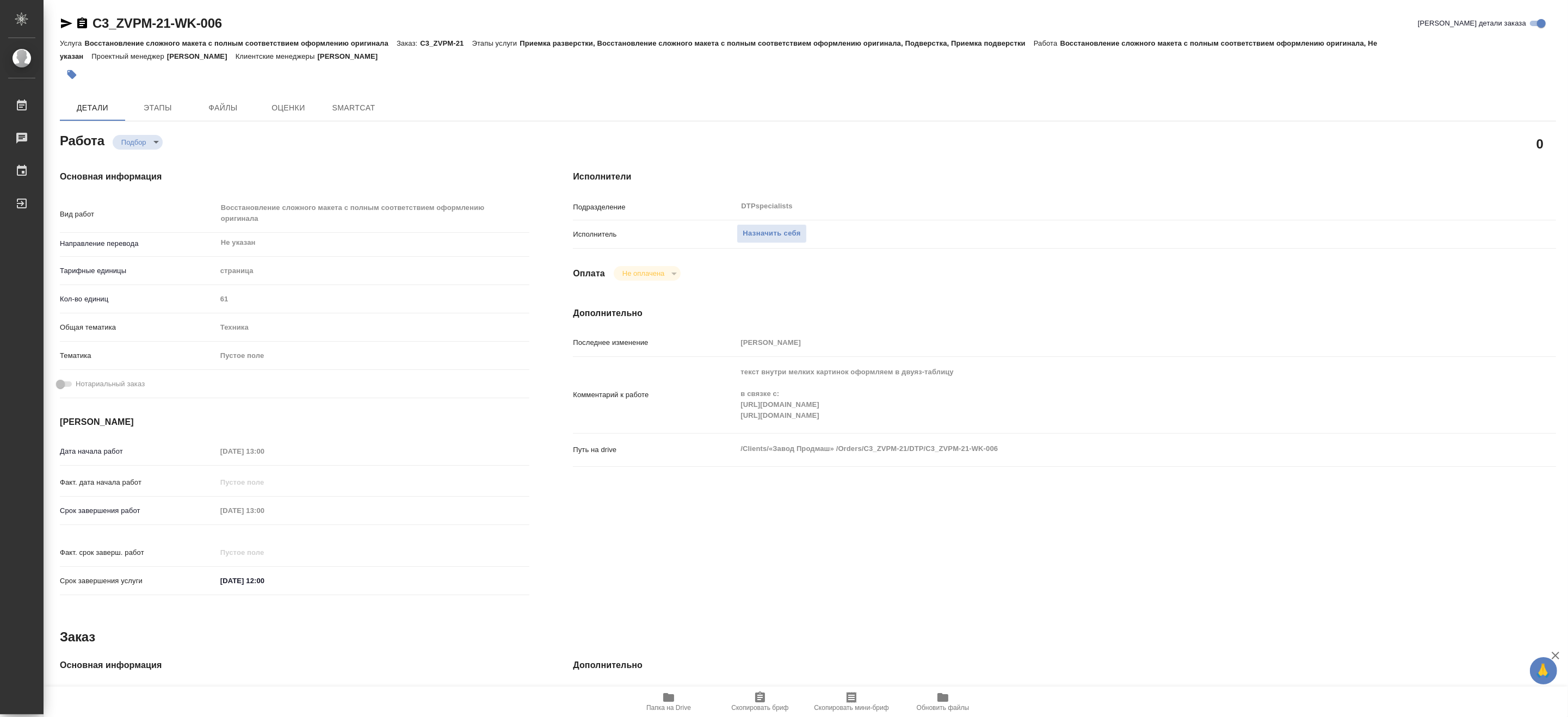
type textarea "x"
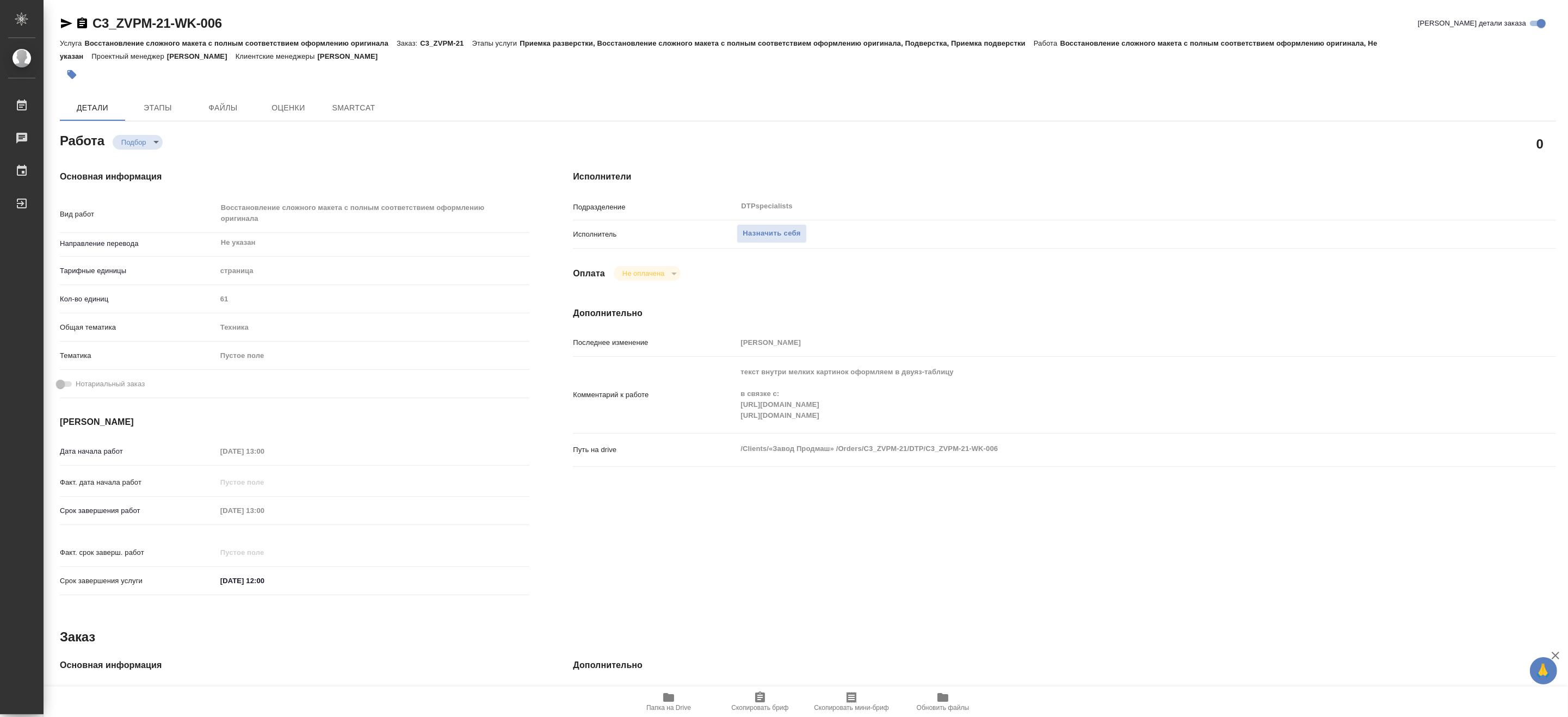
type textarea "x"
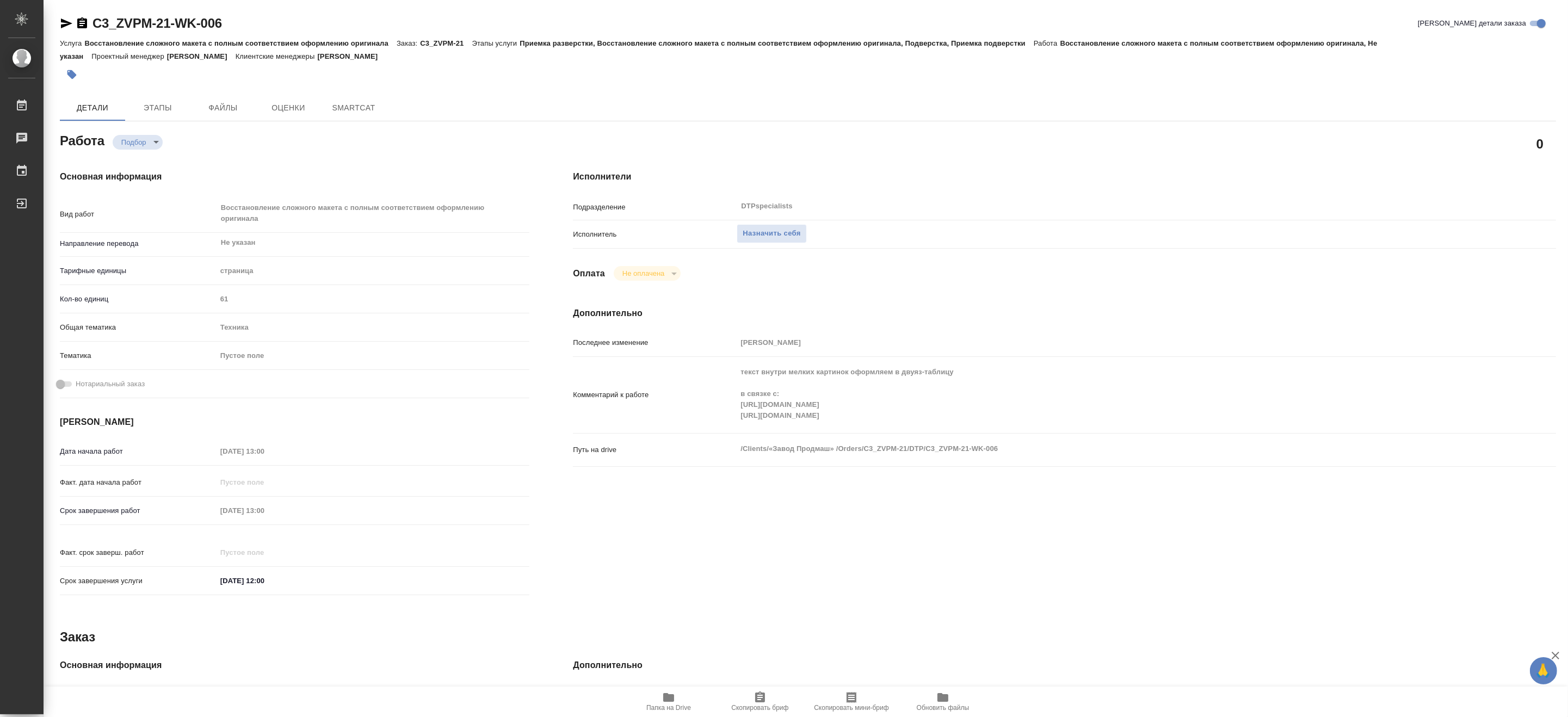
type textarea "x"
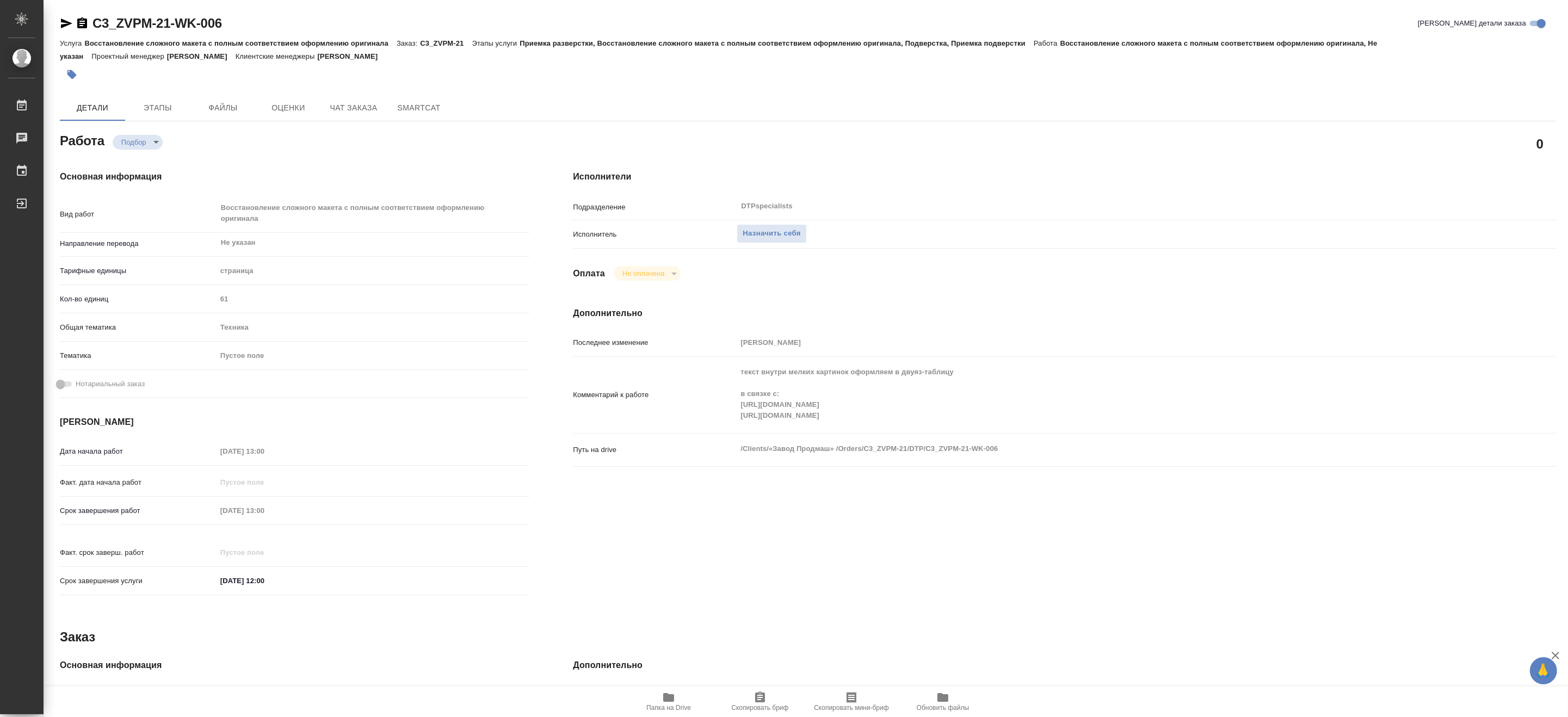
type textarea "x"
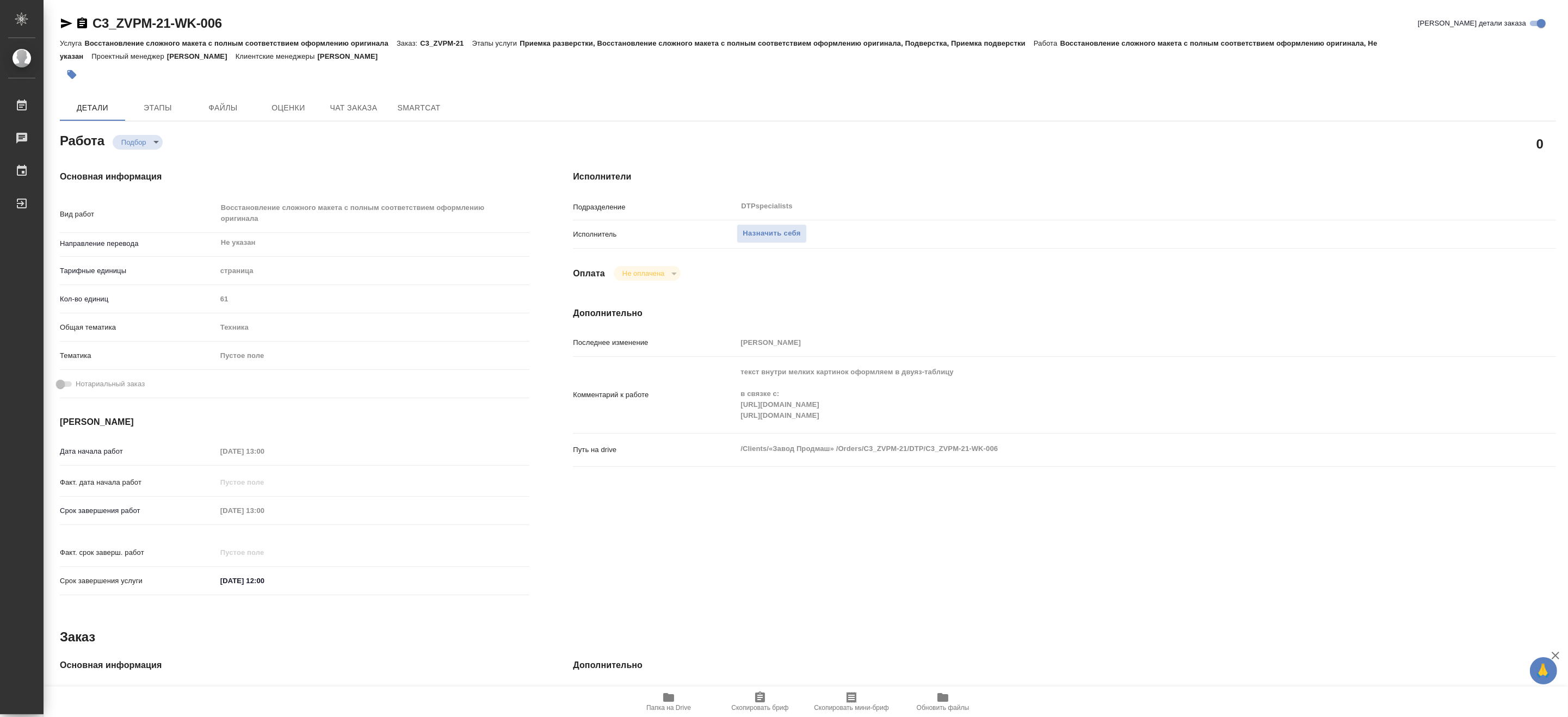
type textarea "x"
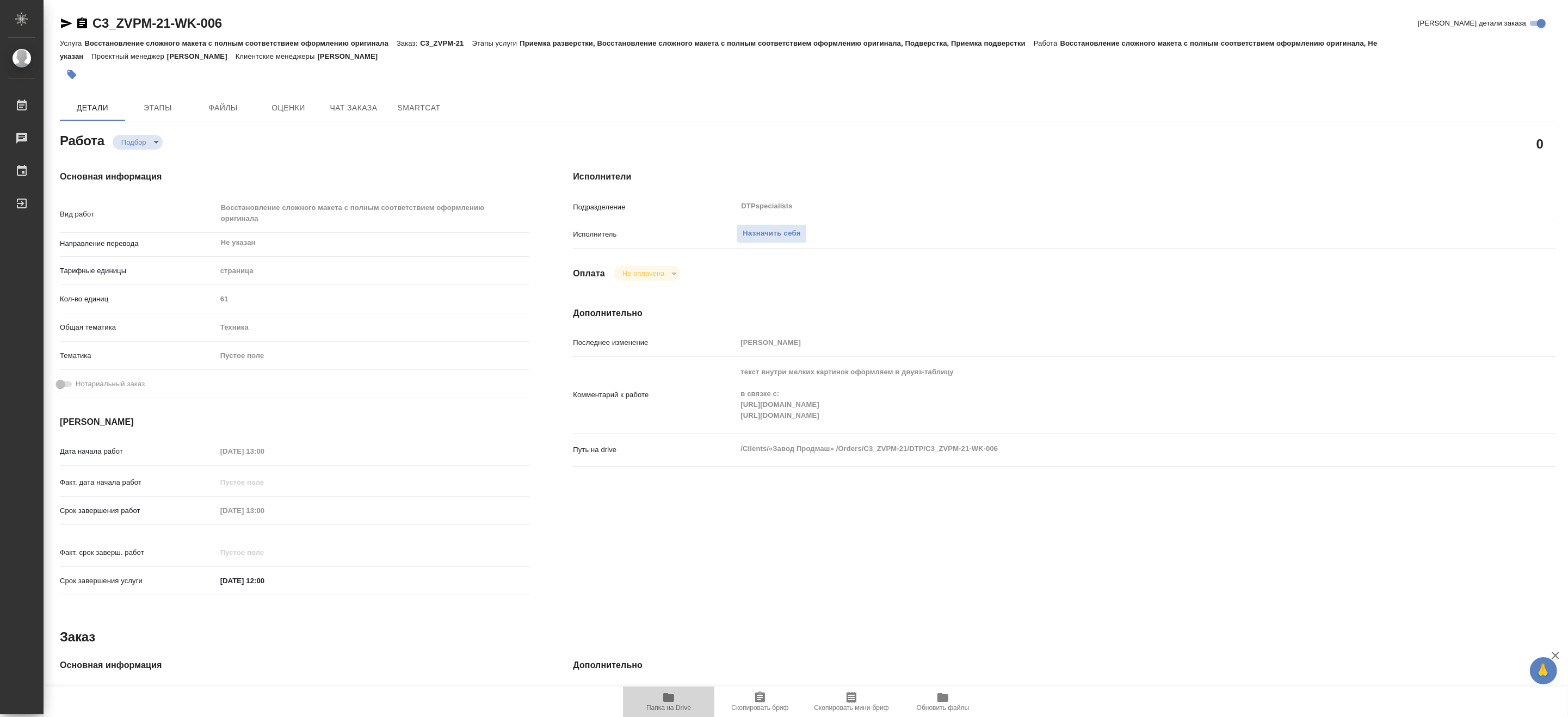
click at [660, 705] on span "Папка на Drive" at bounding box center [669, 707] width 45 height 8
click at [60, 23] on icon "button" at bounding box center [66, 23] width 13 height 13
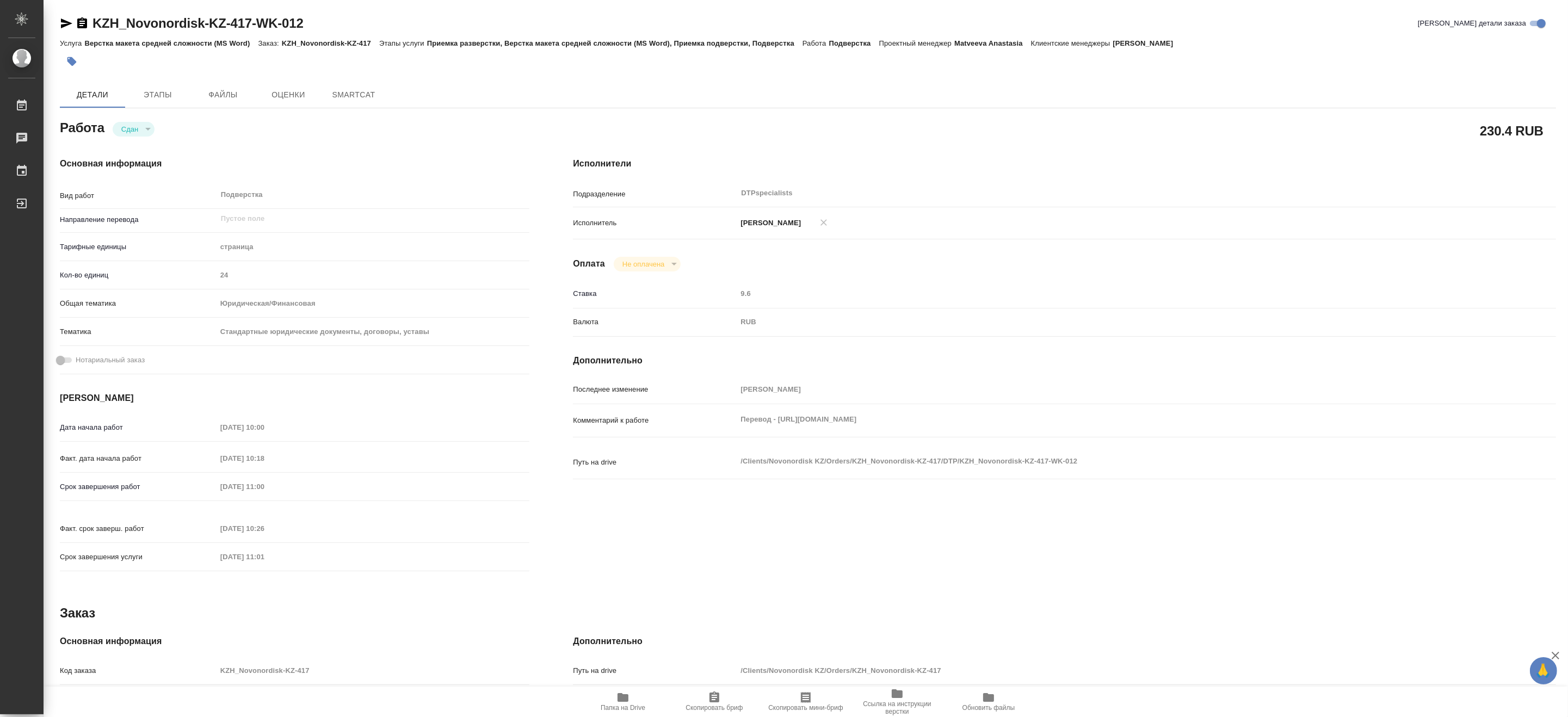
type textarea "x"
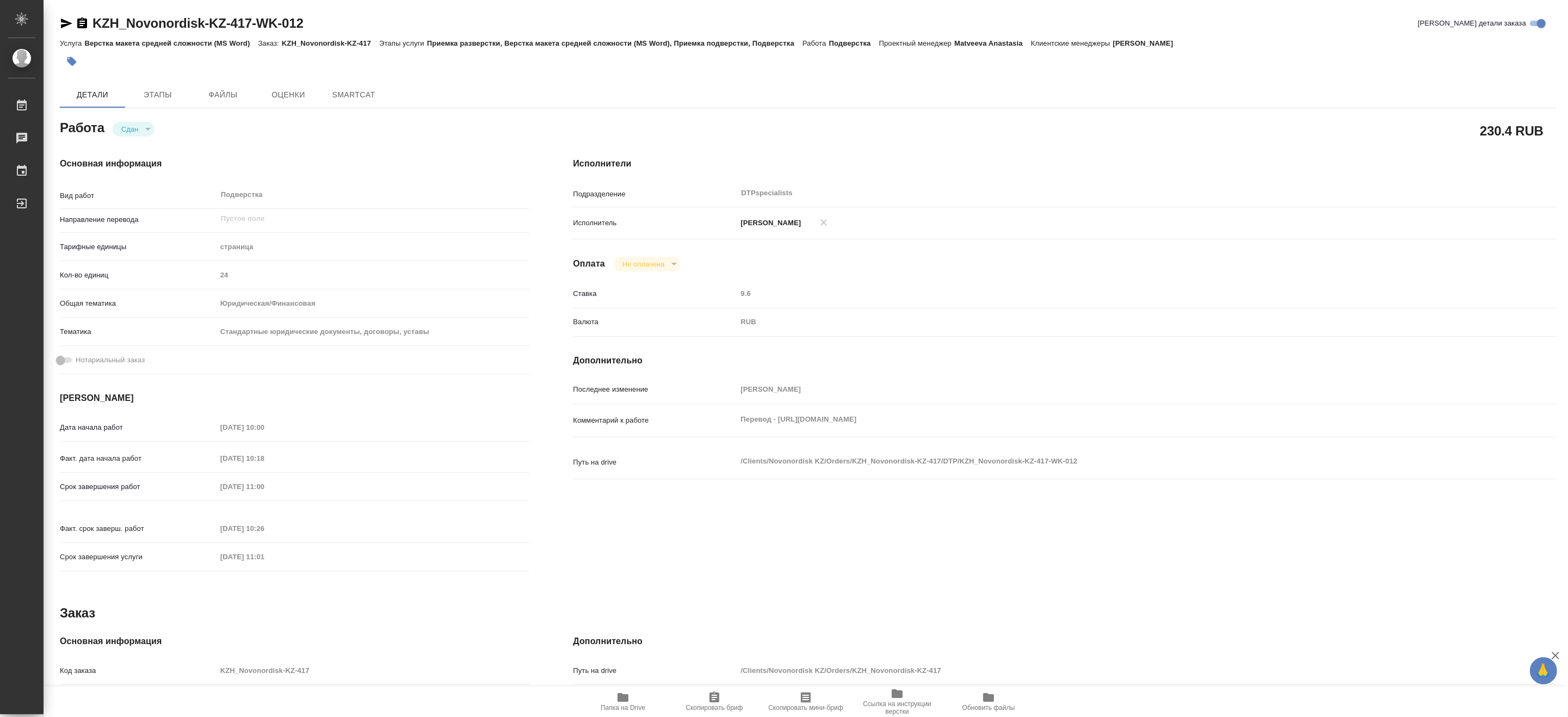
type textarea "x"
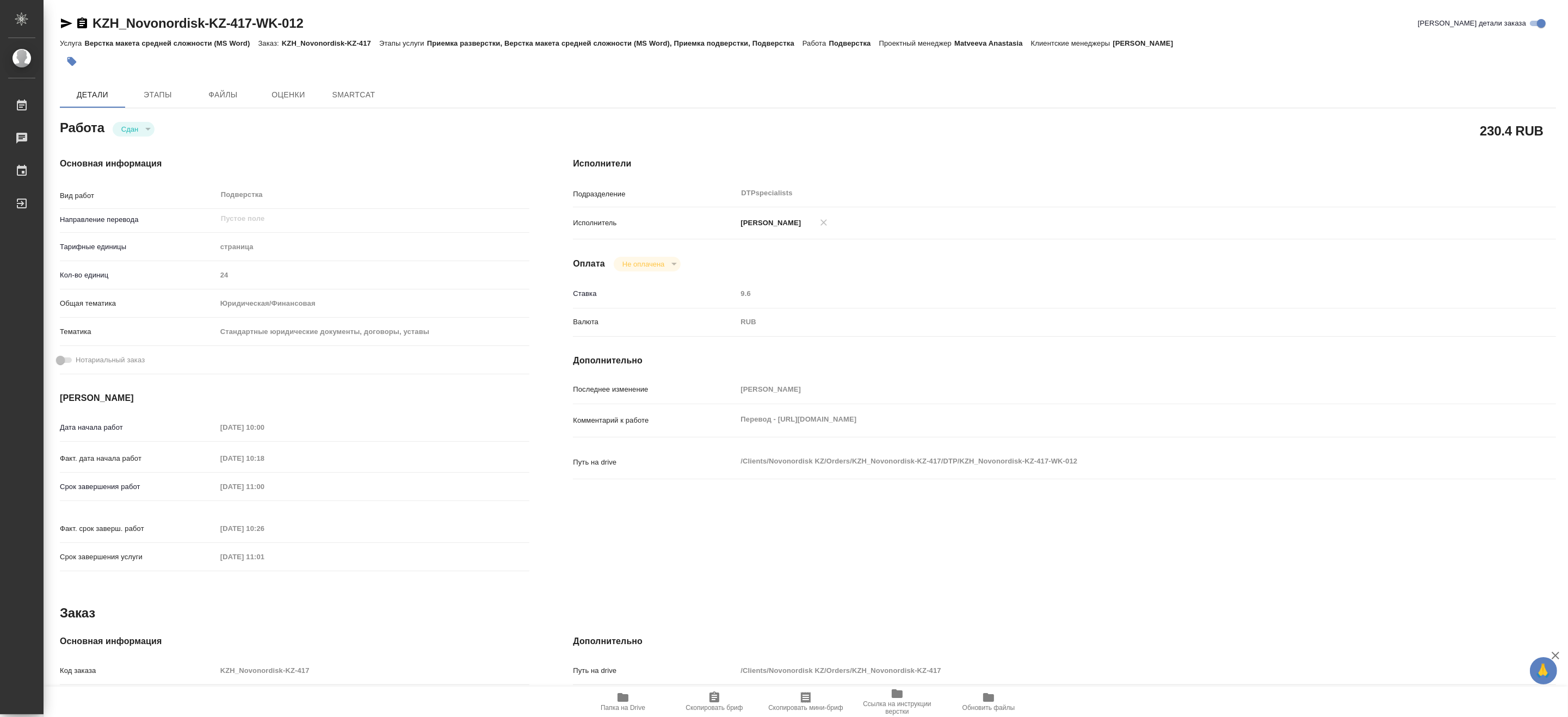
type textarea "x"
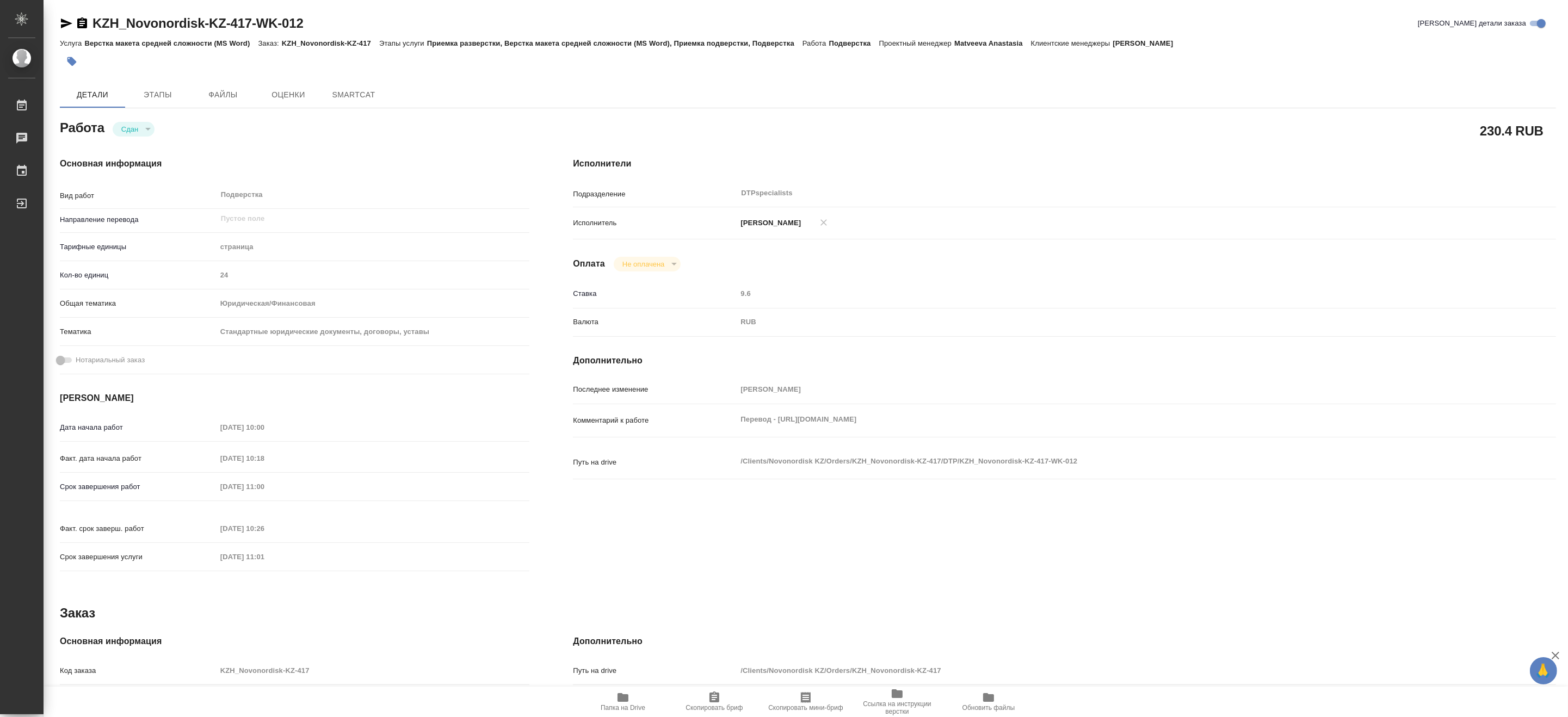
type textarea "x"
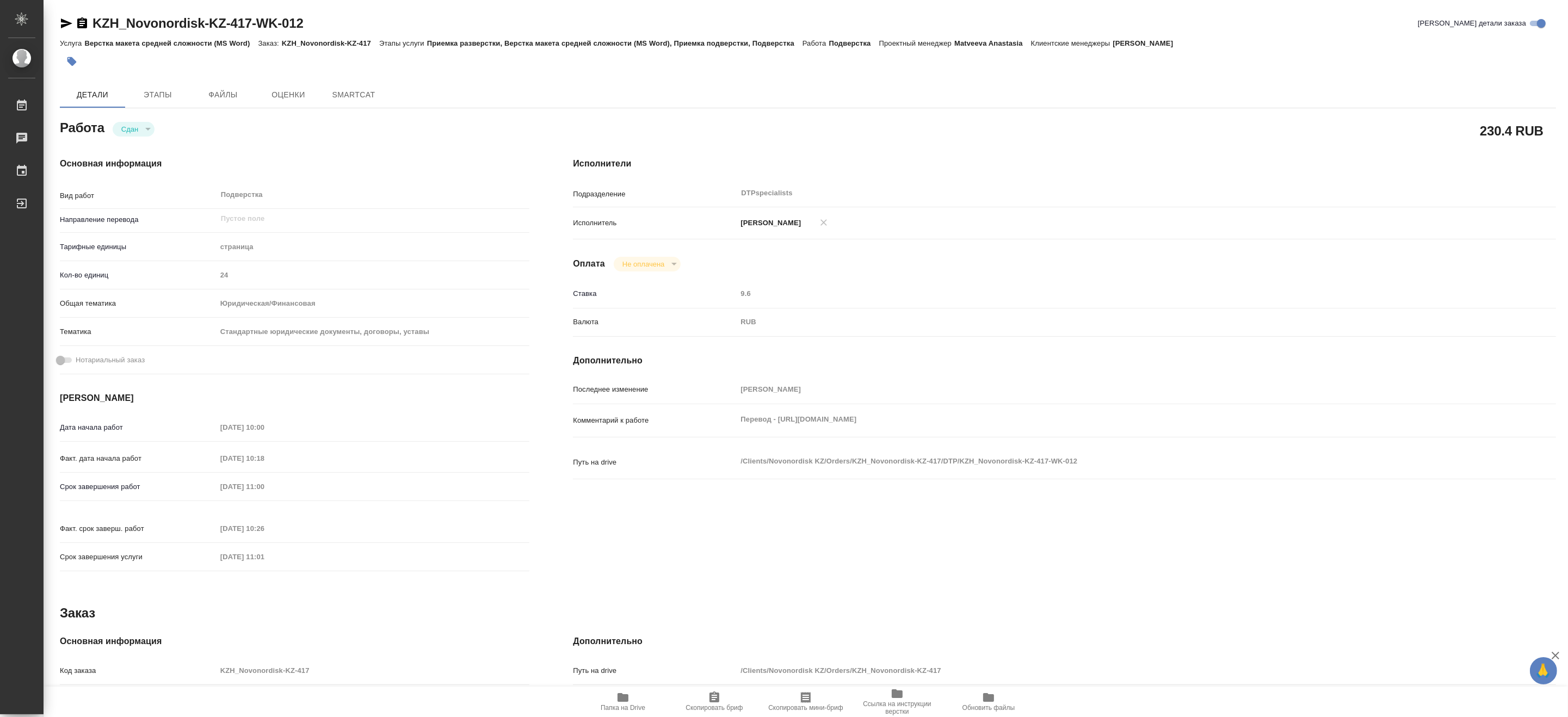
type textarea "x"
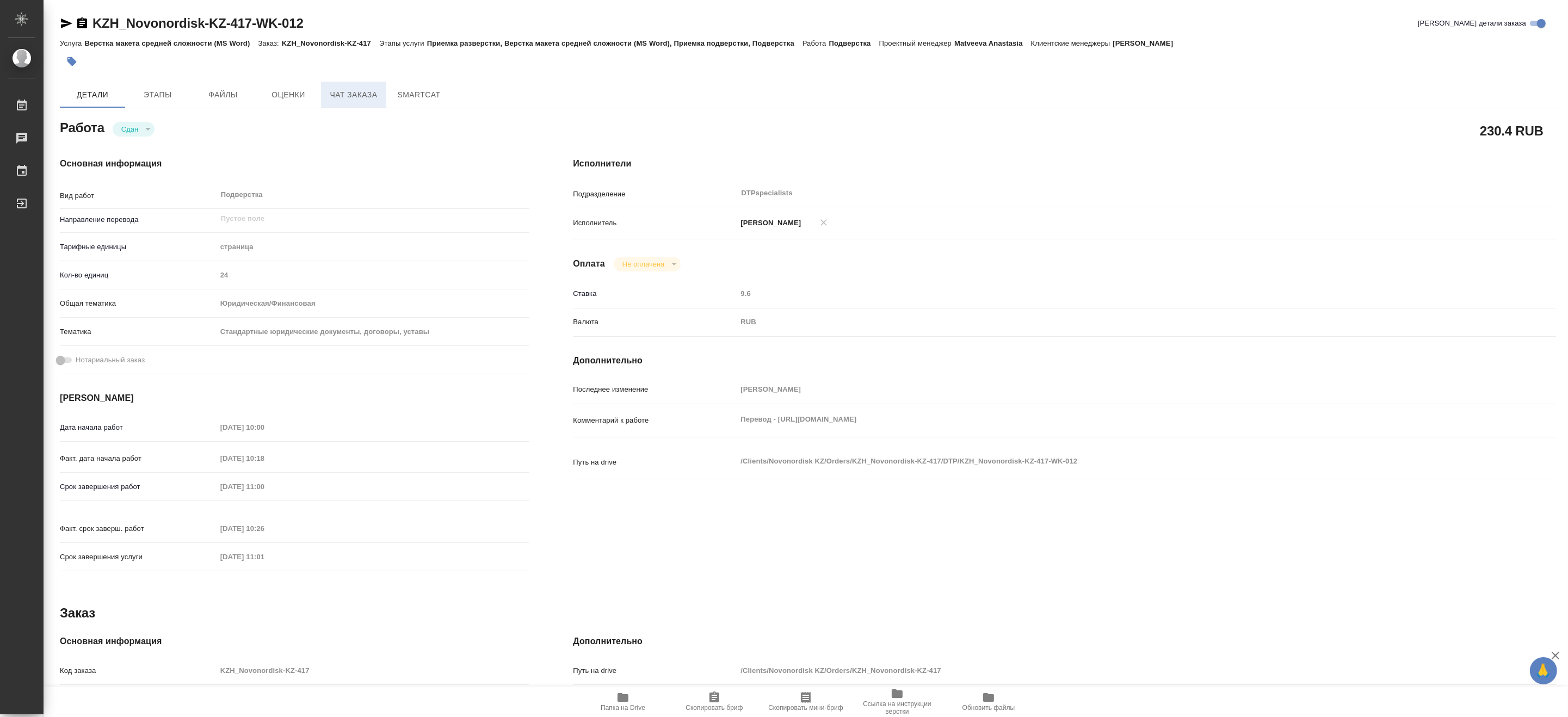
click at [351, 99] on span "Чат заказа" at bounding box center [354, 94] width 52 height 14
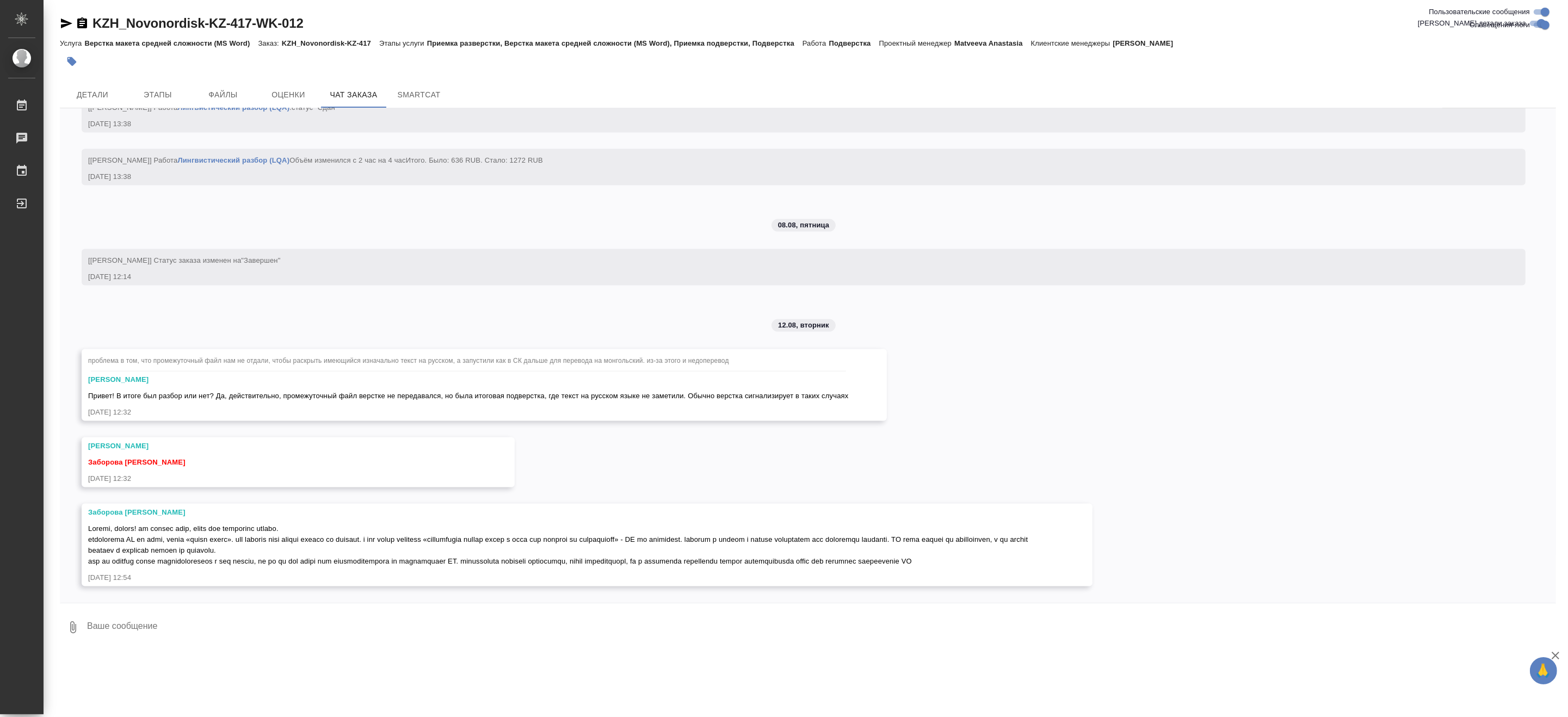
scroll to position [10069, 0]
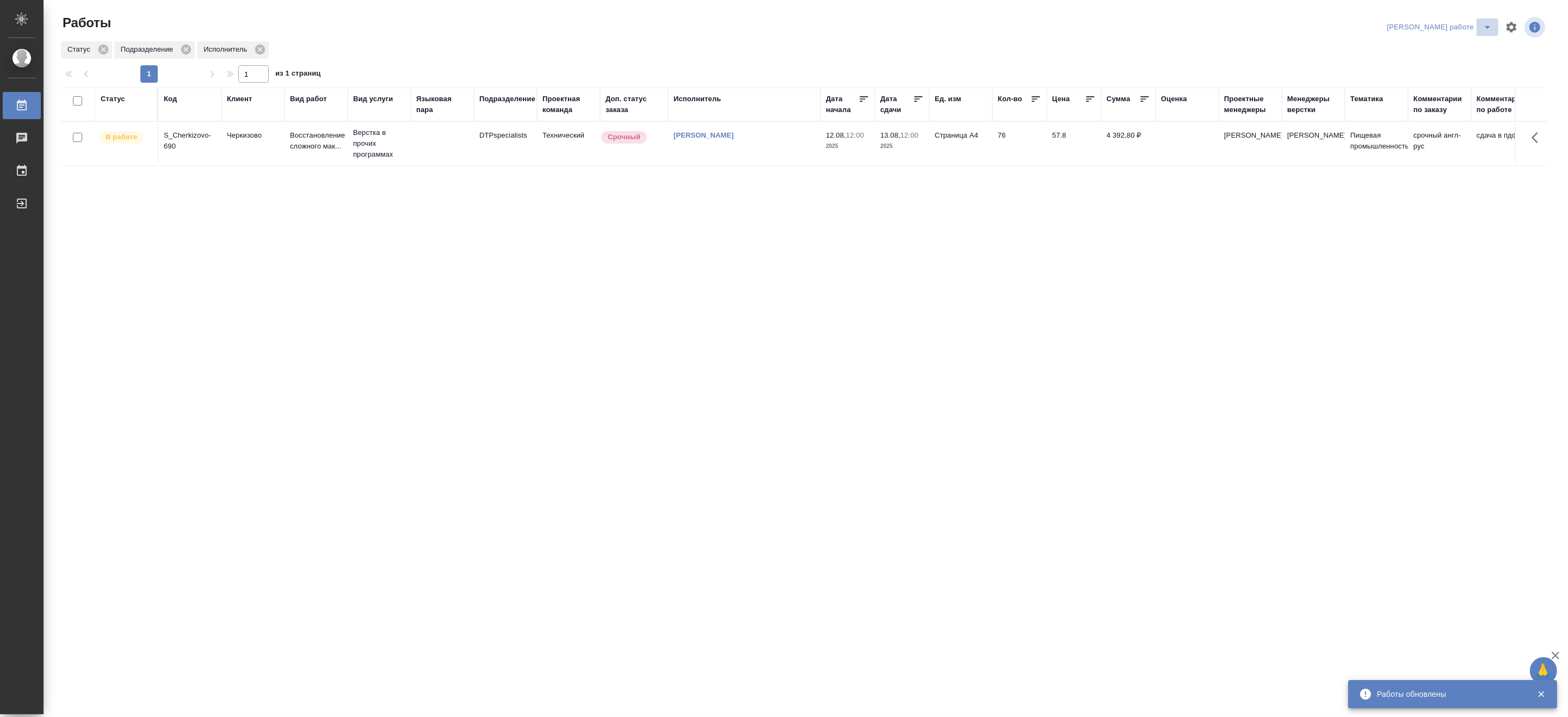
click at [1491, 23] on icon "split button" at bounding box center [1487, 27] width 13 height 13
click at [1429, 82] on li "Ждемс" at bounding box center [1448, 84] width 98 height 17
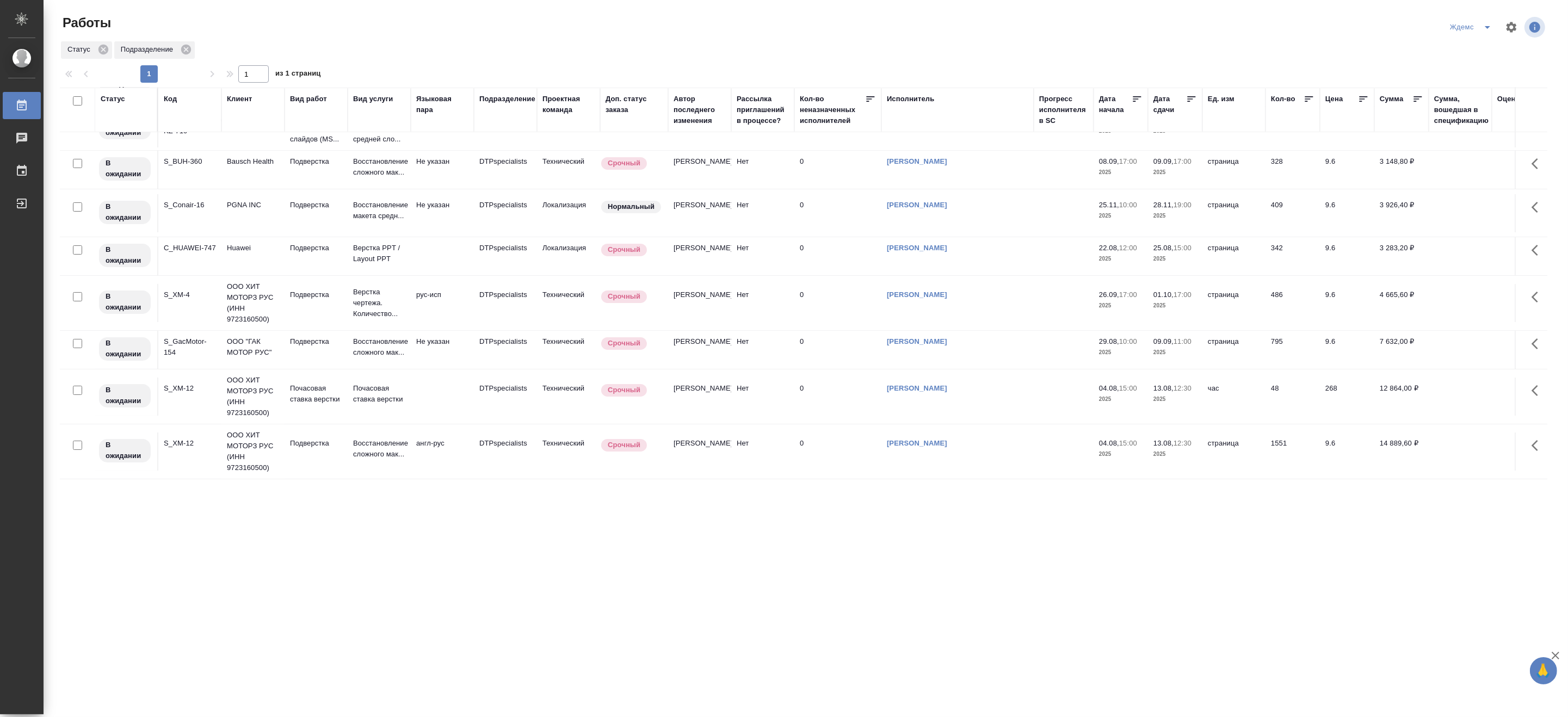
scroll to position [188, 0]
click at [1484, 25] on icon "split button" at bounding box center [1487, 27] width 13 height 13
click at [1461, 97] on li "Верстка и Дизайн" at bounding box center [1477, 101] width 105 height 17
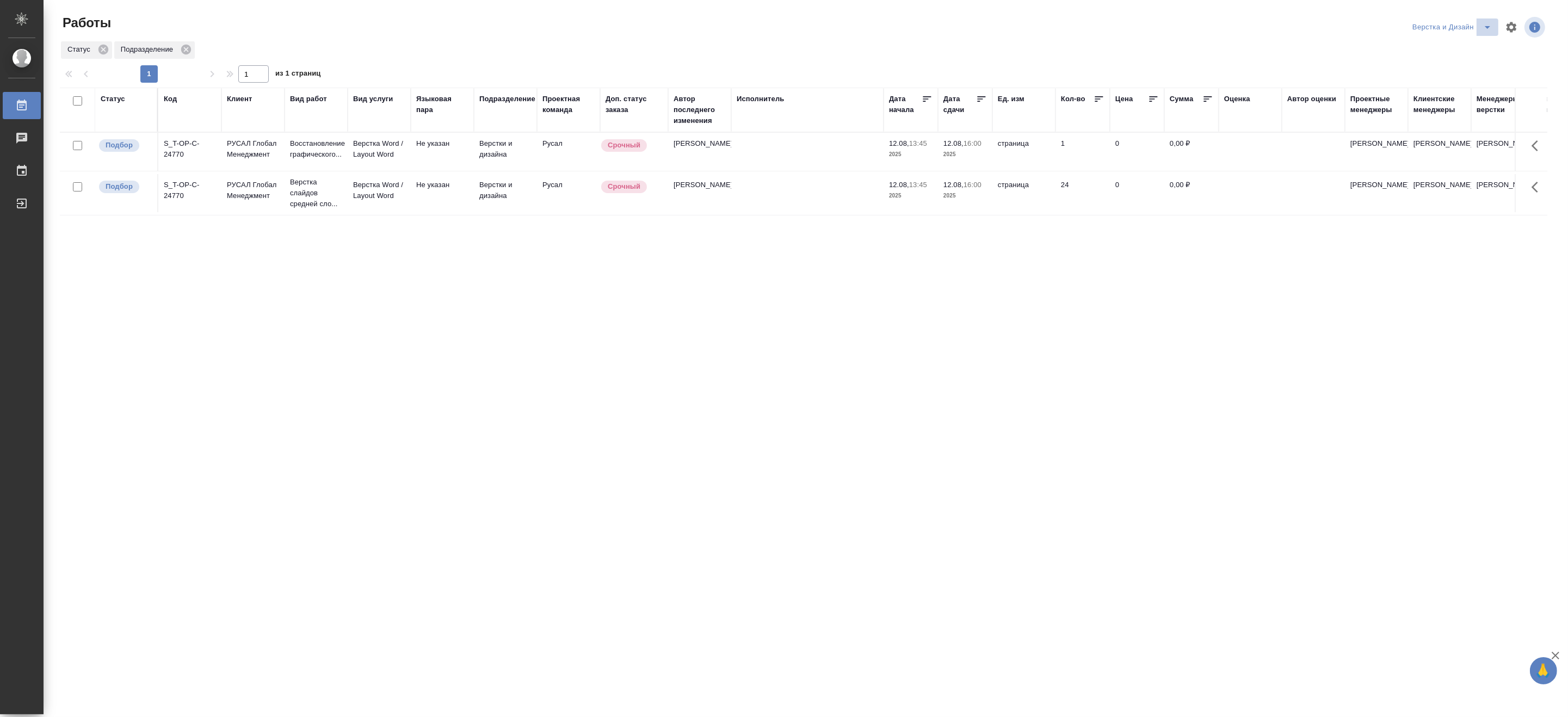
click at [1484, 21] on icon "split button" at bounding box center [1487, 27] width 13 height 13
click at [1443, 78] on li "[PERSON_NAME]" at bounding box center [1458, 84] width 105 height 17
